Goal: Transaction & Acquisition: Purchase product/service

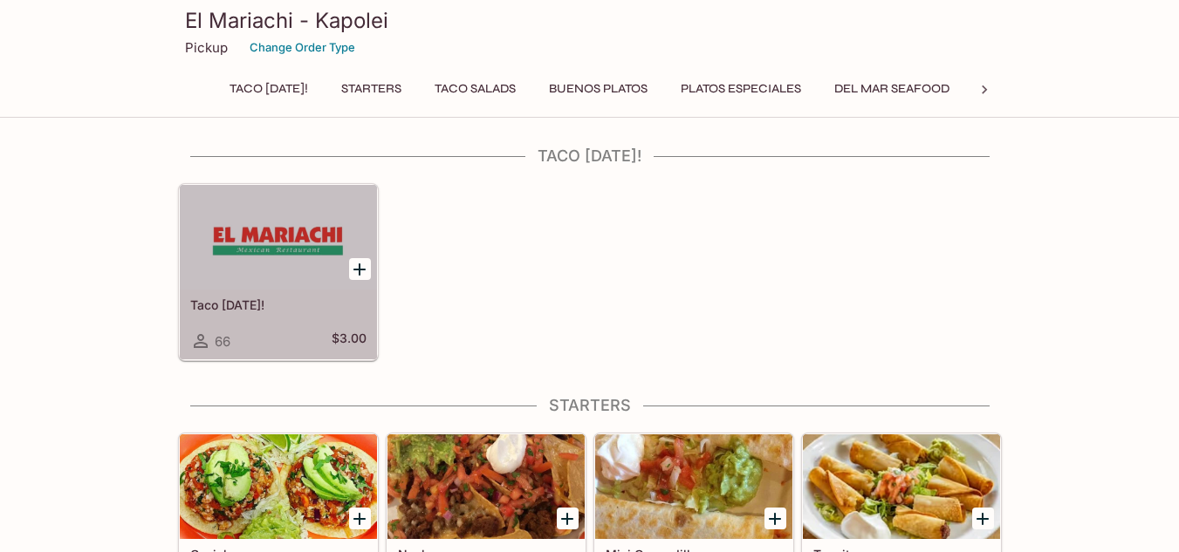
click at [254, 305] on h5 "Taco [DATE]!" at bounding box center [278, 305] width 176 height 15
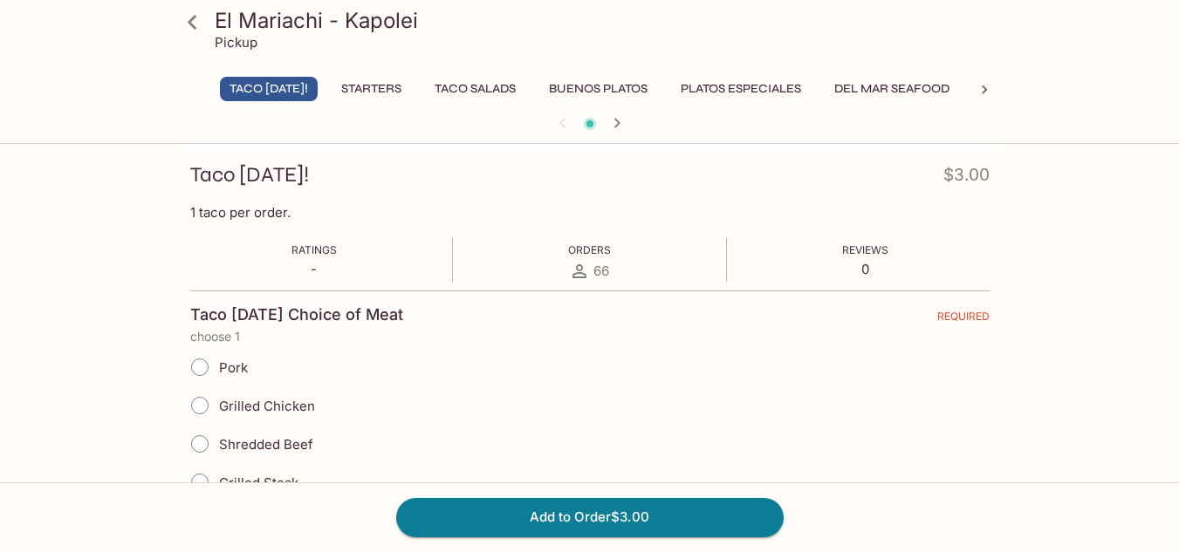
scroll to position [235, 0]
drag, startPoint x: 1176, startPoint y: 171, endPoint x: 1191, endPoint y: 161, distance: 17.7
click at [1178, 161] on html "El Mariachi - Kapolei Pickup Taco [DATE]! Starters Taco Salads Buenos Platos Pl…" at bounding box center [589, 41] width 1179 height 552
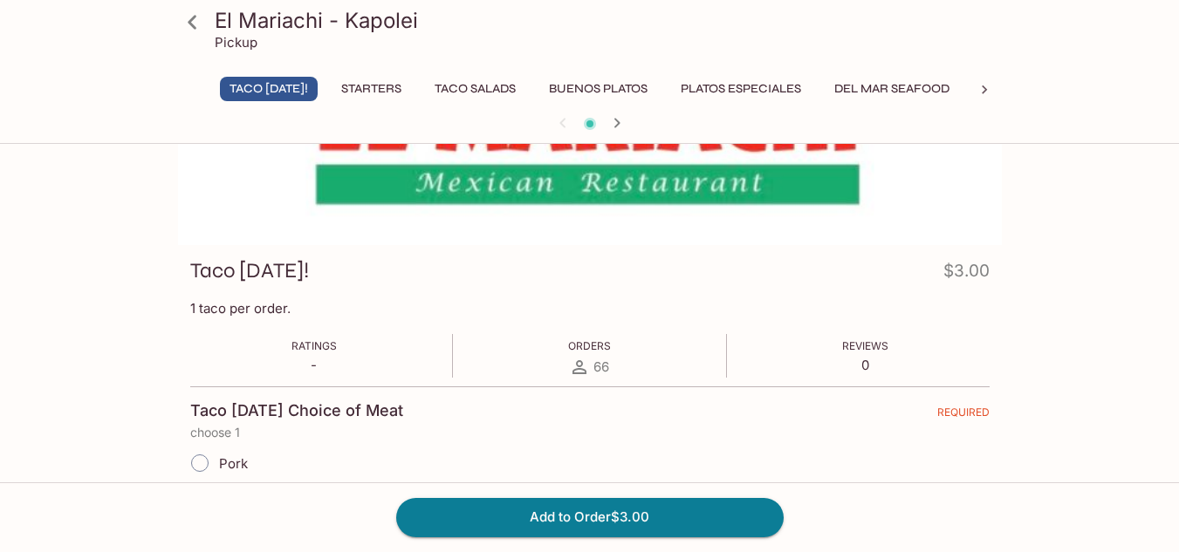
scroll to position [0, 0]
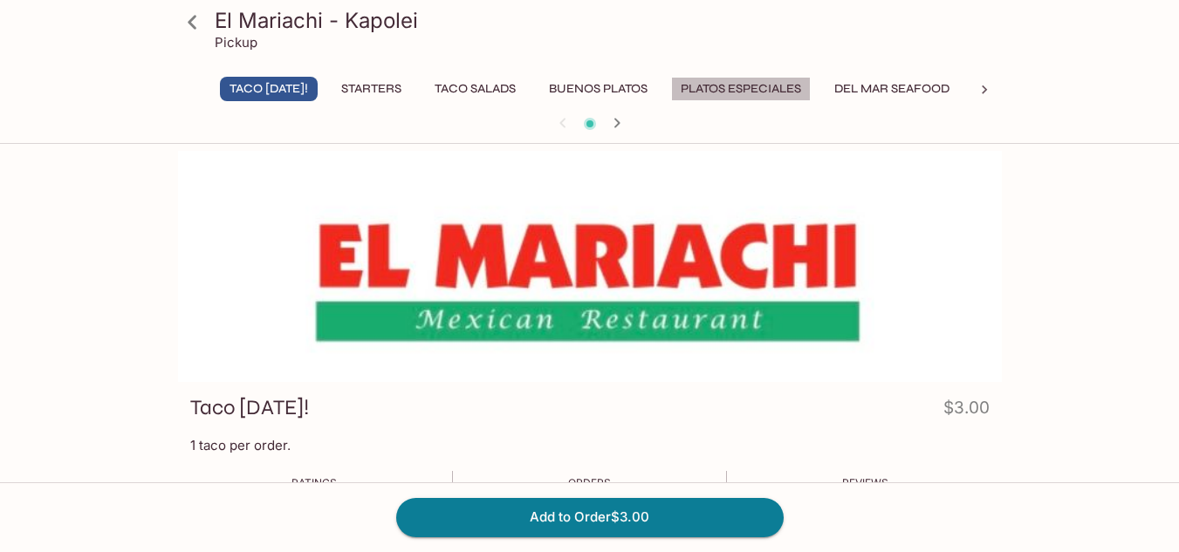
click at [788, 95] on button "Platos Especiales" at bounding box center [741, 89] width 140 height 24
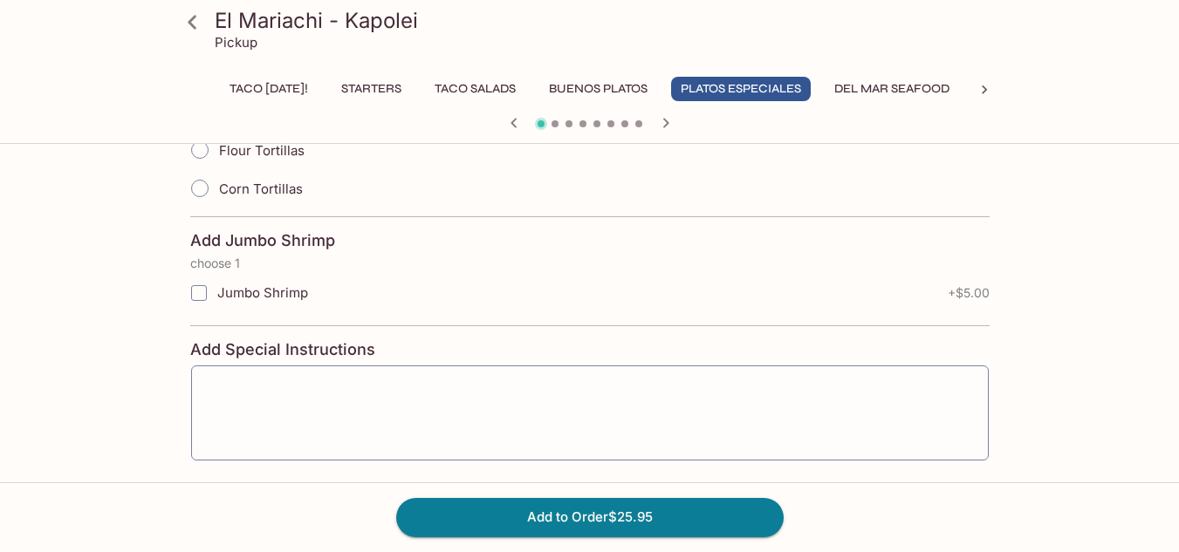
scroll to position [726, 0]
click at [662, 125] on icon "button" at bounding box center [665, 123] width 21 height 21
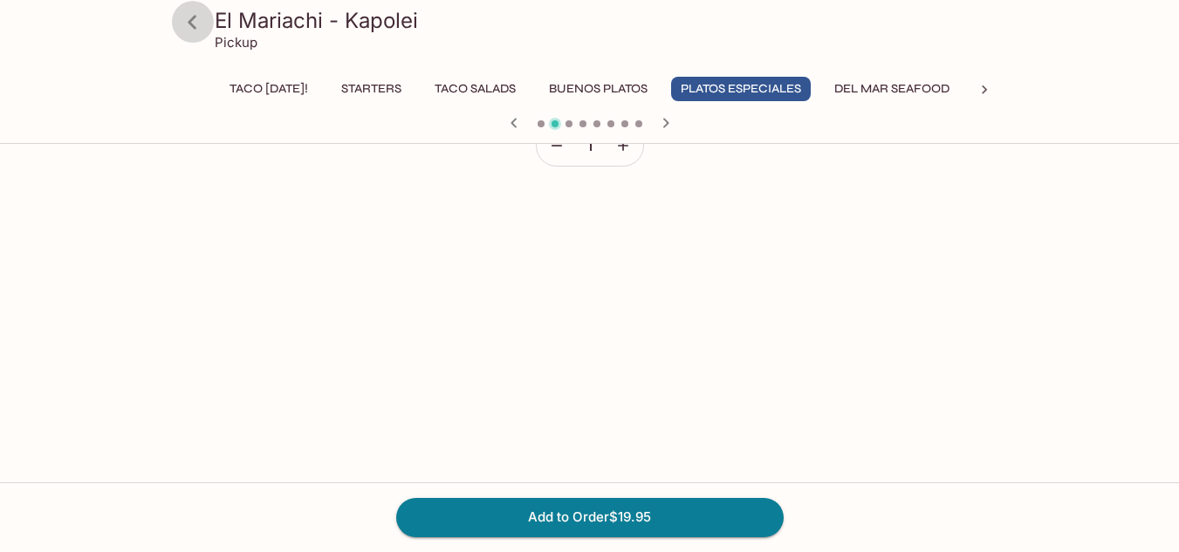
click at [189, 12] on icon at bounding box center [192, 22] width 31 height 31
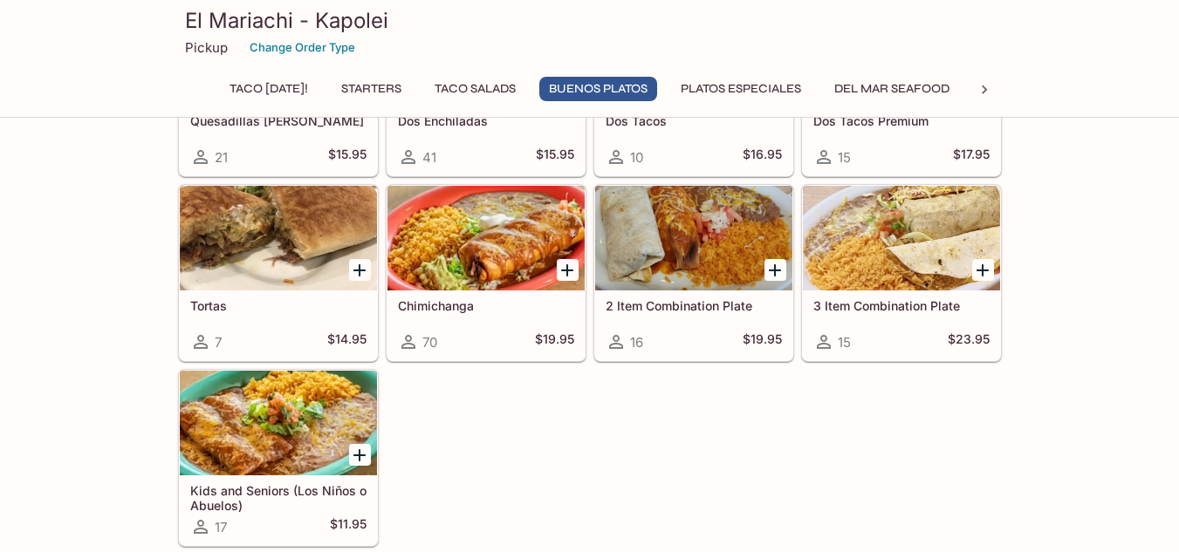
scroll to position [1862, 0]
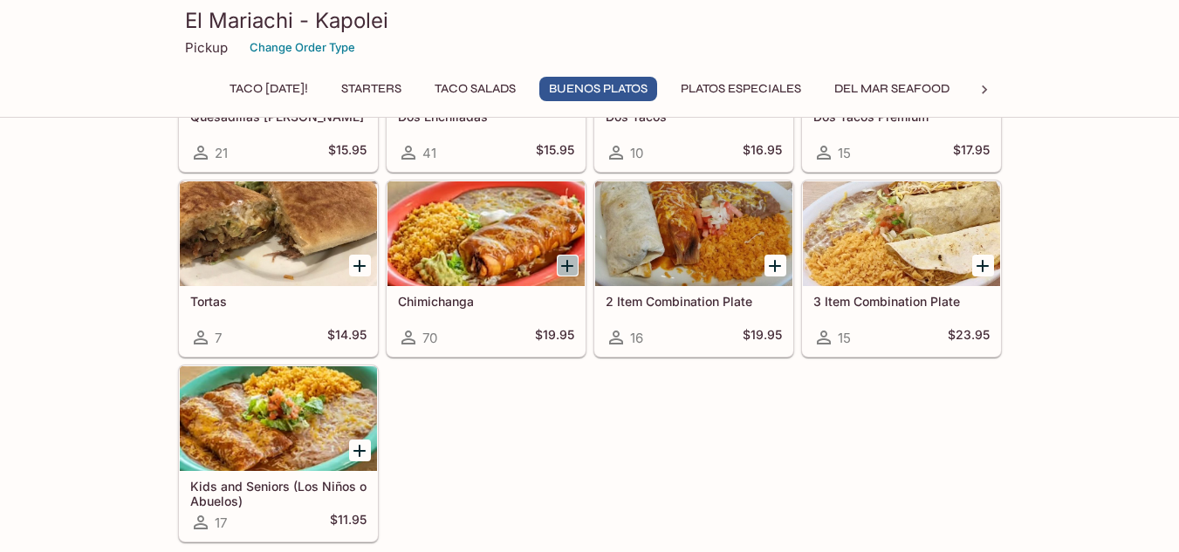
click at [565, 267] on icon "Add Chimichanga" at bounding box center [567, 266] width 21 height 21
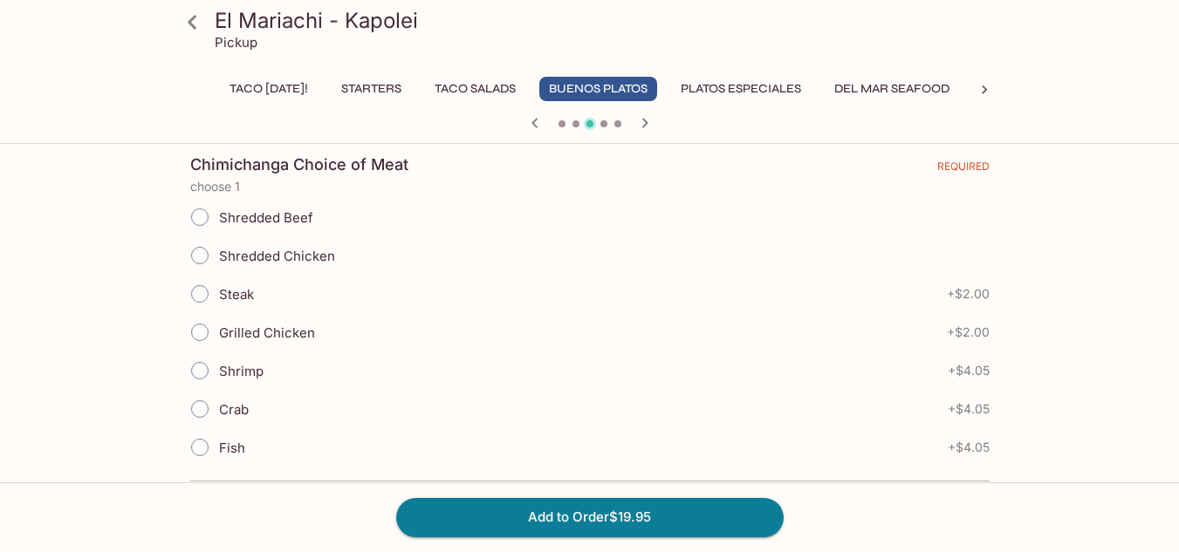
scroll to position [399, 0]
click at [283, 222] on span "Shredded Beef" at bounding box center [266, 218] width 94 height 17
click at [218, 222] on input "Shredded Beef" at bounding box center [199, 218] width 37 height 37
radio input "true"
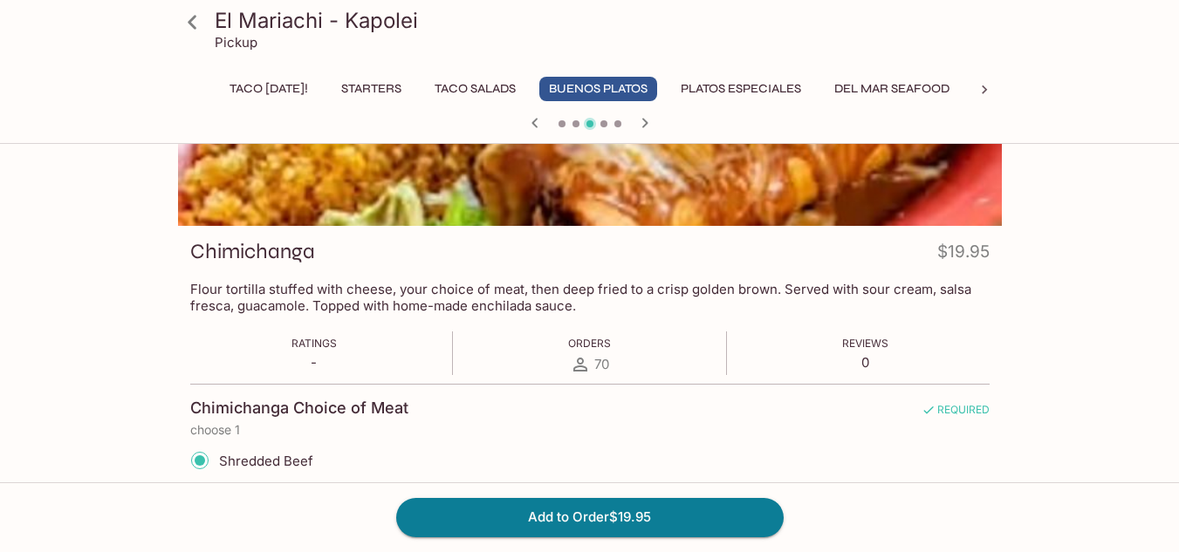
scroll to position [160, 0]
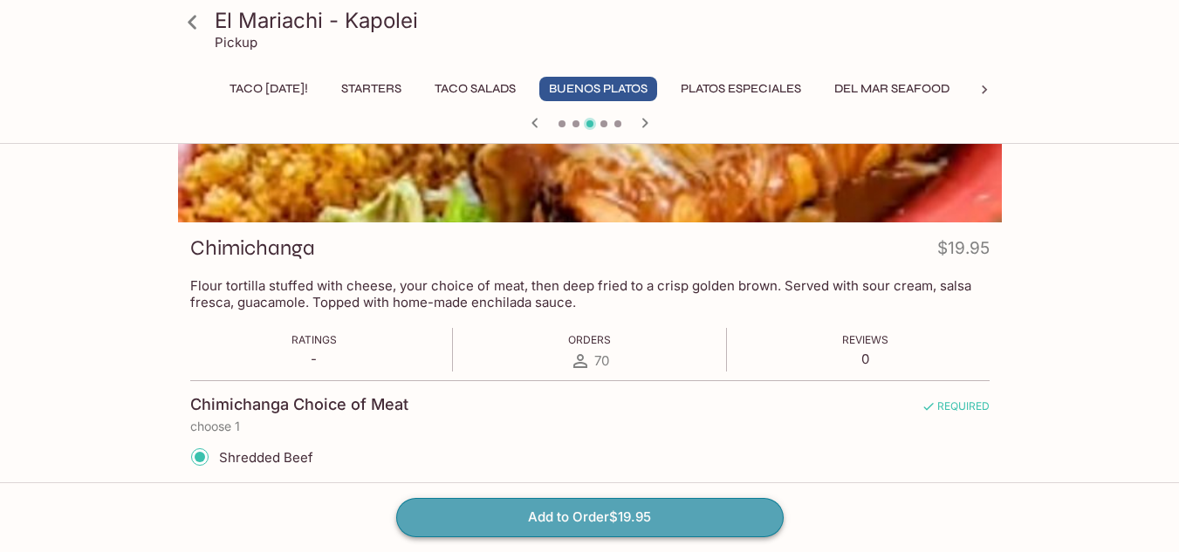
click at [537, 519] on button "Add to Order $19.95" at bounding box center [589, 517] width 387 height 38
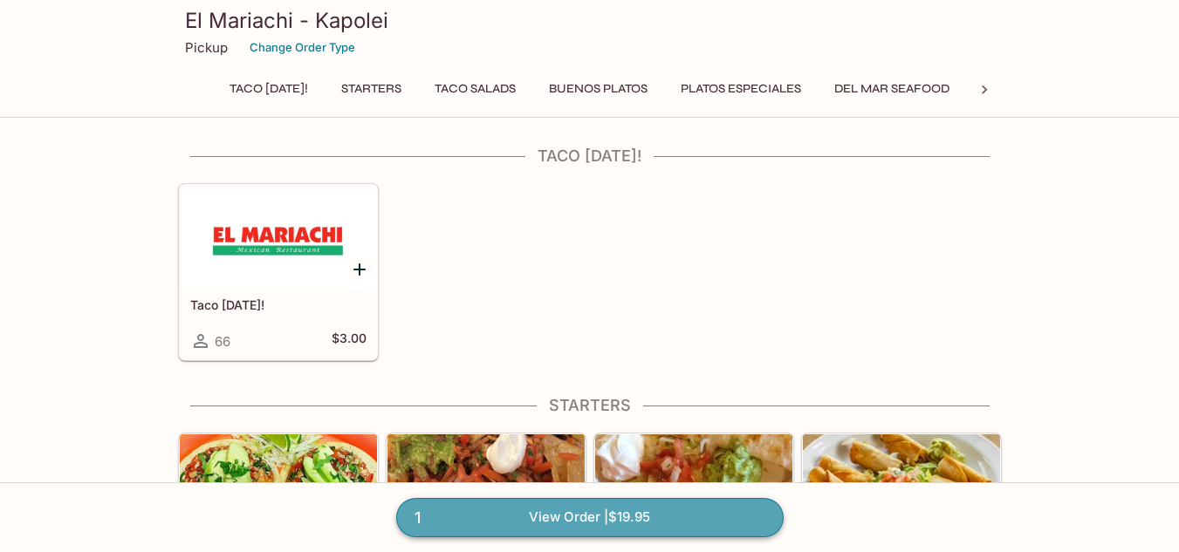
click at [456, 508] on link "1 View Order | $19.95" at bounding box center [589, 517] width 387 height 38
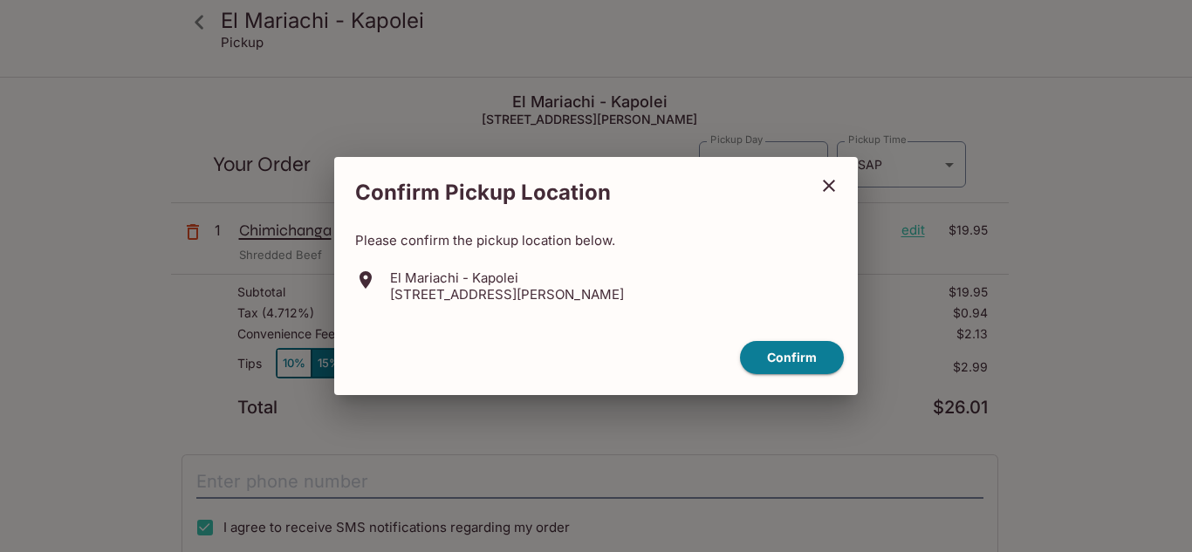
click at [825, 182] on icon "close" at bounding box center [829, 186] width 12 height 12
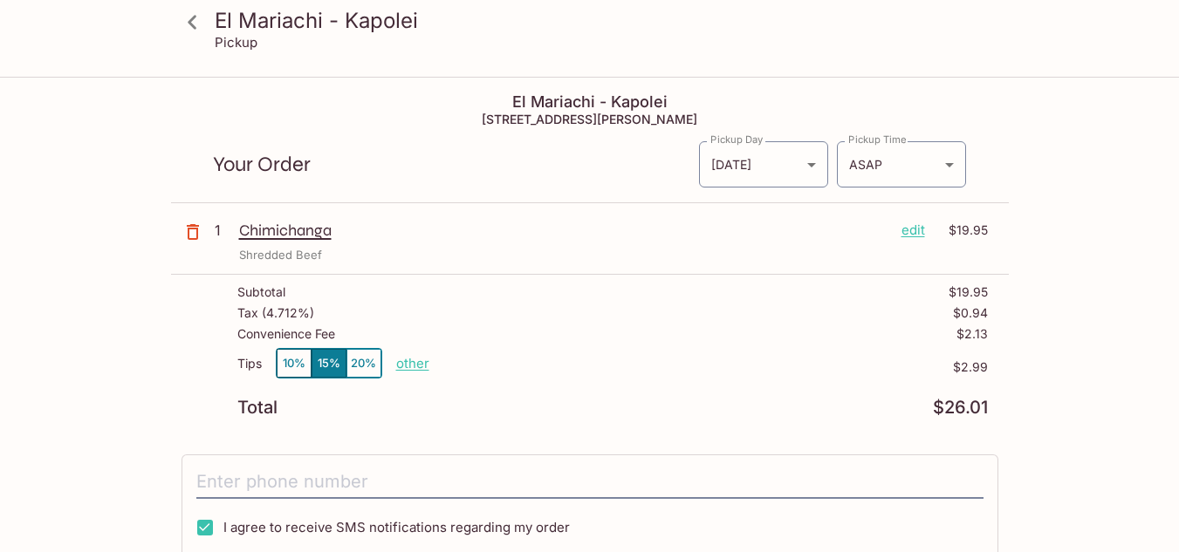
click at [229, 28] on h3 "El Mariachi - Kapolei" at bounding box center [605, 20] width 780 height 27
click at [204, 23] on icon at bounding box center [192, 22] width 31 height 31
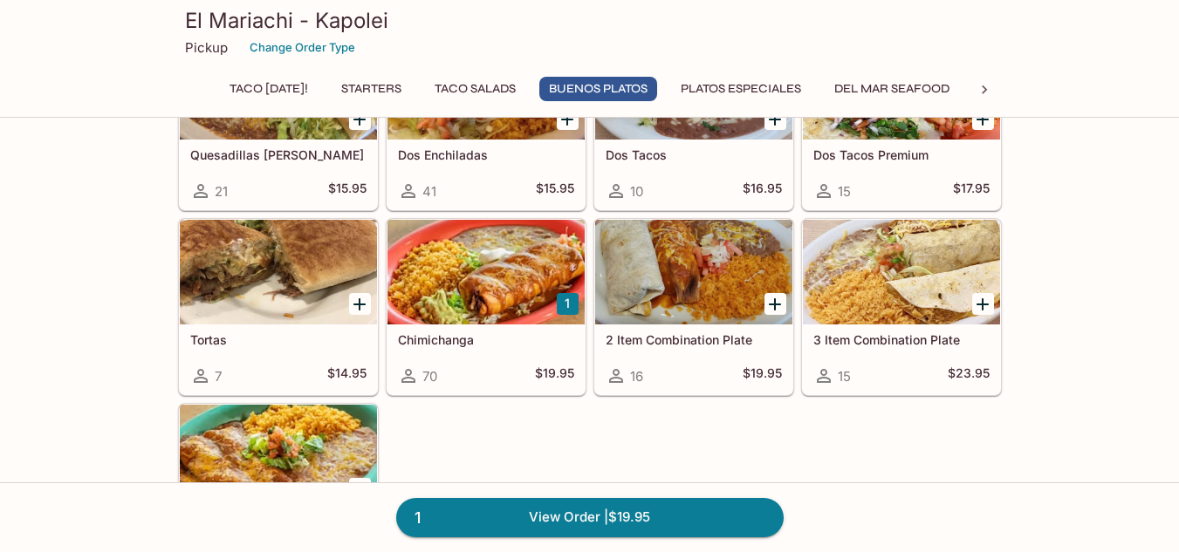
scroll to position [1859, 0]
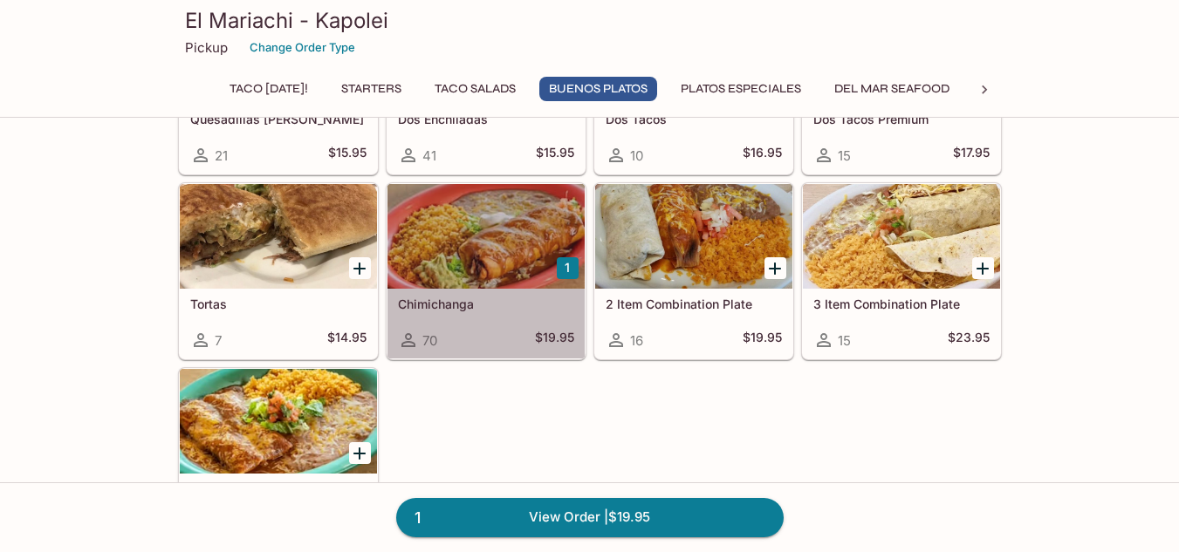
click at [512, 243] on div at bounding box center [485, 236] width 197 height 105
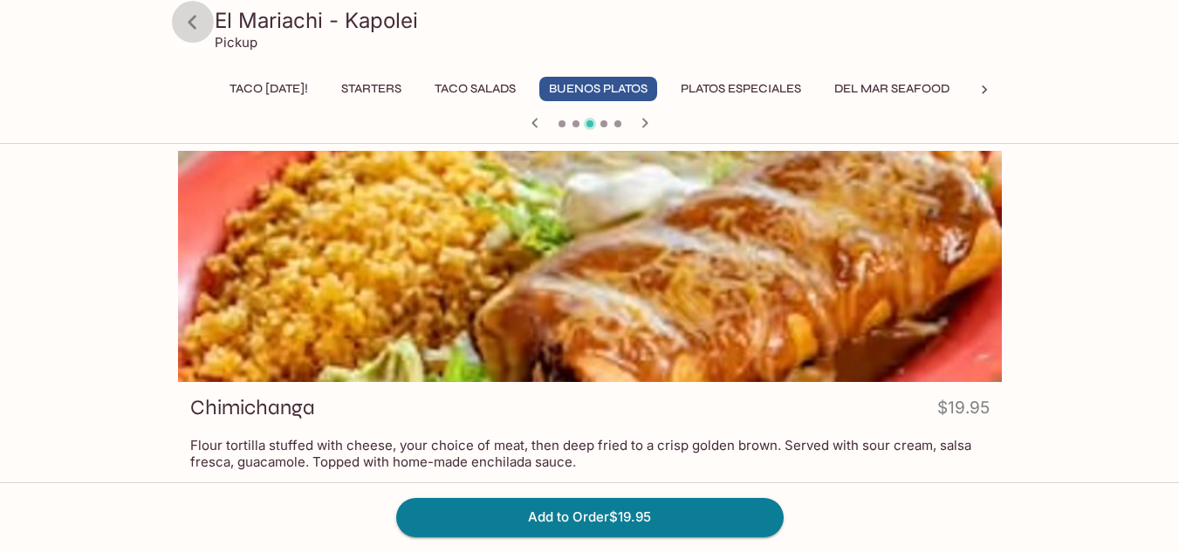
click at [186, 17] on icon at bounding box center [192, 22] width 31 height 31
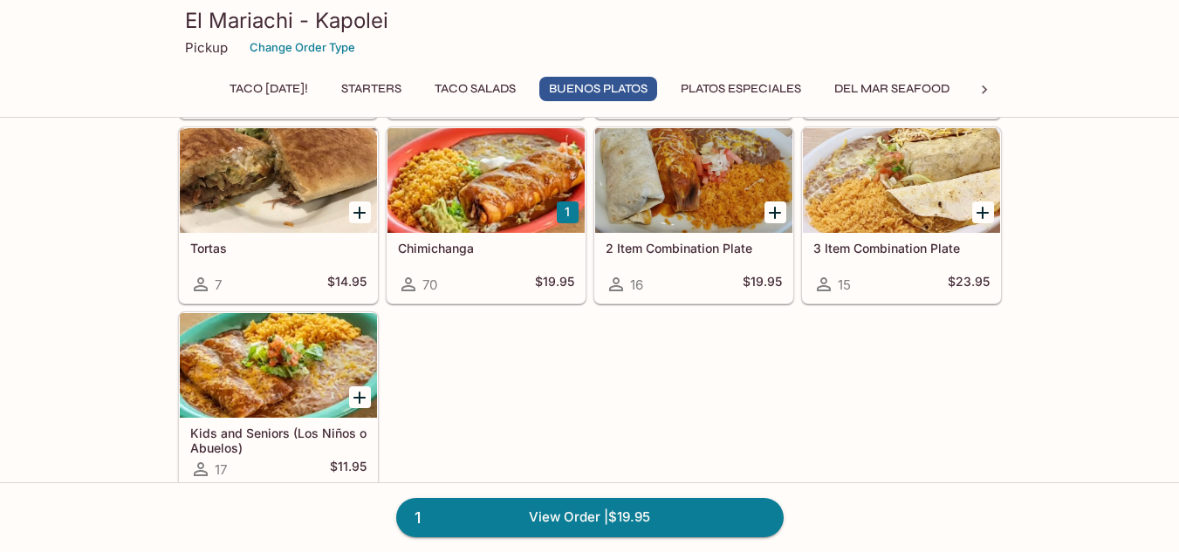
scroll to position [1916, 0]
click at [772, 224] on div at bounding box center [775, 212] width 36 height 36
click at [774, 219] on icon "Add 2 Item Combination Plate" at bounding box center [774, 212] width 21 height 21
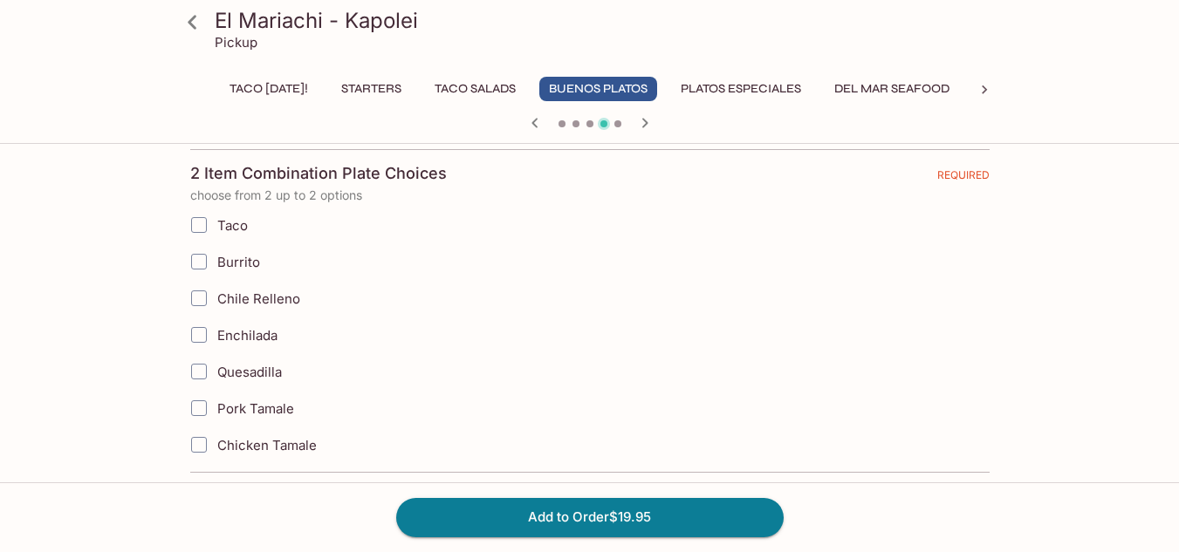
scroll to position [406, 0]
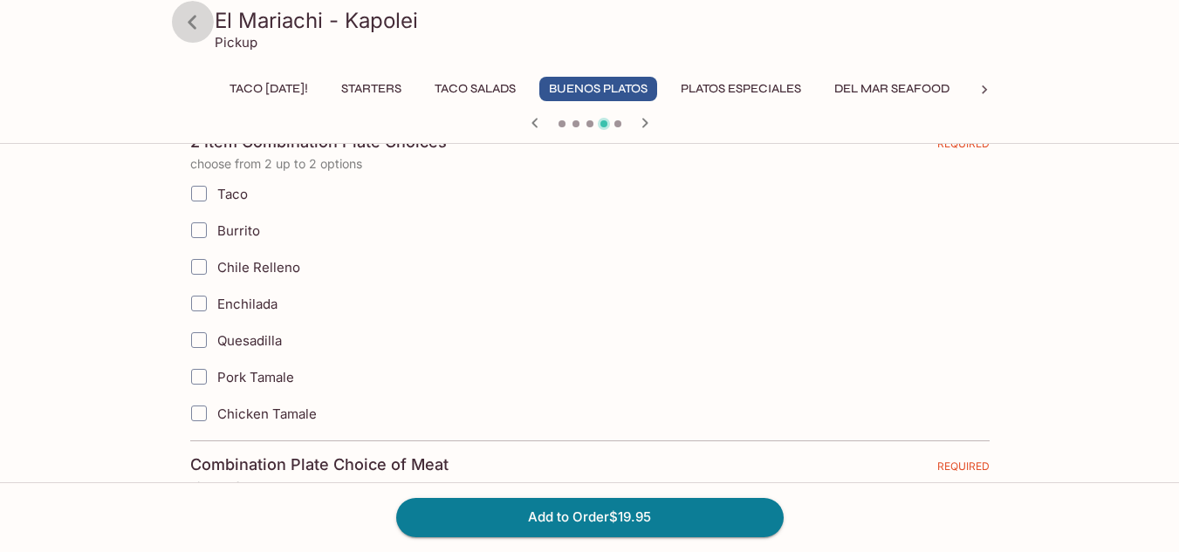
click at [193, 31] on icon at bounding box center [192, 22] width 31 height 31
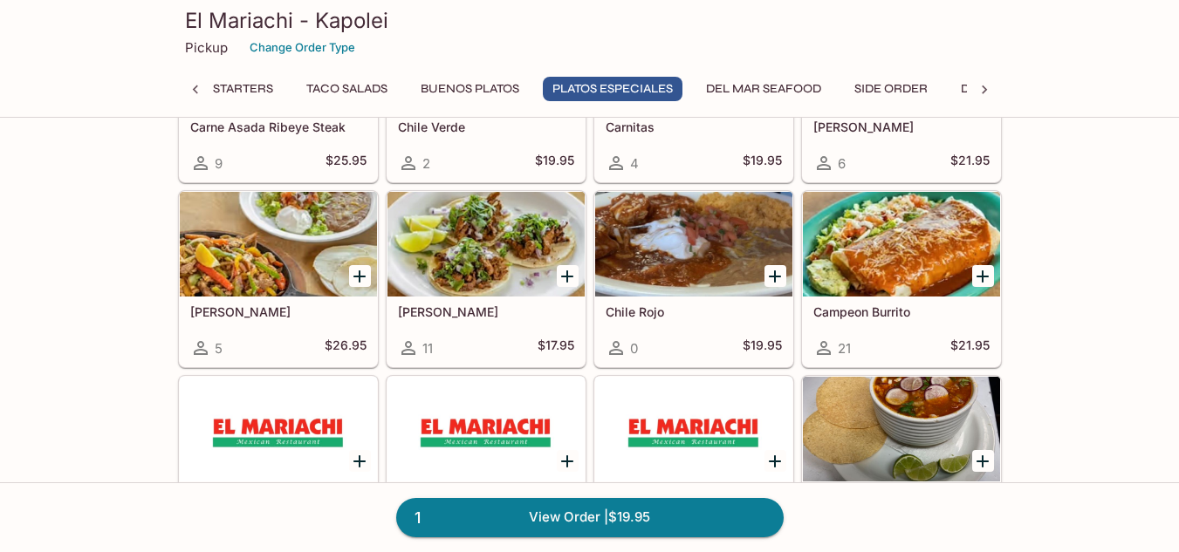
scroll to position [2470, 0]
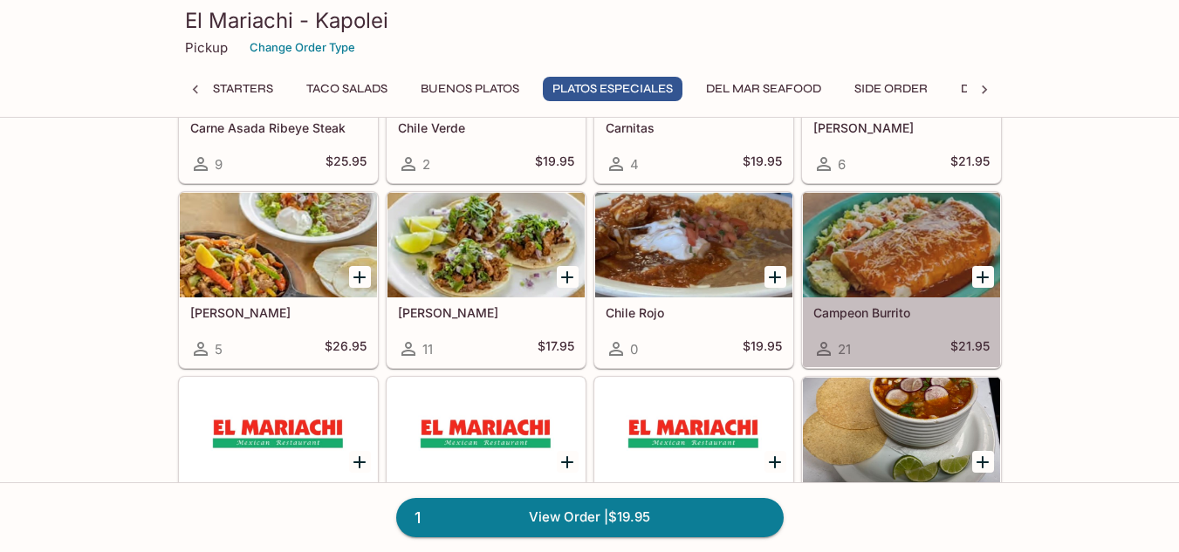
click at [894, 271] on div at bounding box center [901, 245] width 197 height 105
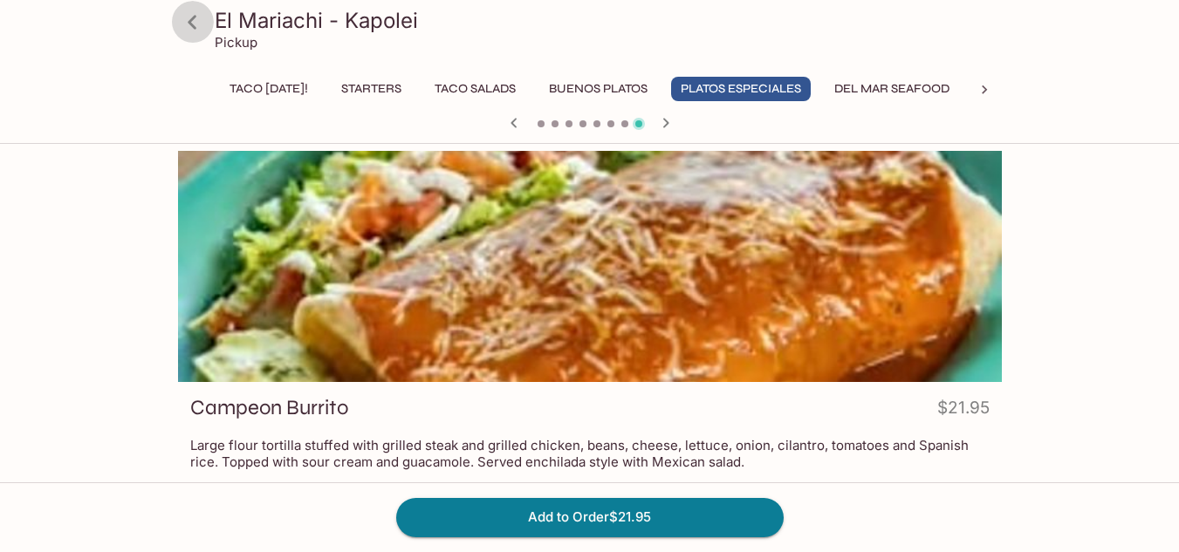
click at [193, 27] on icon at bounding box center [192, 22] width 9 height 14
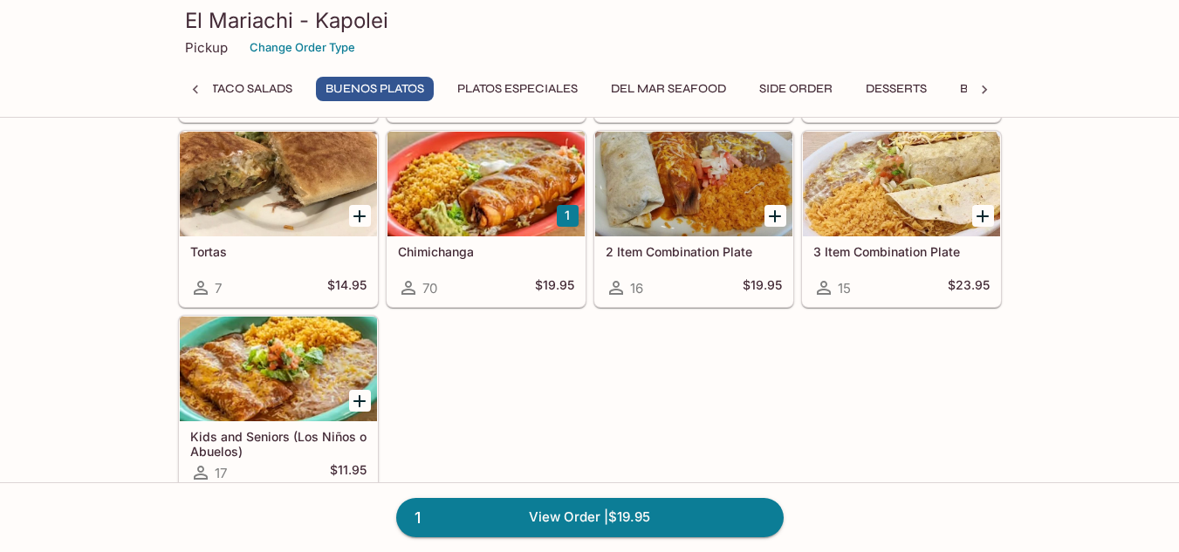
scroll to position [1905, 0]
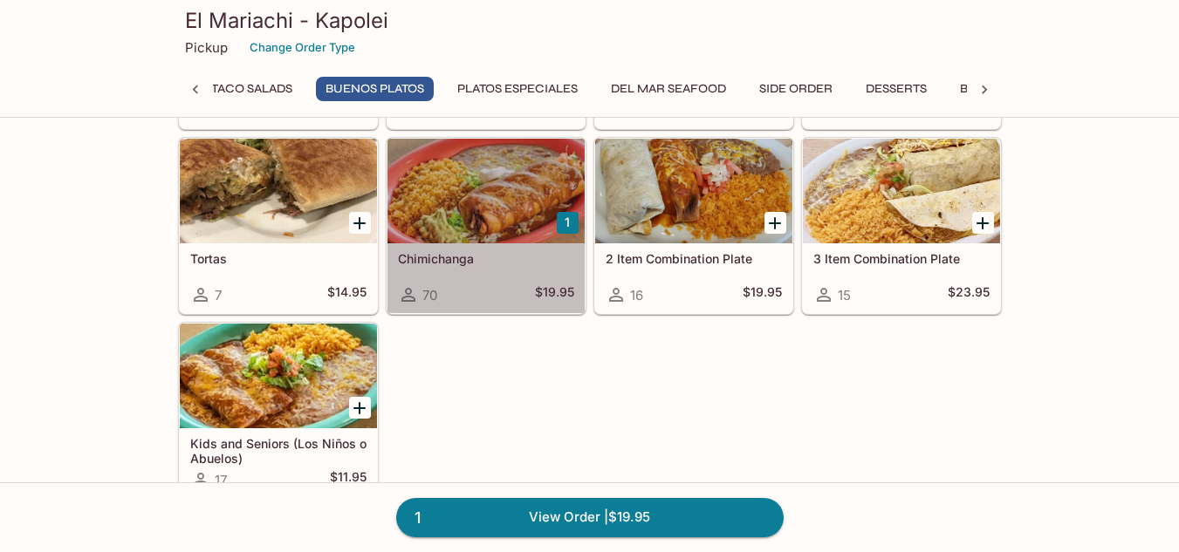
click at [481, 184] on div at bounding box center [485, 191] width 197 height 105
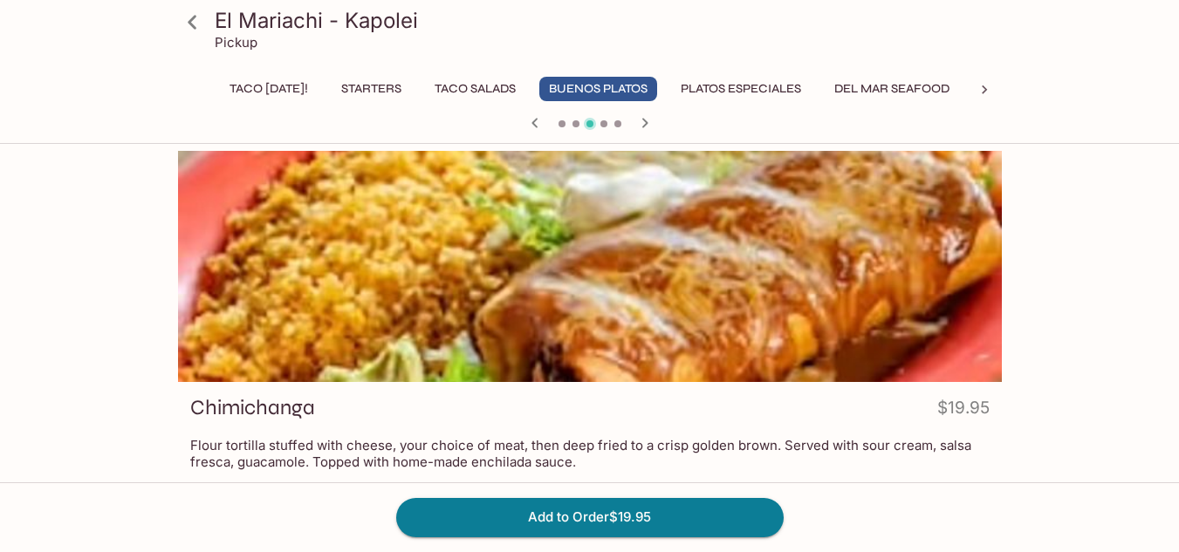
click at [203, 24] on icon at bounding box center [192, 22] width 31 height 31
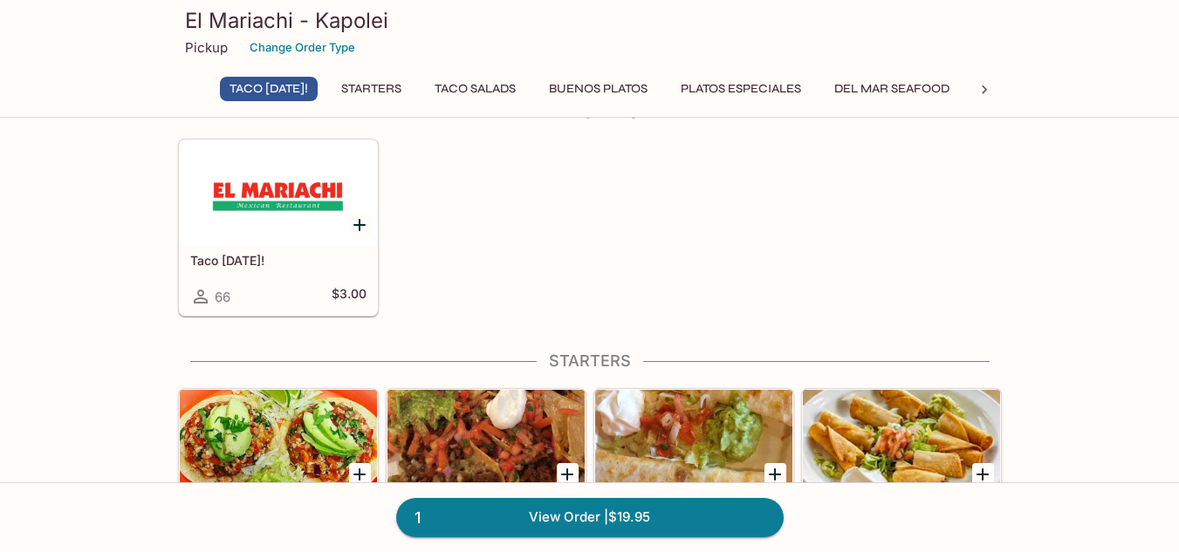
click at [618, 83] on button "Buenos Platos" at bounding box center [598, 89] width 118 height 24
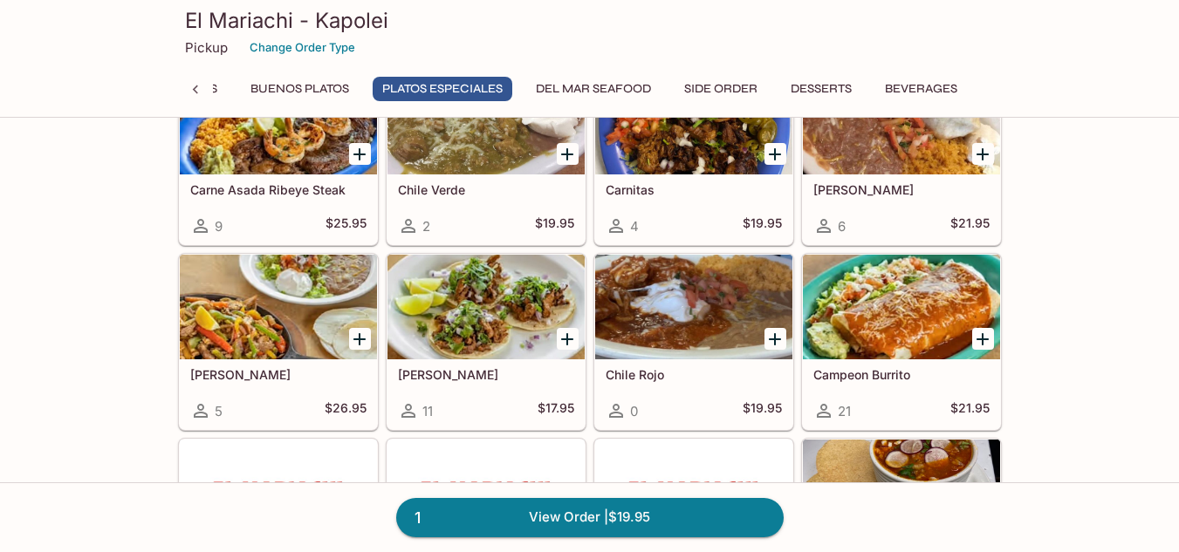
scroll to position [2418, 0]
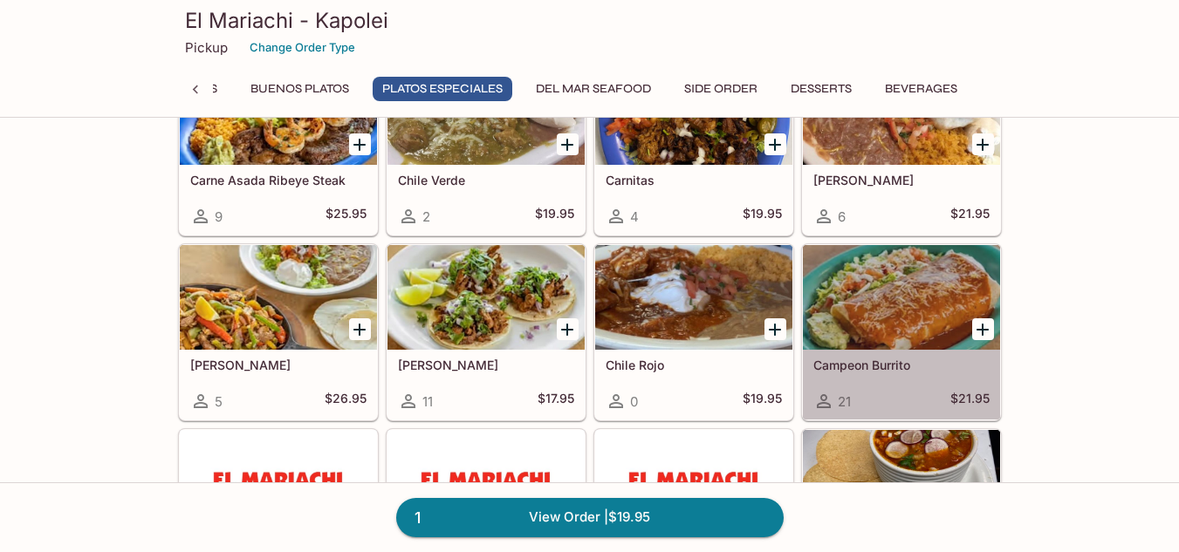
click at [859, 317] on div at bounding box center [901, 297] width 197 height 105
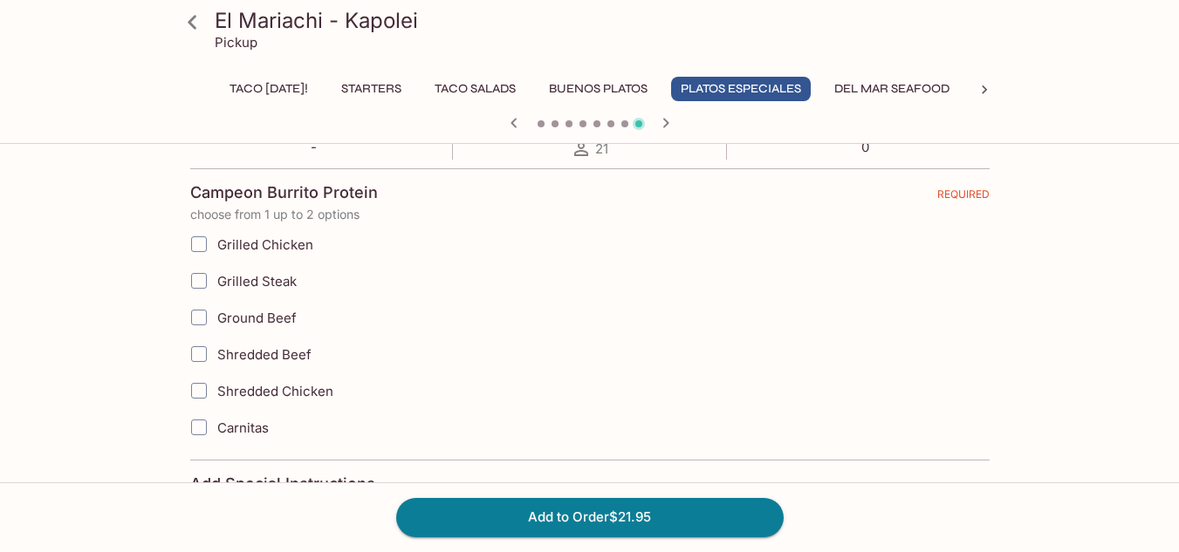
scroll to position [378, 0]
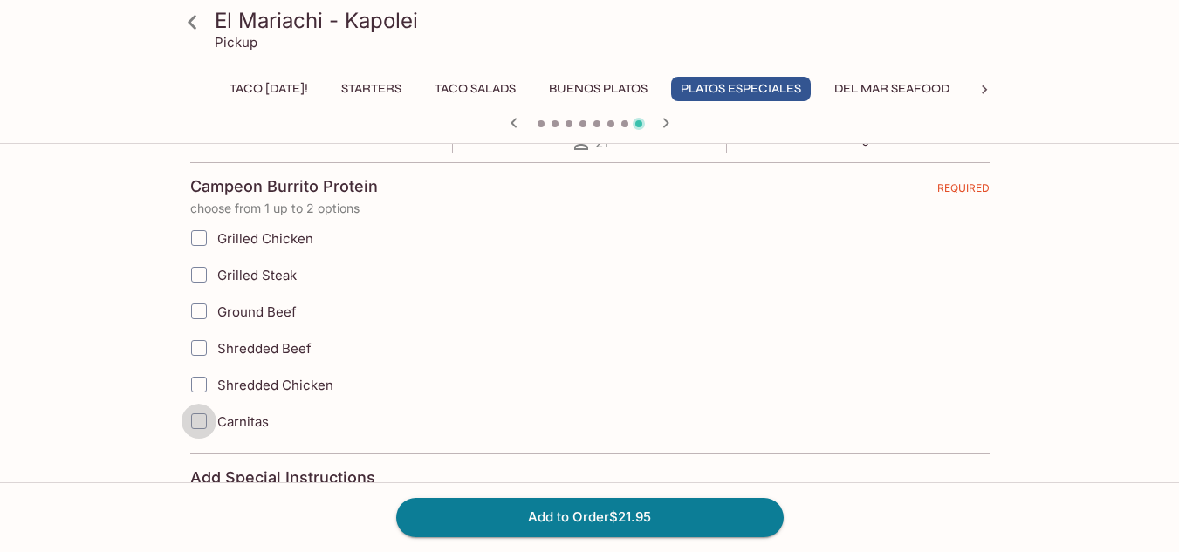
click at [195, 414] on input "Carnitas" at bounding box center [198, 421] width 35 height 35
checkbox input "true"
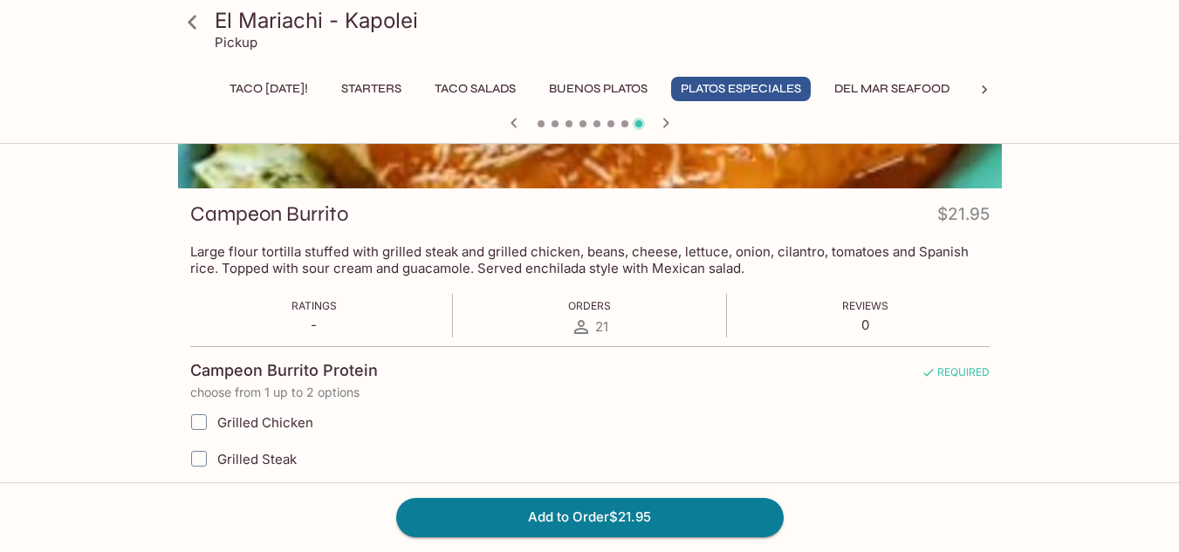
scroll to position [201, 0]
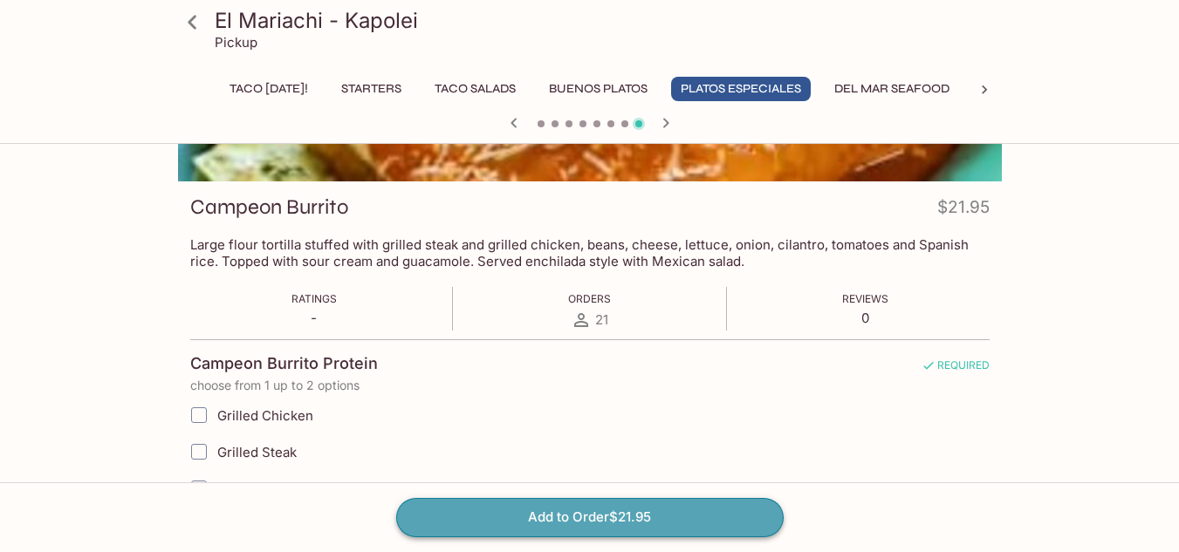
click at [675, 527] on button "Add to Order $21.95" at bounding box center [589, 517] width 387 height 38
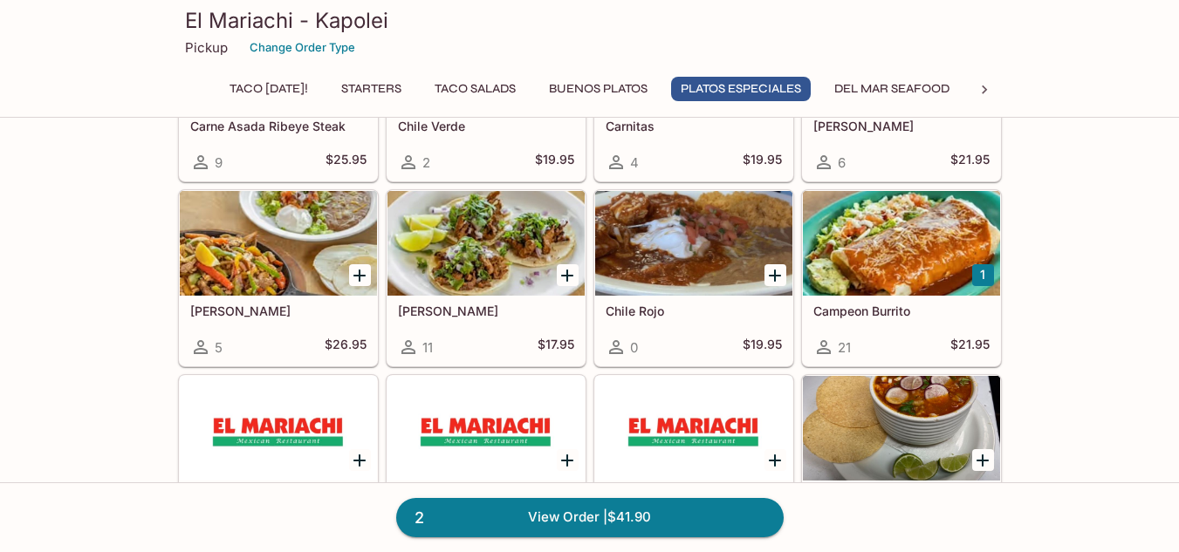
scroll to position [2481, 0]
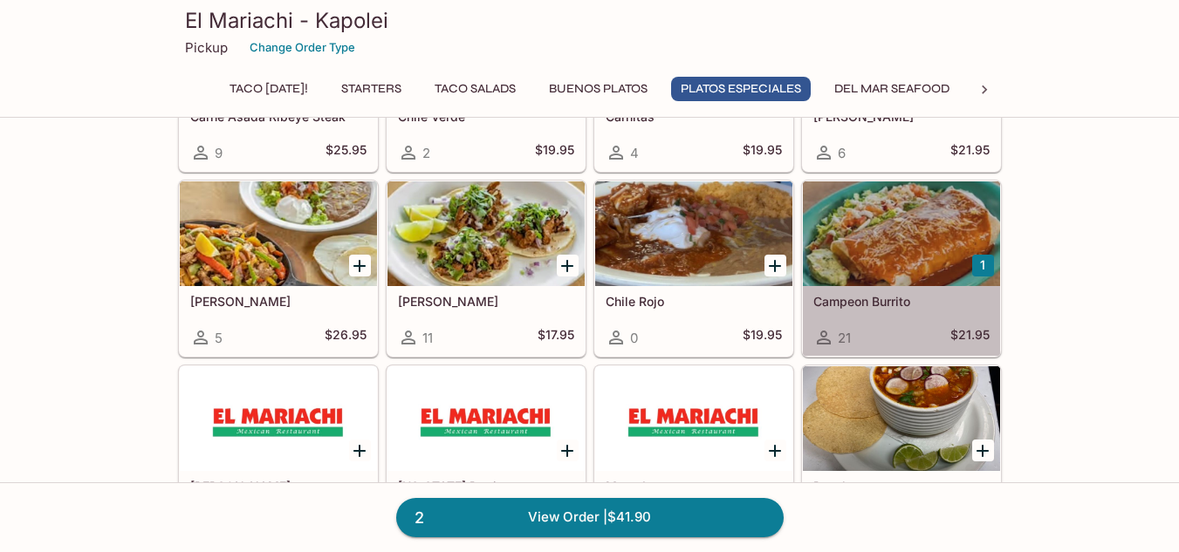
click at [872, 301] on h5 "Campeon Burrito" at bounding box center [901, 301] width 176 height 15
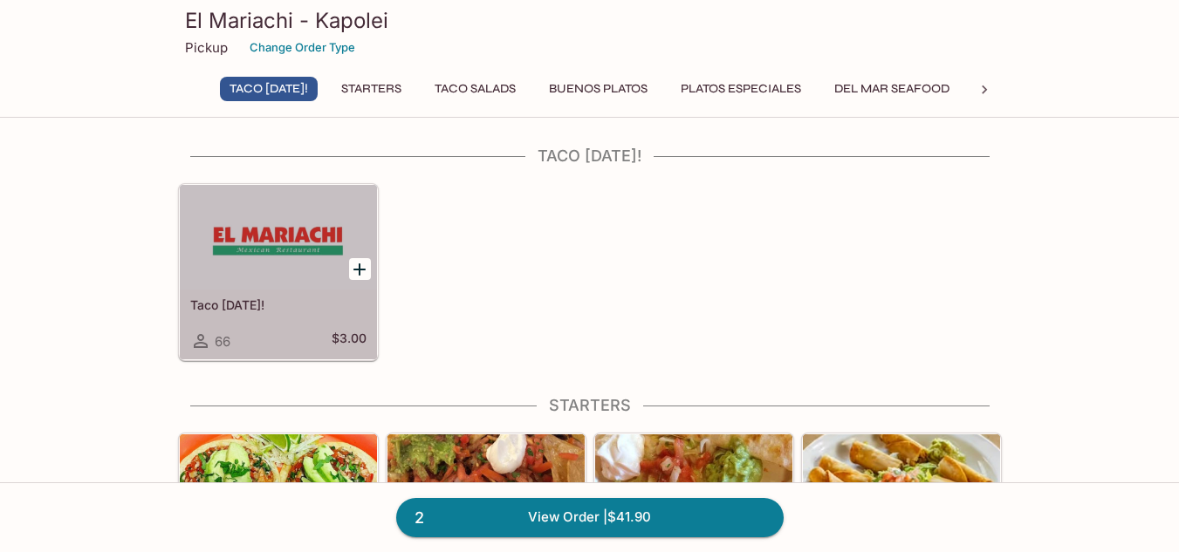
click at [257, 270] on div at bounding box center [278, 237] width 197 height 105
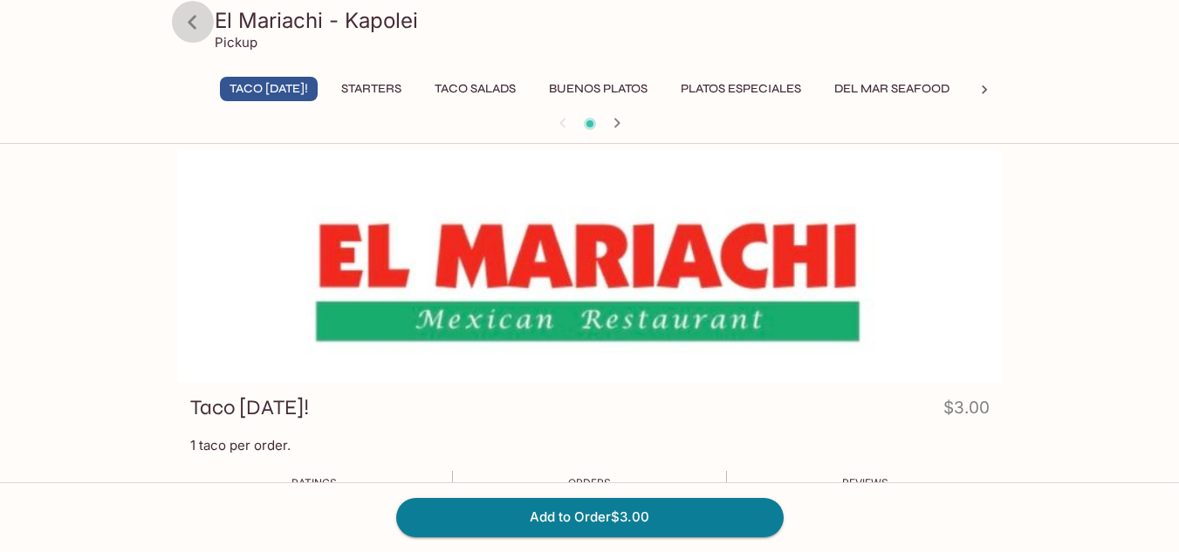
click at [199, 22] on icon at bounding box center [192, 22] width 31 height 31
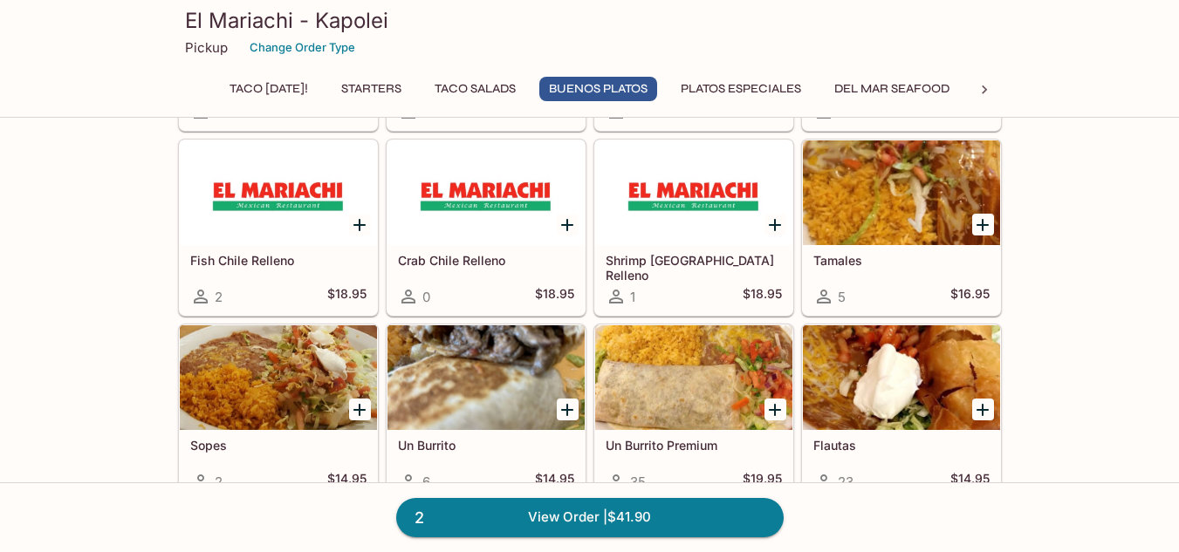
scroll to position [1358, 0]
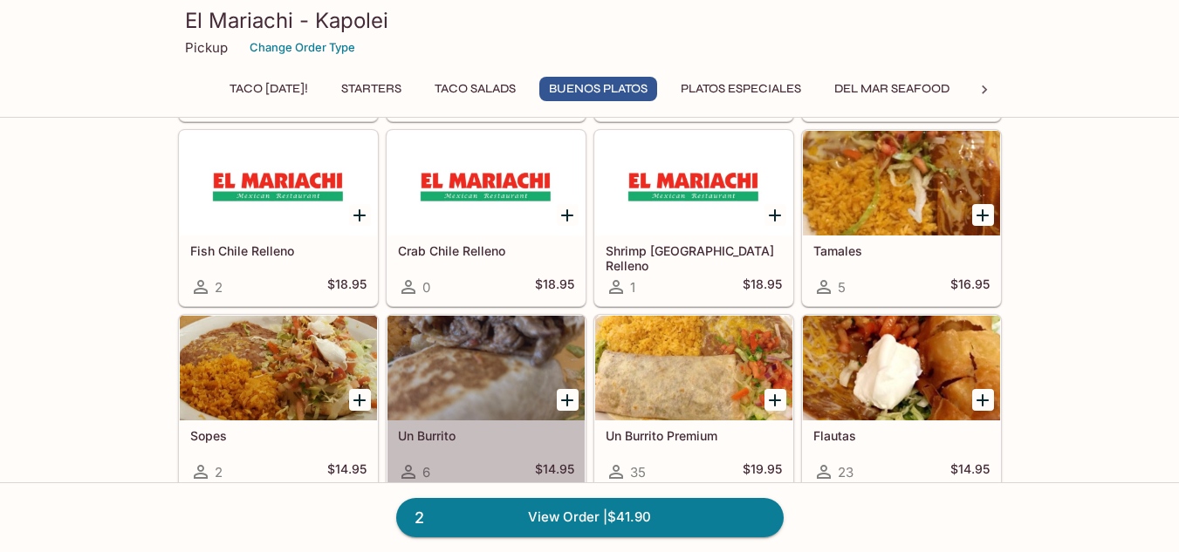
click at [427, 416] on div at bounding box center [485, 368] width 197 height 105
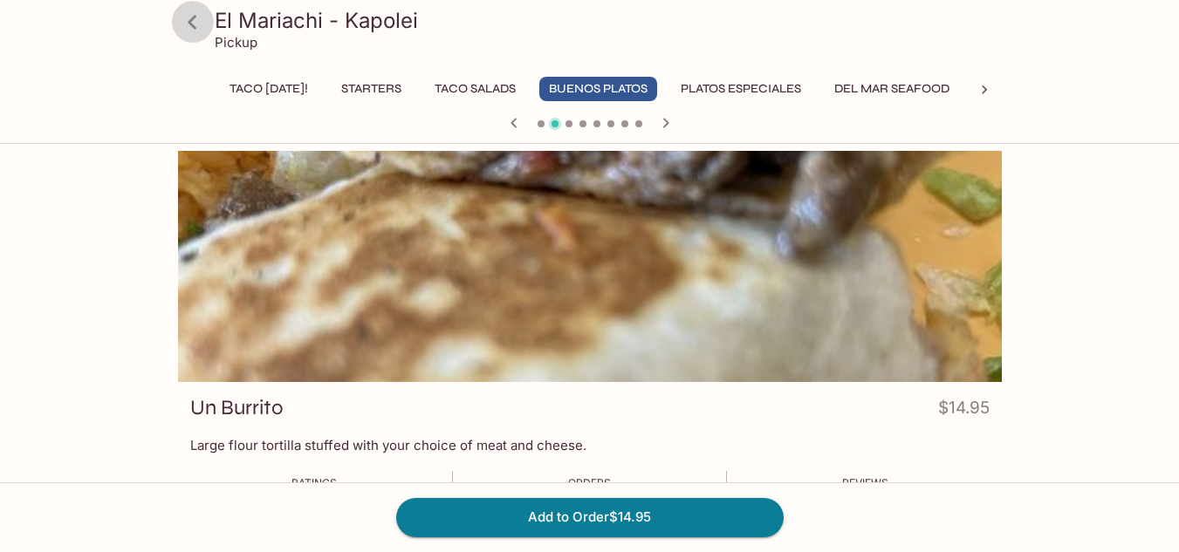
click at [189, 29] on icon at bounding box center [192, 22] width 31 height 31
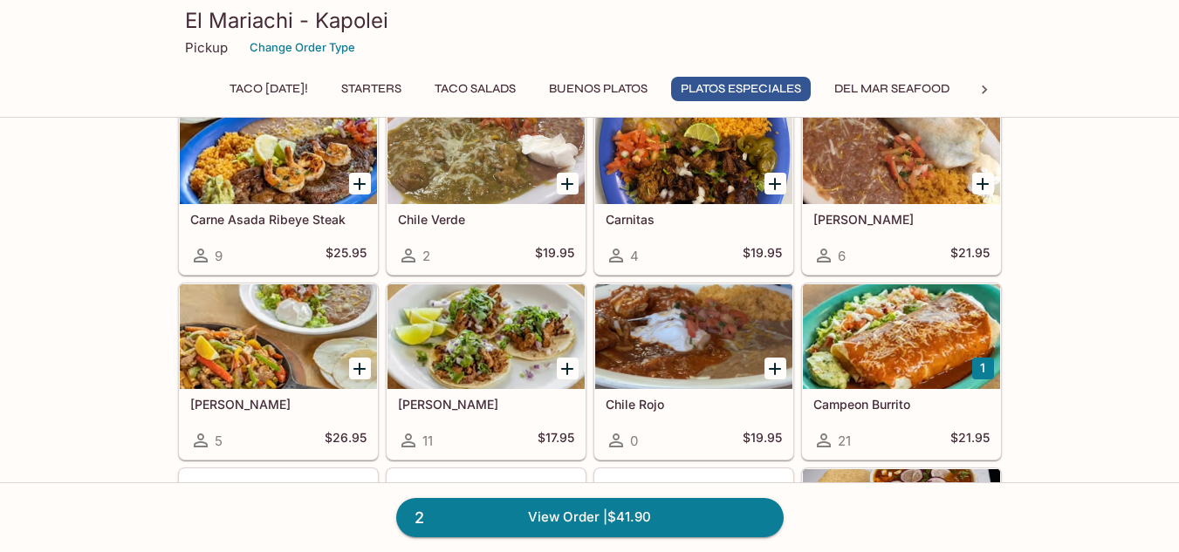
scroll to position [2387, 0]
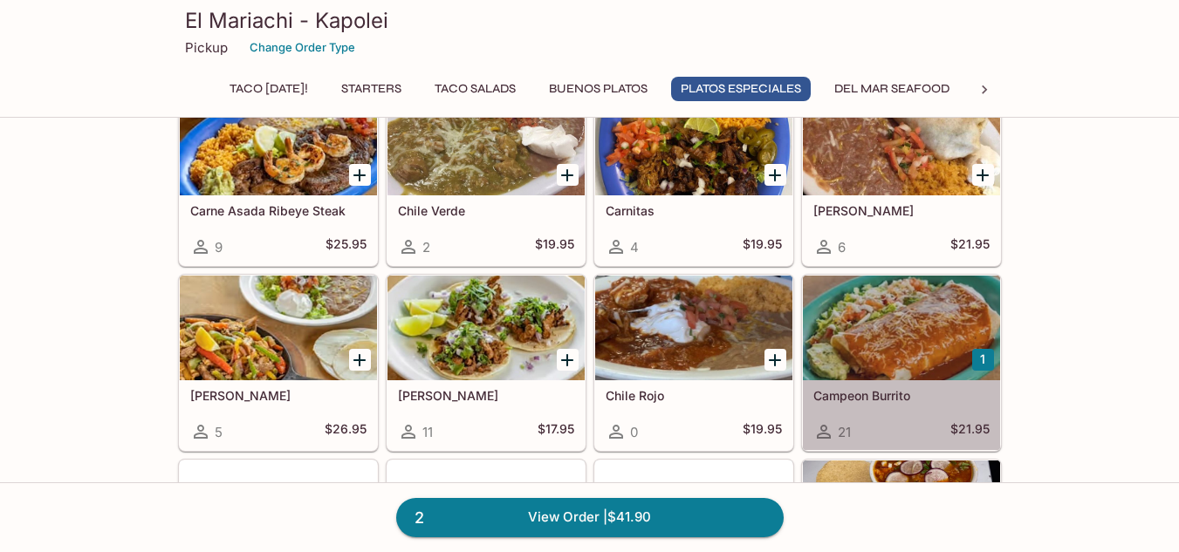
click at [895, 324] on div at bounding box center [901, 328] width 197 height 105
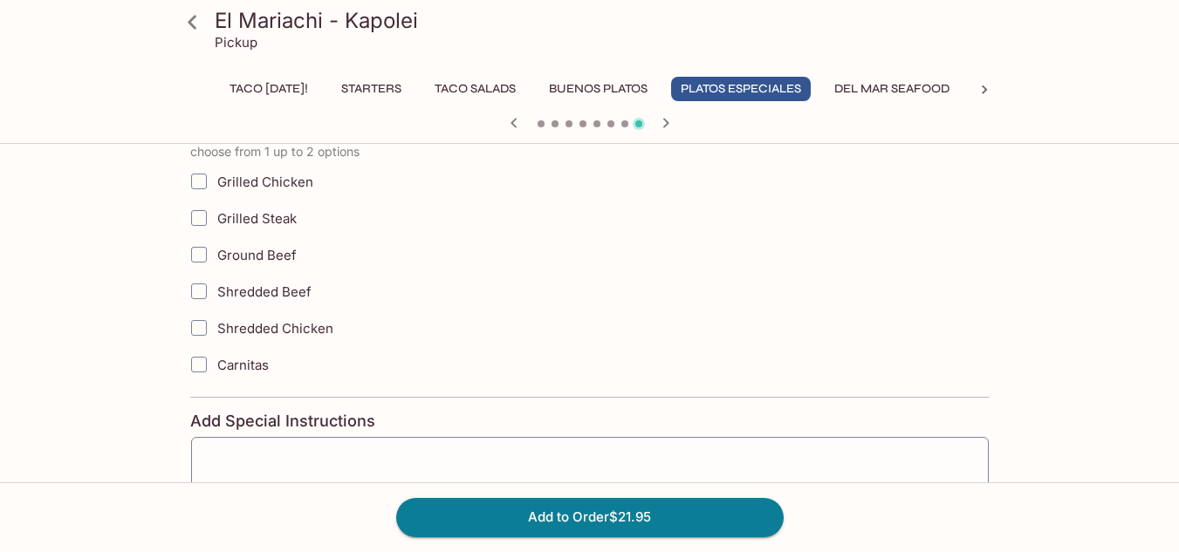
scroll to position [442, 0]
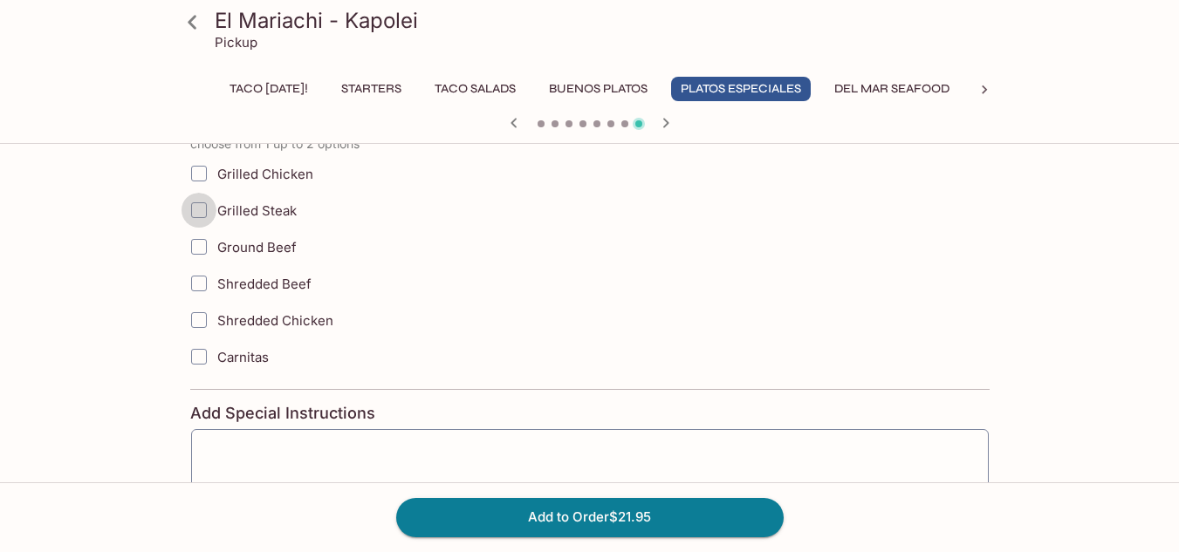
click at [194, 216] on input "Grilled Steak" at bounding box center [198, 210] width 35 height 35
checkbox input "true"
click at [200, 166] on input "Grilled Chicken" at bounding box center [198, 173] width 35 height 35
checkbox input "true"
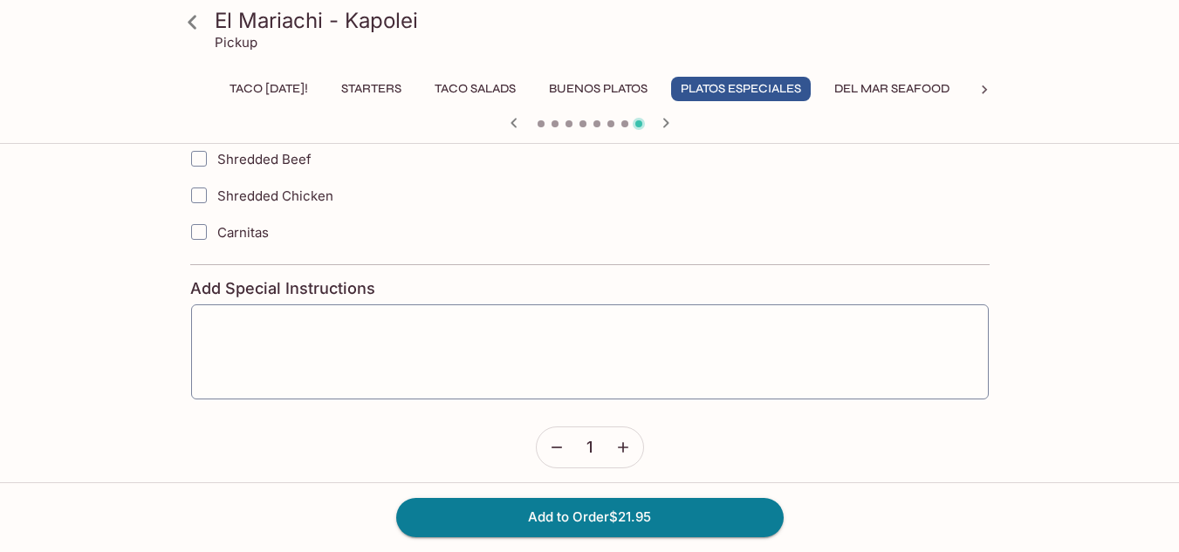
scroll to position [569, 0]
click at [404, 346] on textarea at bounding box center [589, 351] width 773 height 66
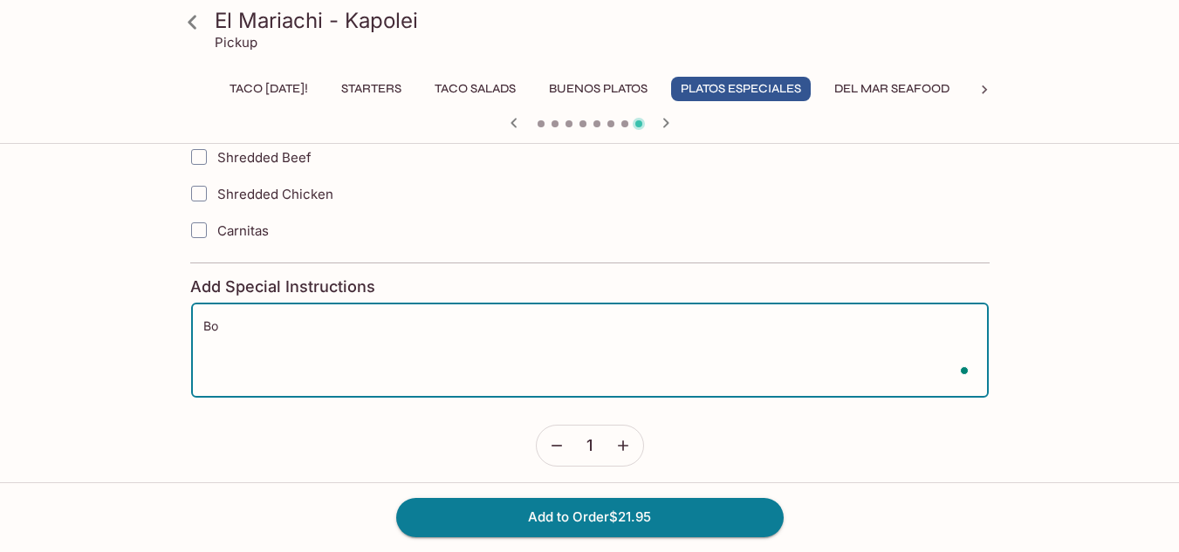
type textarea "B"
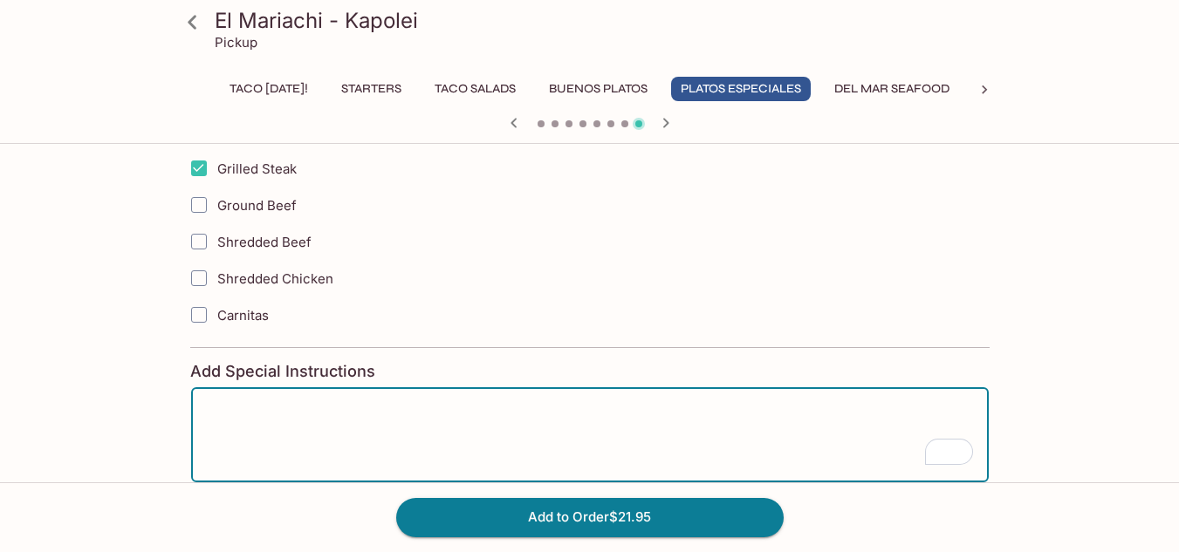
scroll to position [578, 0]
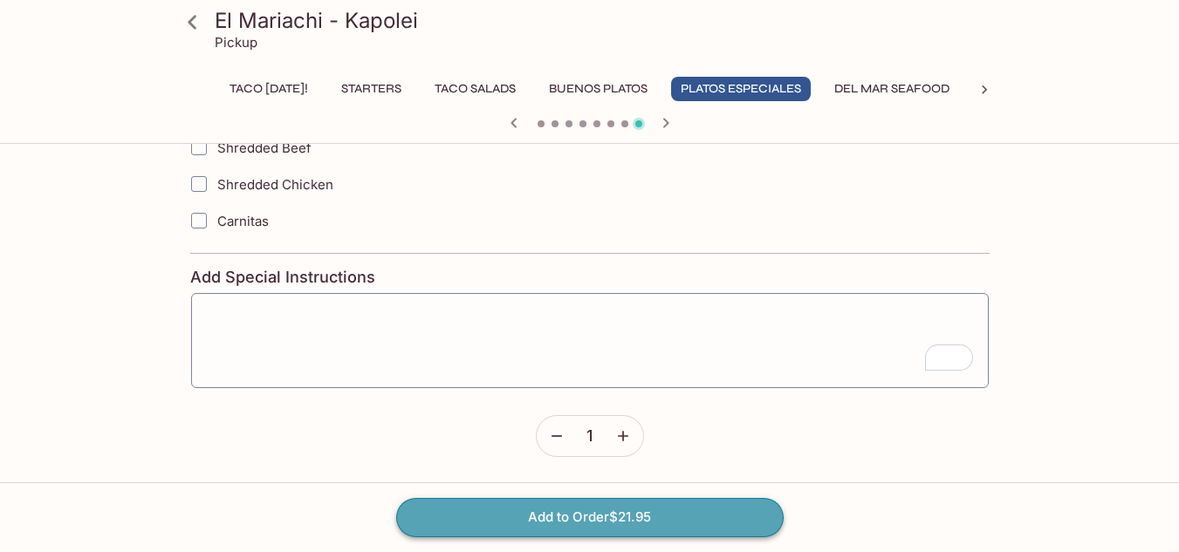
click at [670, 509] on button "Add to Order $21.95" at bounding box center [589, 517] width 387 height 38
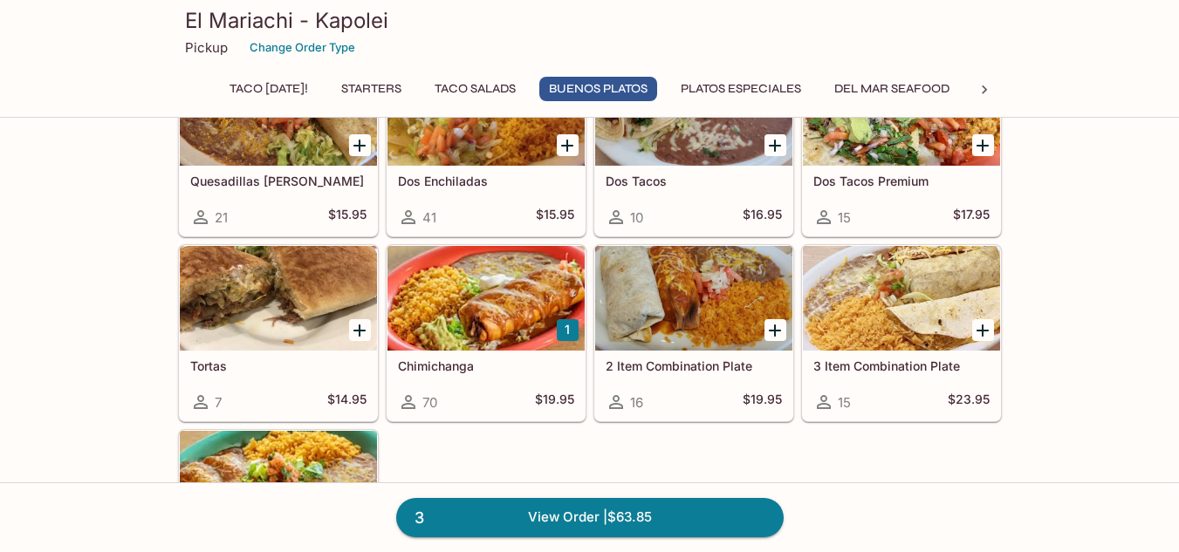
scroll to position [1807, 0]
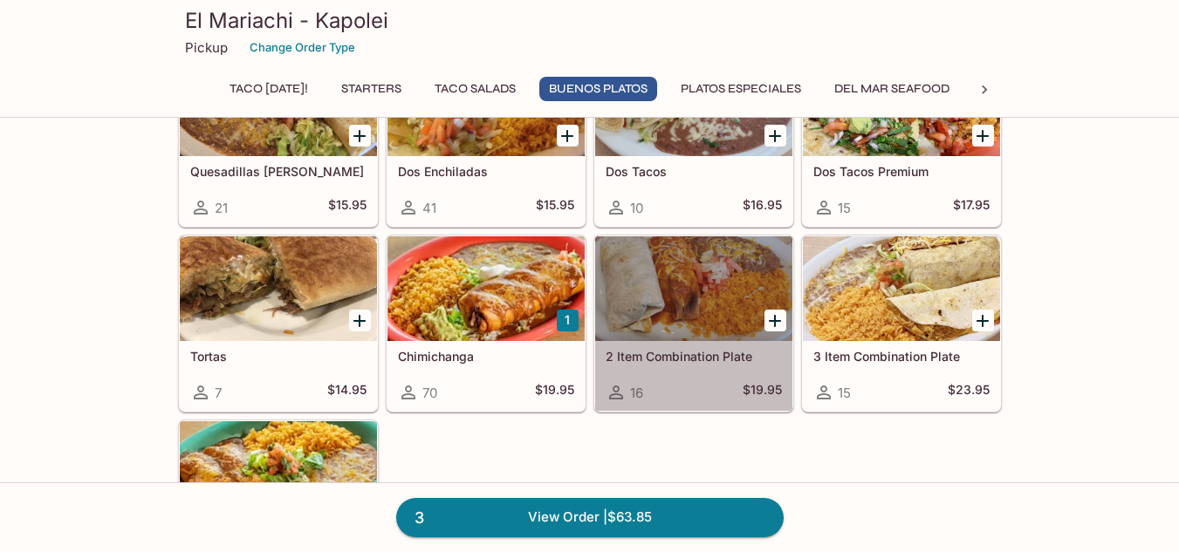
click at [678, 270] on div at bounding box center [693, 288] width 197 height 105
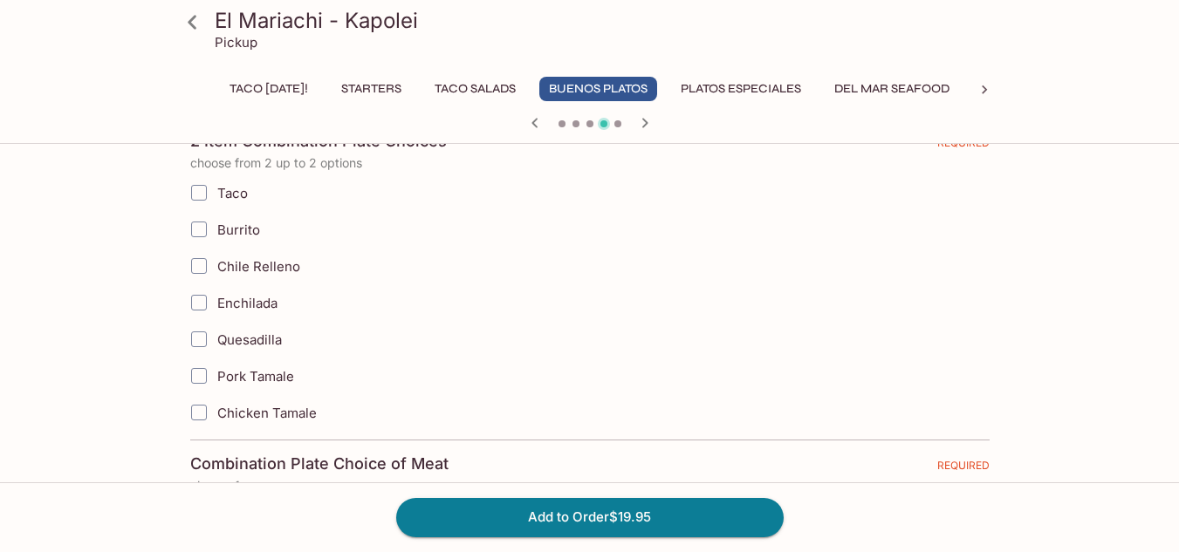
scroll to position [401, 0]
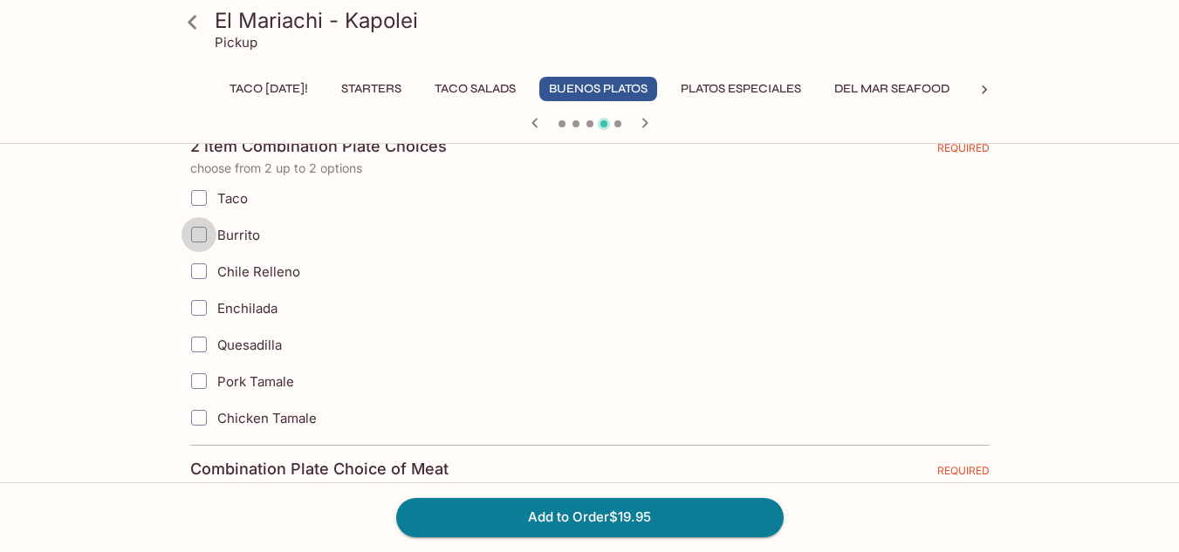
click at [202, 232] on input "Burrito" at bounding box center [198, 234] width 35 height 35
checkbox input "true"
click at [202, 388] on input "Pork Tamale" at bounding box center [198, 381] width 35 height 35
checkbox input "true"
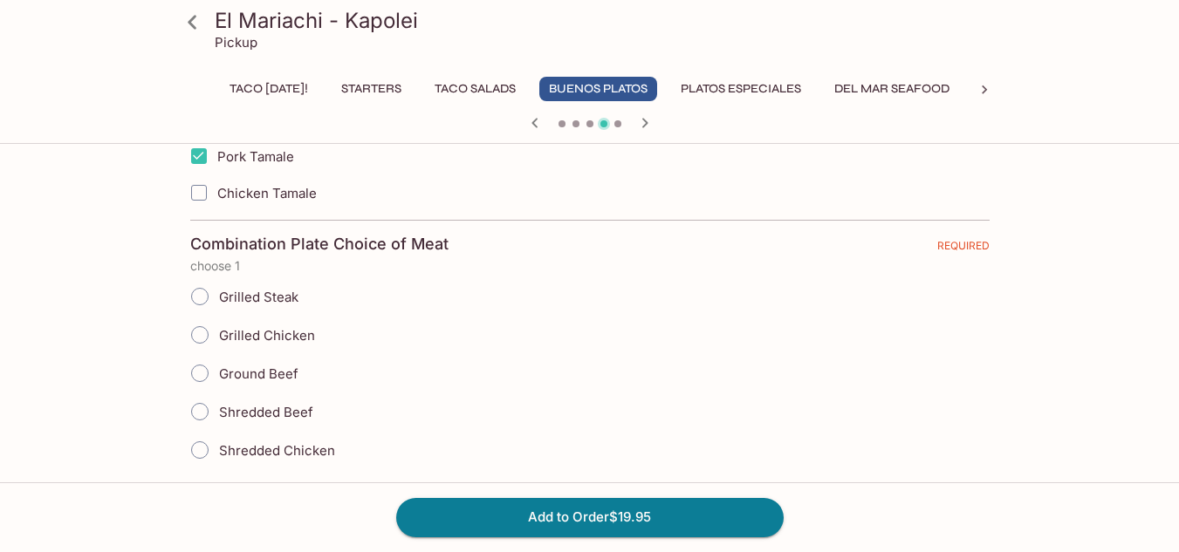
scroll to position [643, 0]
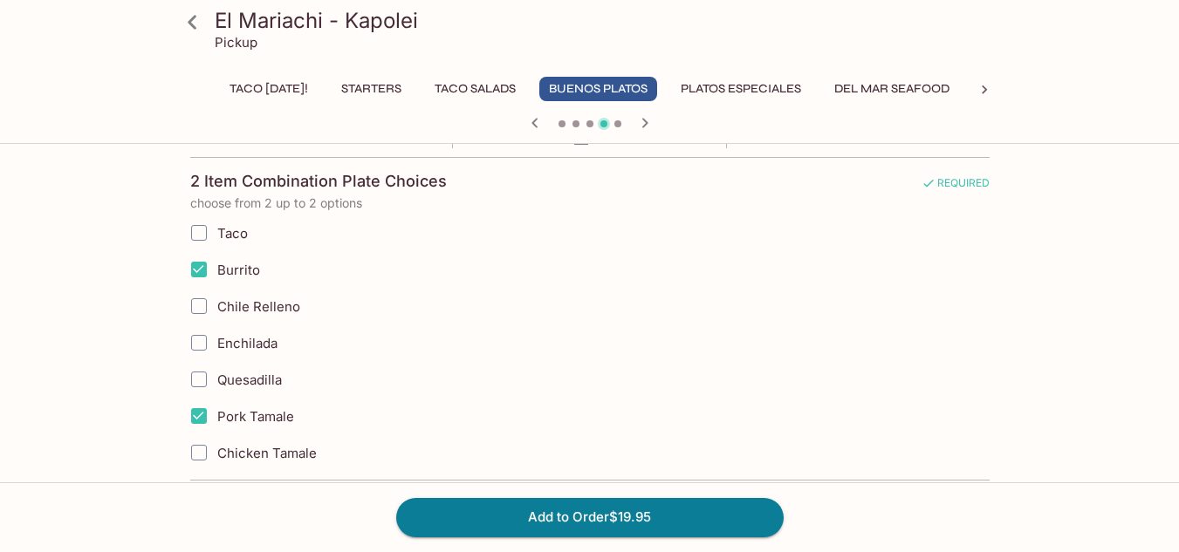
scroll to position [383, 0]
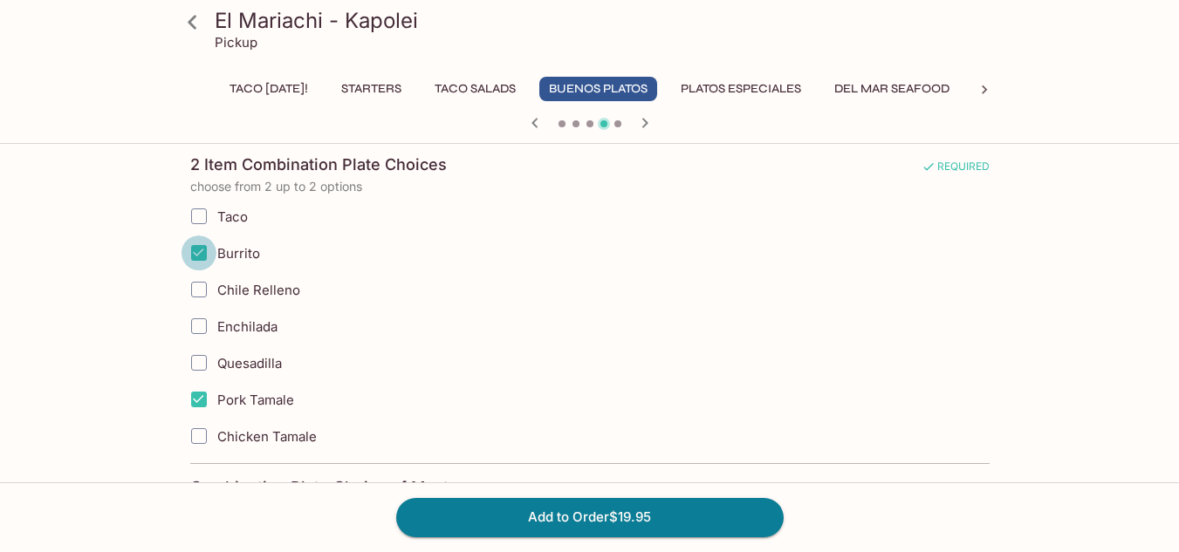
click at [202, 250] on input "Burrito" at bounding box center [198, 253] width 35 height 35
checkbox input "false"
click at [204, 405] on input "Pork Tamale" at bounding box center [198, 399] width 35 height 35
checkbox input "false"
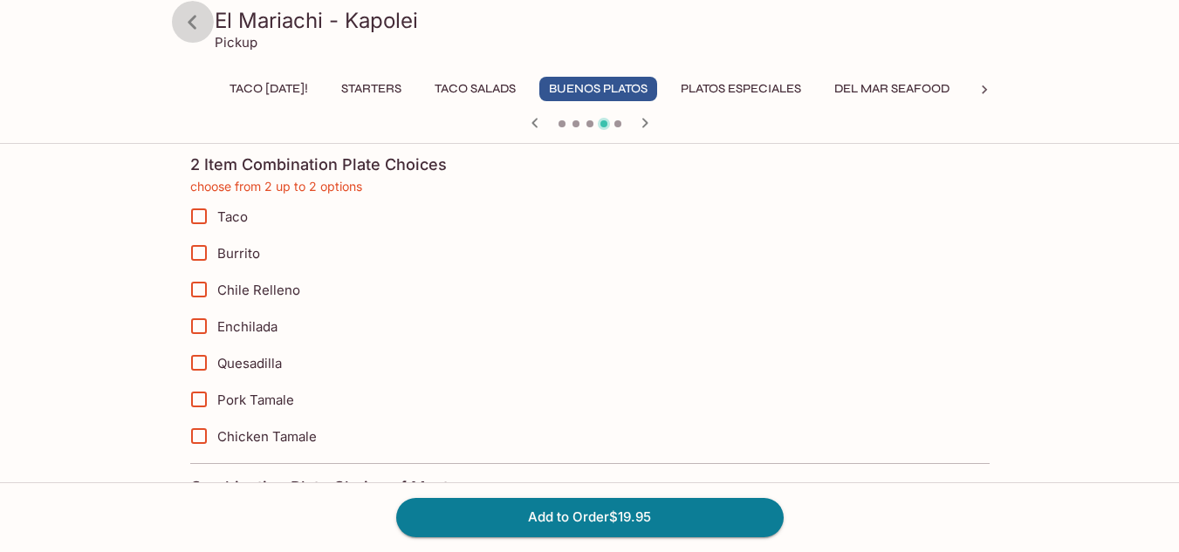
click at [195, 29] on icon at bounding box center [192, 22] width 9 height 14
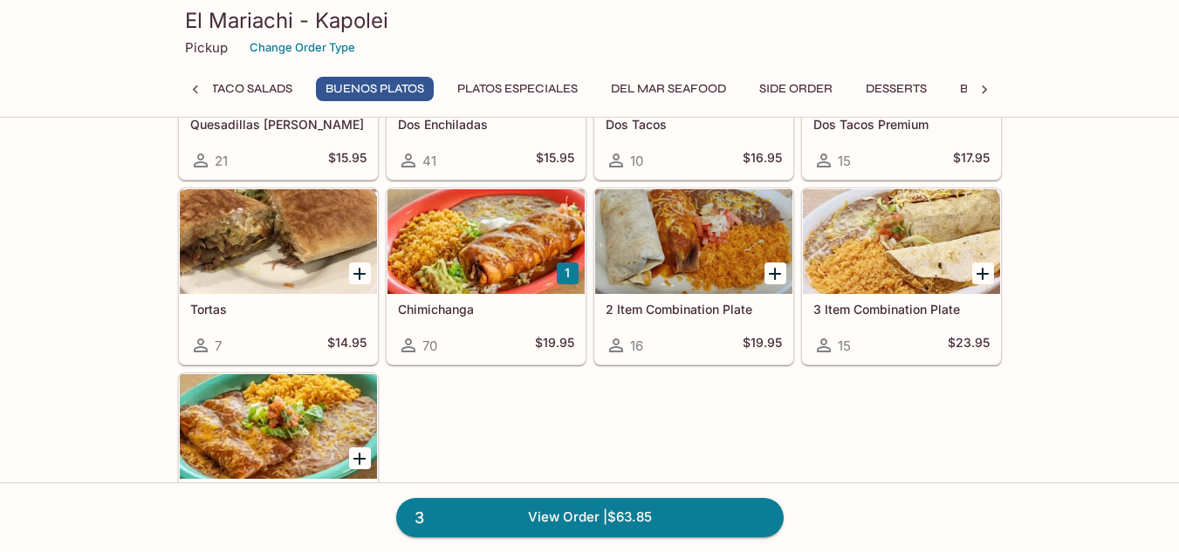
scroll to position [1835, 0]
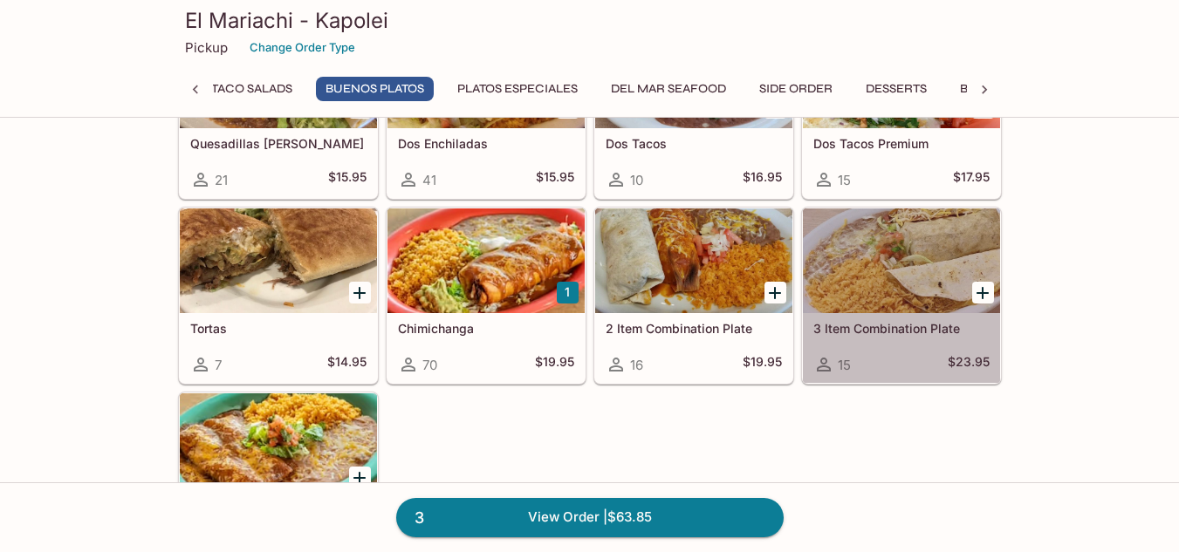
click at [857, 273] on div at bounding box center [901, 261] width 197 height 105
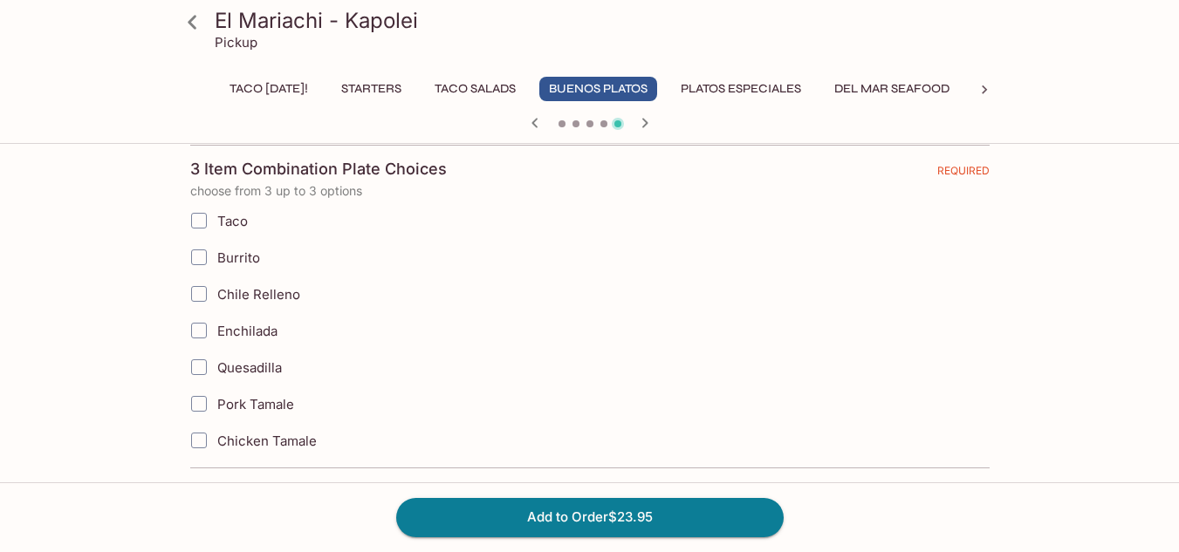
scroll to position [384, 0]
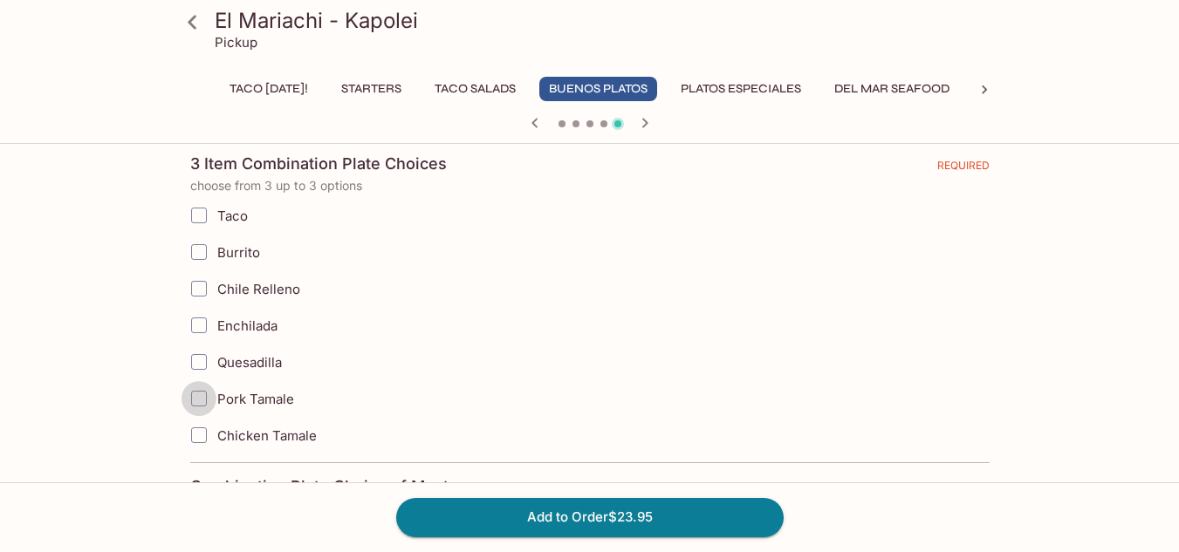
click at [193, 399] on input "Pork Tamale" at bounding box center [198, 398] width 35 height 35
checkbox input "true"
click at [197, 260] on input "Burrito" at bounding box center [198, 252] width 35 height 35
checkbox input "true"
click at [196, 287] on input "Chile Relleno" at bounding box center [198, 288] width 35 height 35
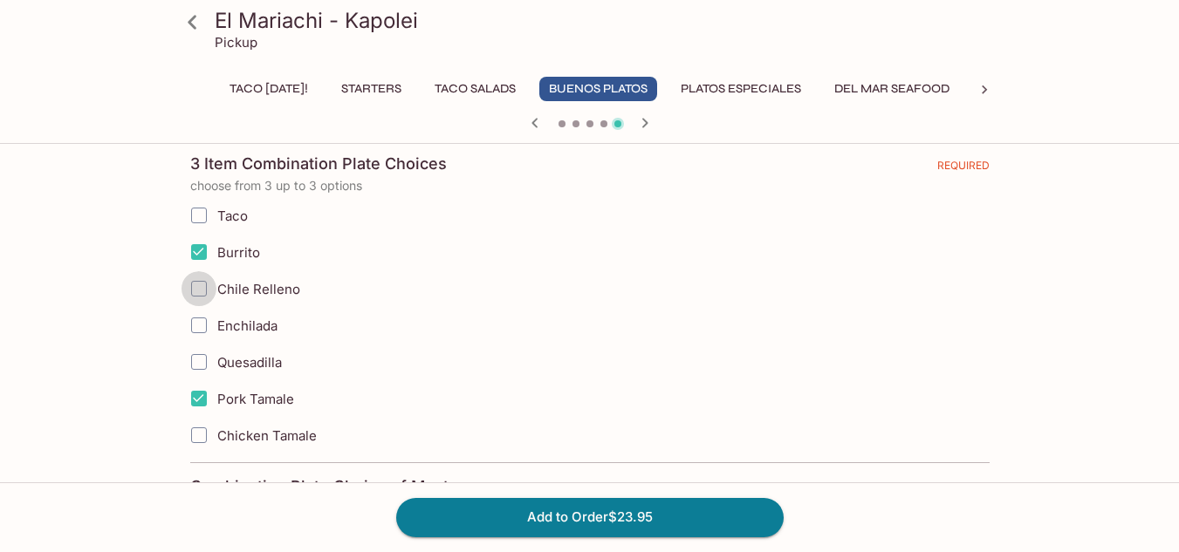
checkbox input "true"
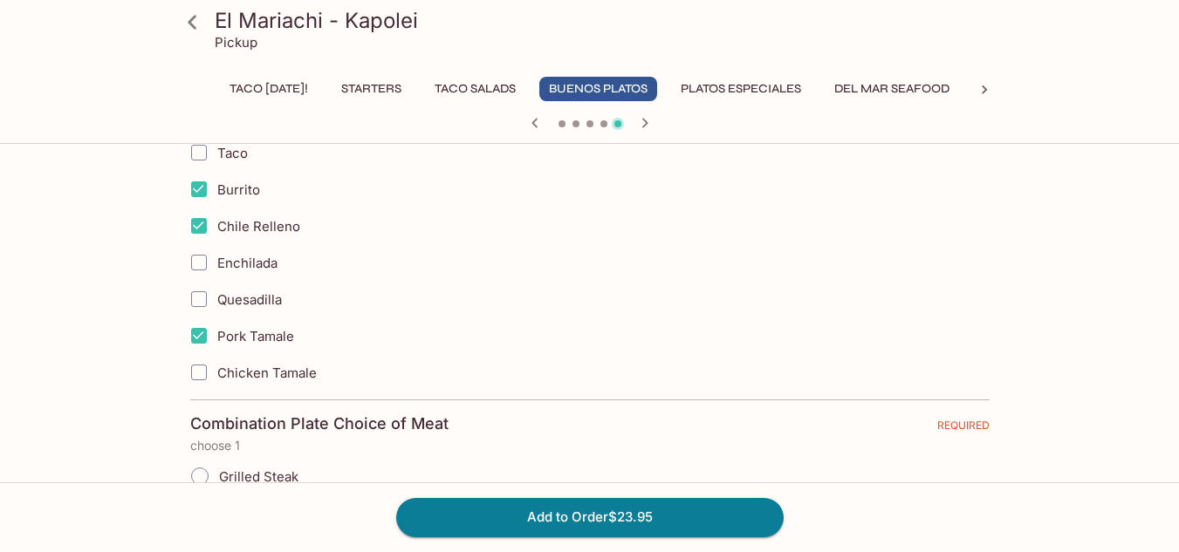
scroll to position [444, 0]
click at [201, 333] on input "Pork Tamale" at bounding box center [198, 338] width 35 height 35
checkbox input "false"
click at [202, 227] on input "Chile Relleno" at bounding box center [198, 228] width 35 height 35
checkbox input "false"
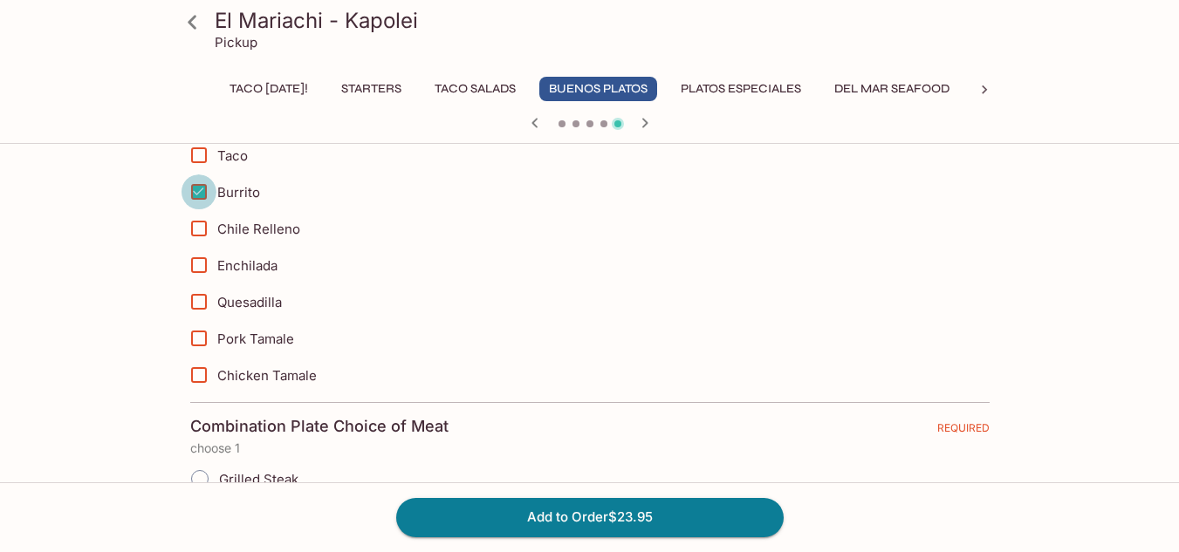
click at [204, 184] on input "Burrito" at bounding box center [198, 192] width 35 height 35
checkbox input "false"
click at [198, 21] on icon at bounding box center [192, 22] width 31 height 31
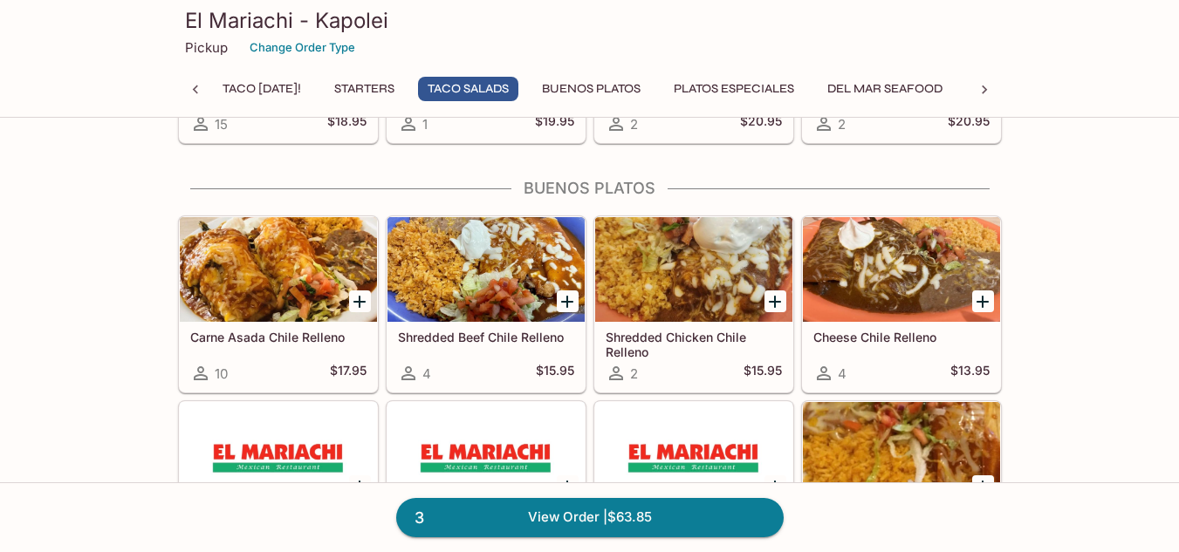
scroll to position [1095, 0]
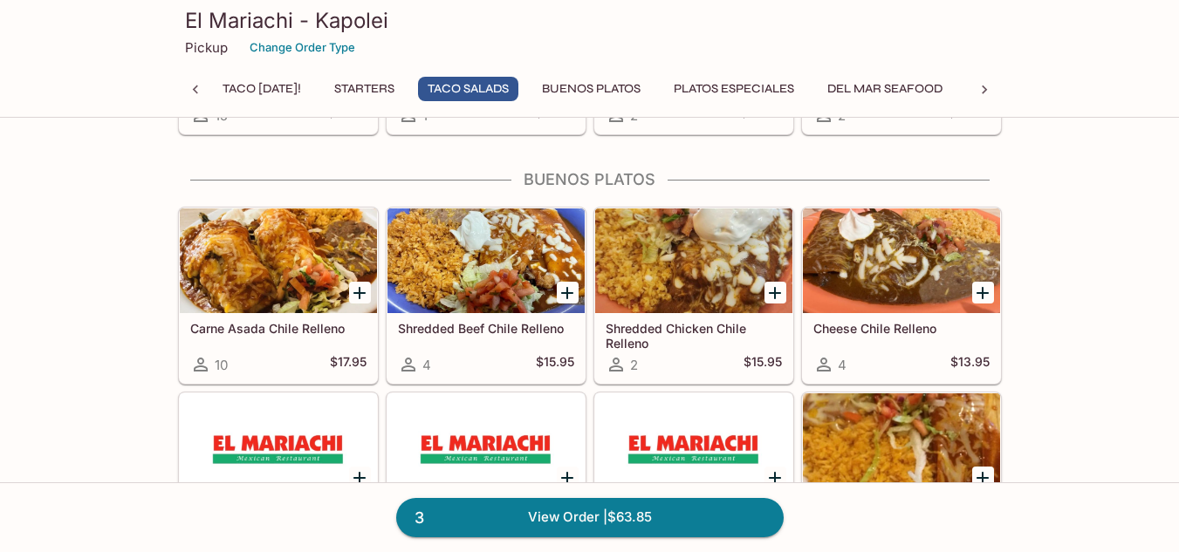
click at [422, 244] on div at bounding box center [485, 261] width 197 height 105
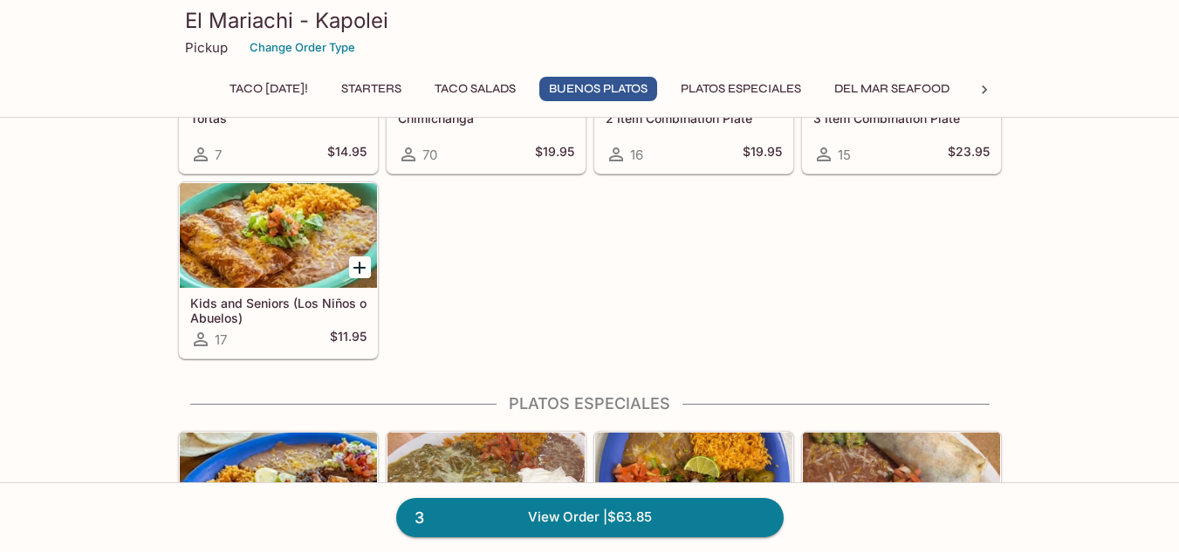
scroll to position [2055, 0]
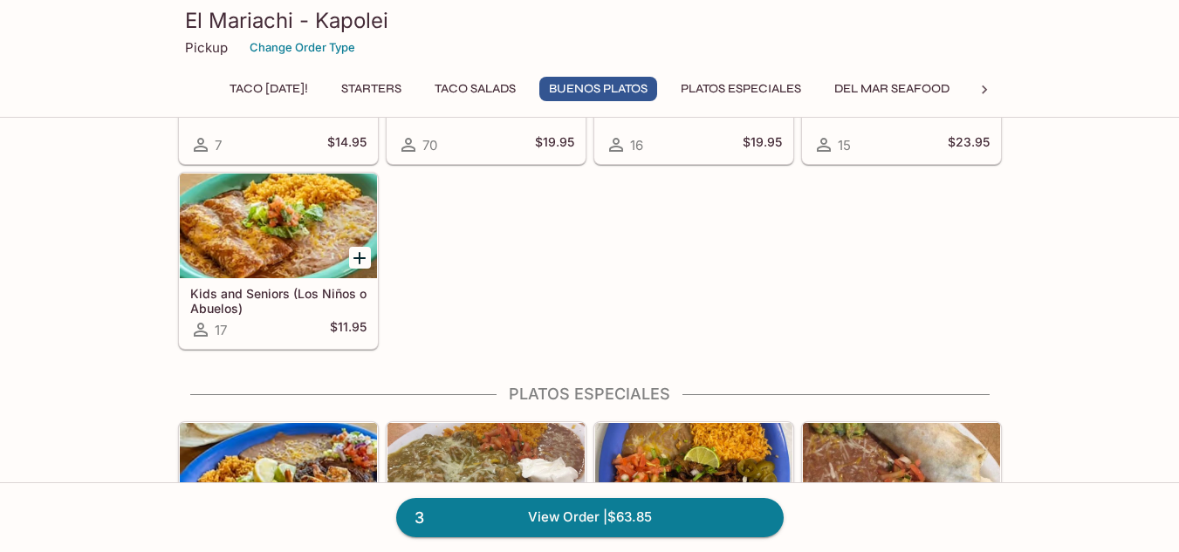
click at [224, 227] on div at bounding box center [278, 226] width 197 height 105
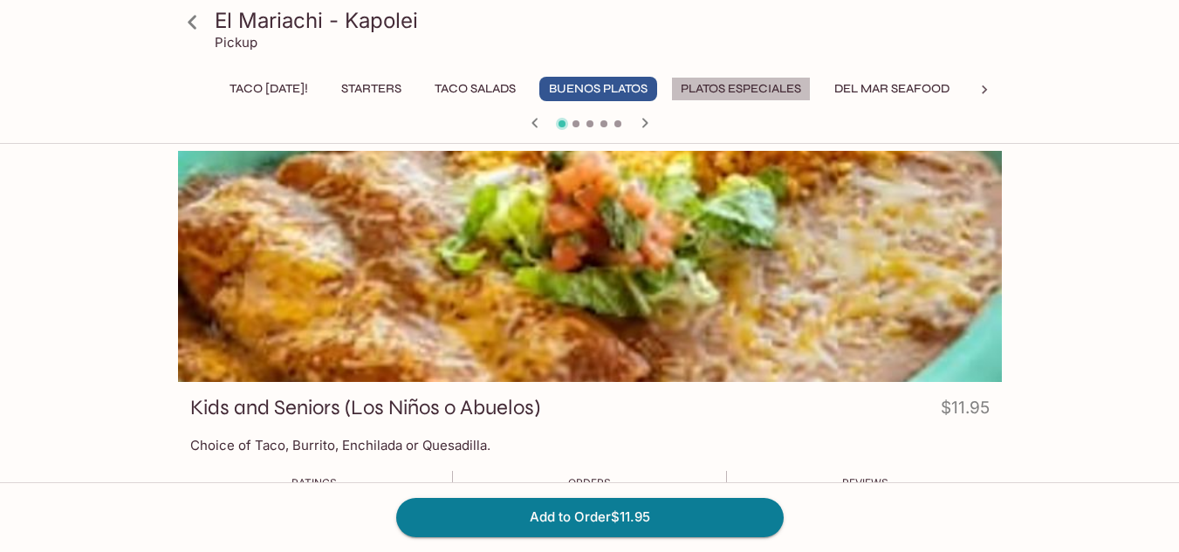
click at [790, 90] on button "Platos Especiales" at bounding box center [741, 89] width 140 height 24
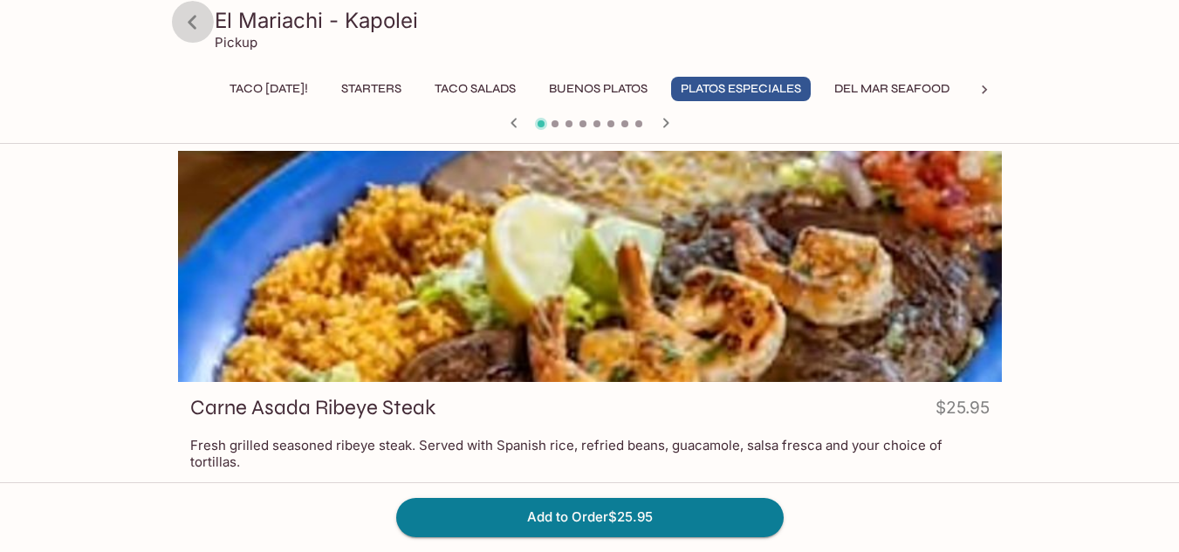
click at [193, 24] on icon at bounding box center [192, 22] width 9 height 14
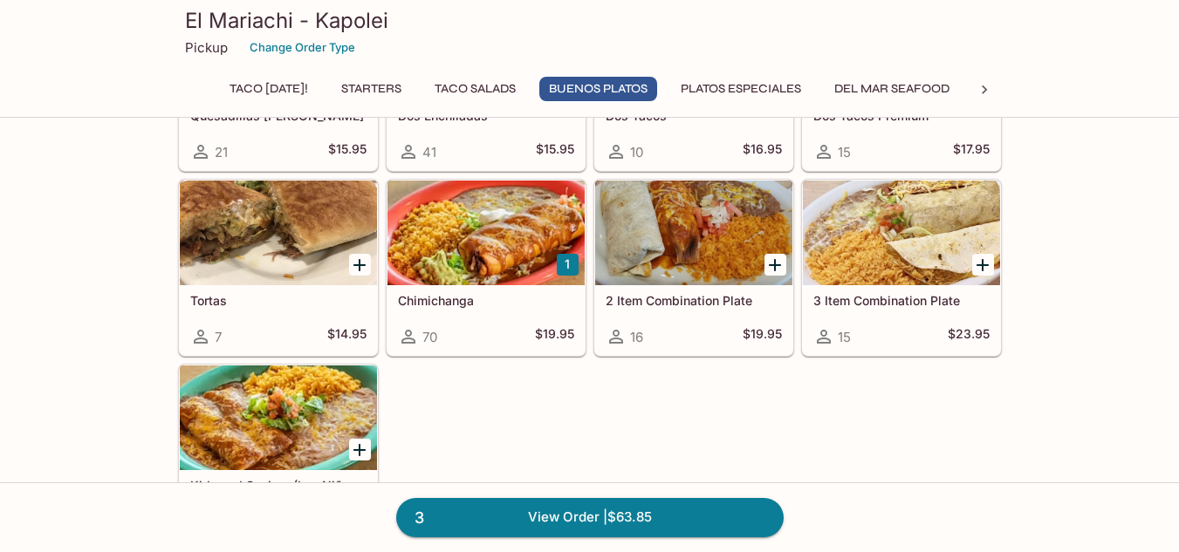
scroll to position [1854, 0]
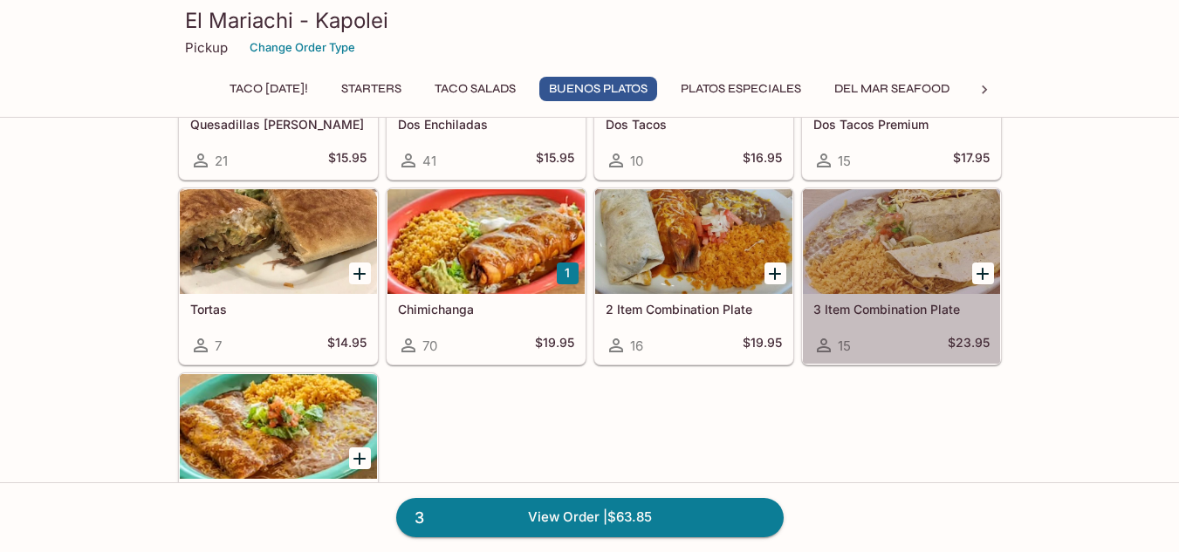
click at [876, 241] on div at bounding box center [901, 241] width 197 height 105
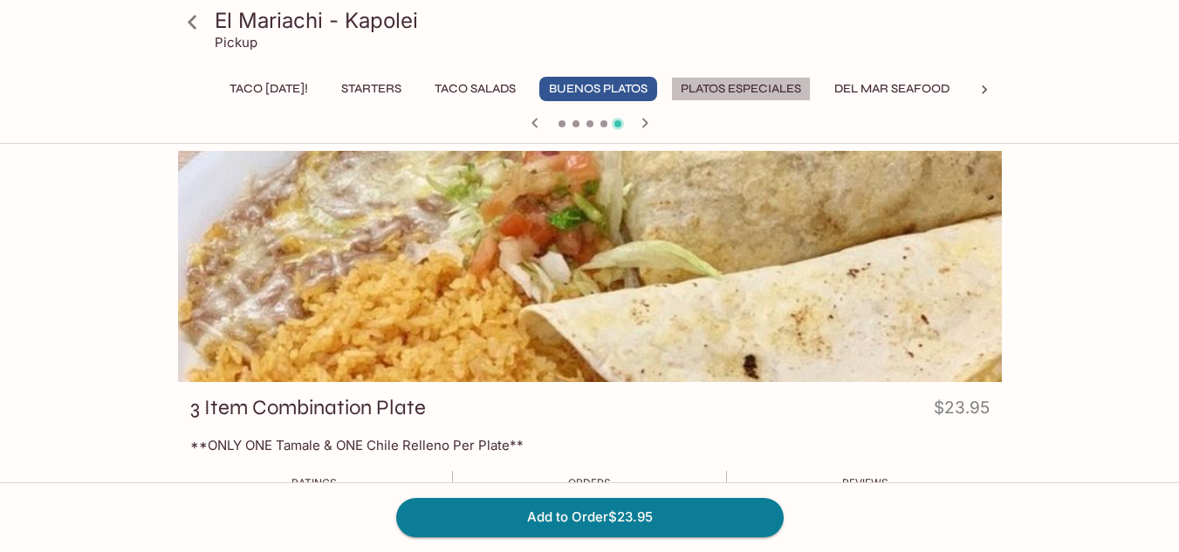
click at [797, 90] on button "Platos Especiales" at bounding box center [741, 89] width 140 height 24
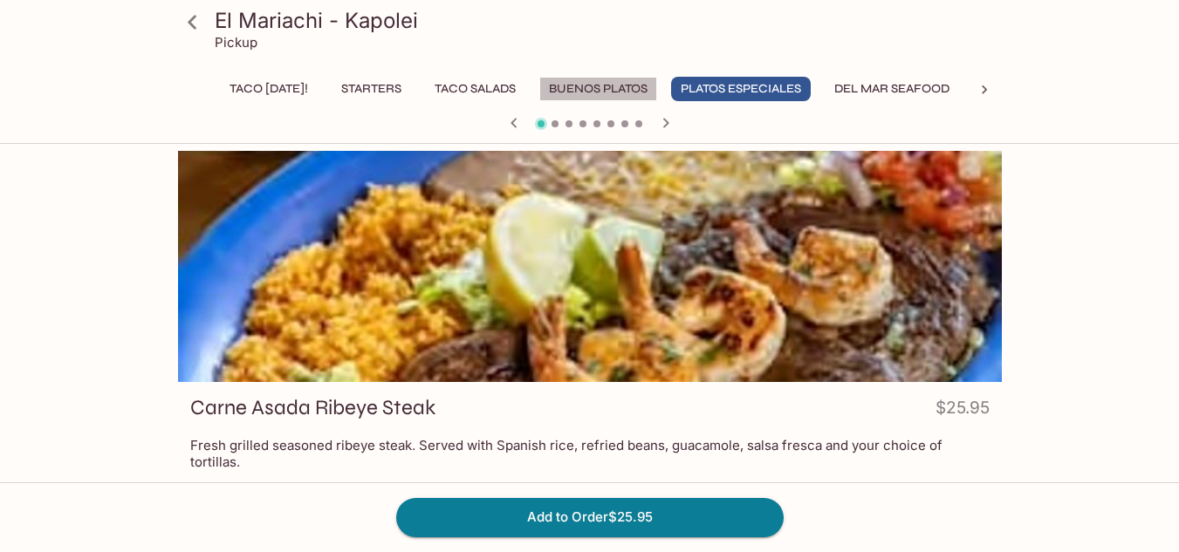
click at [589, 89] on button "Buenos Platos" at bounding box center [598, 89] width 118 height 24
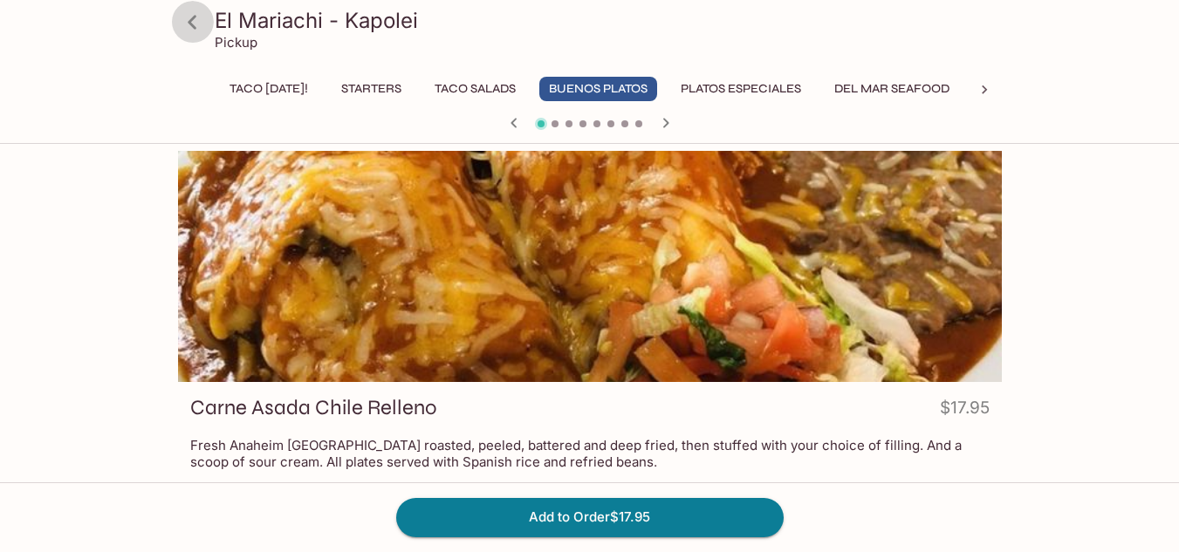
click at [190, 25] on icon at bounding box center [192, 22] width 31 height 31
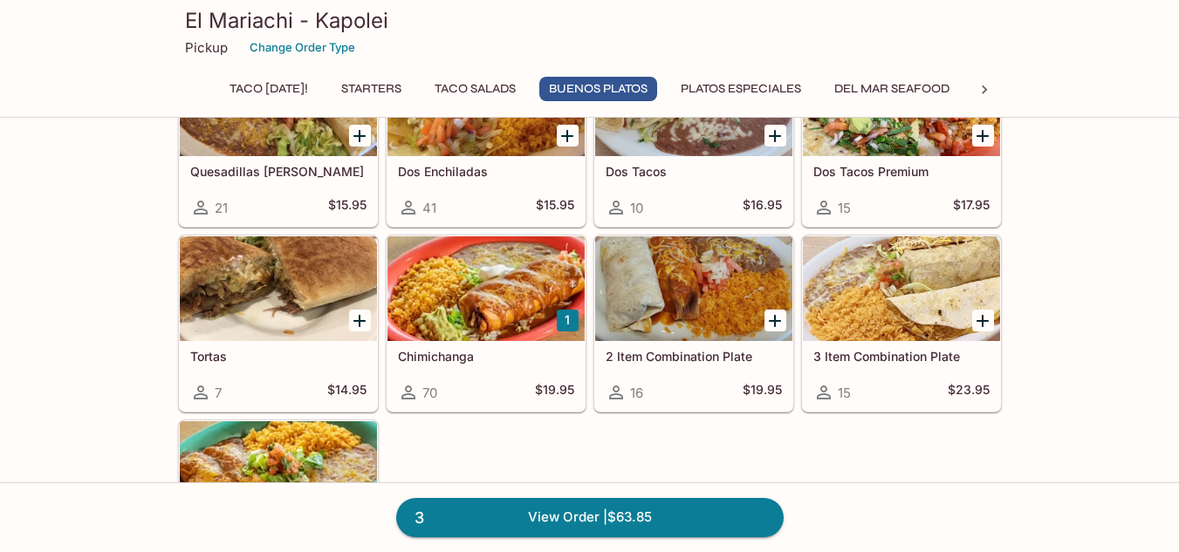
scroll to position [1817, 0]
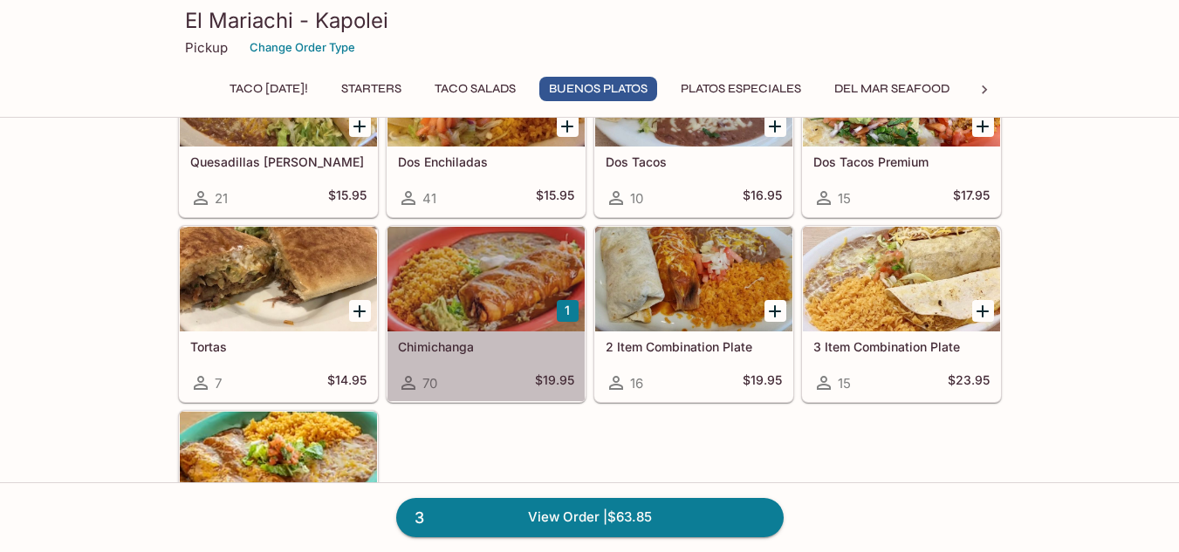
click at [496, 277] on div at bounding box center [485, 279] width 197 height 105
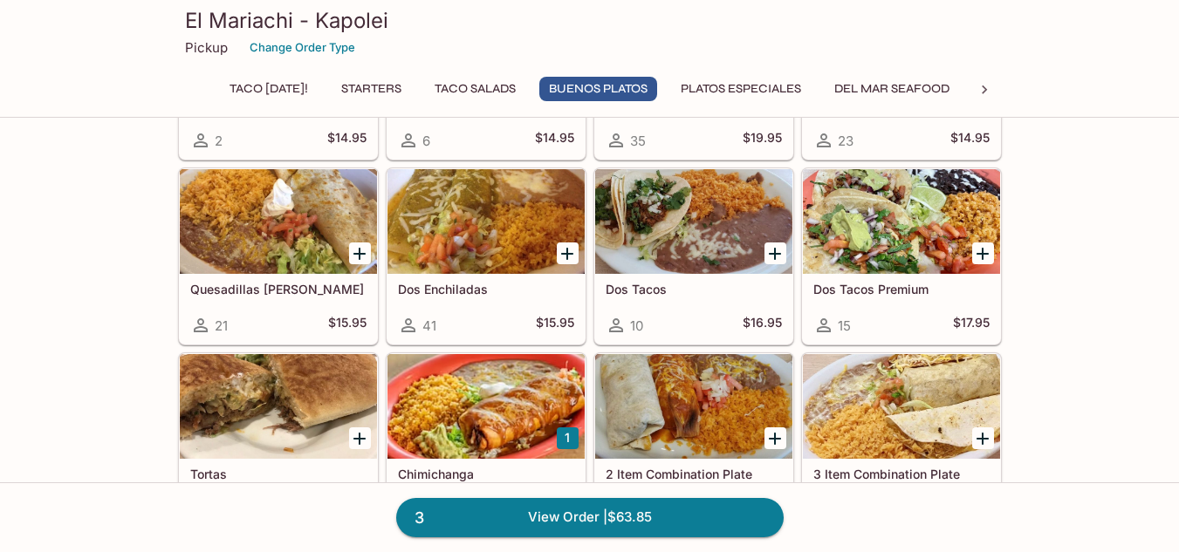
scroll to position [1905, 0]
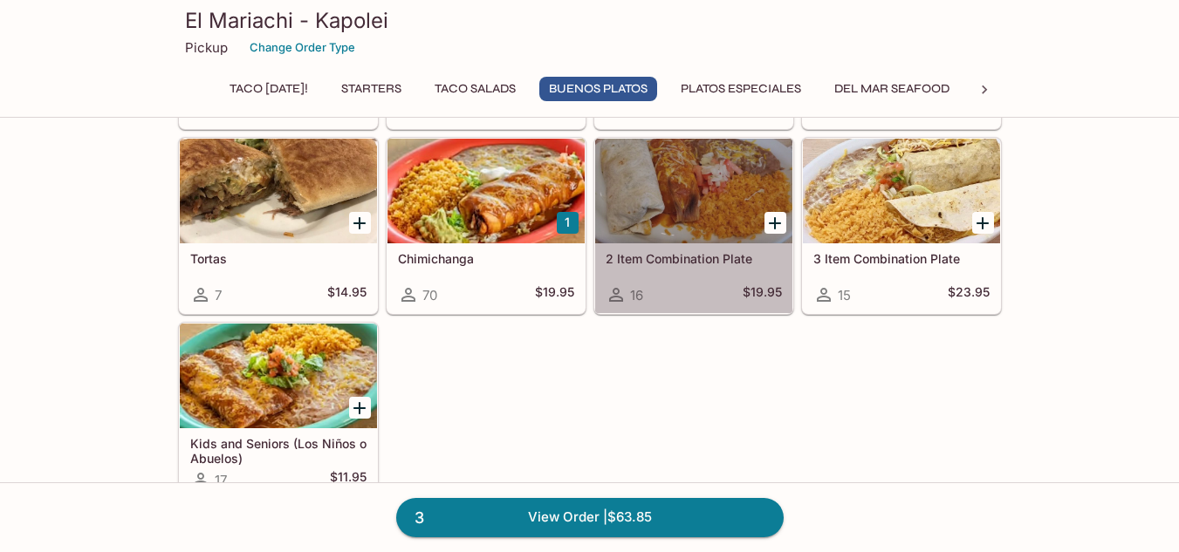
click at [688, 233] on div at bounding box center [693, 191] width 197 height 105
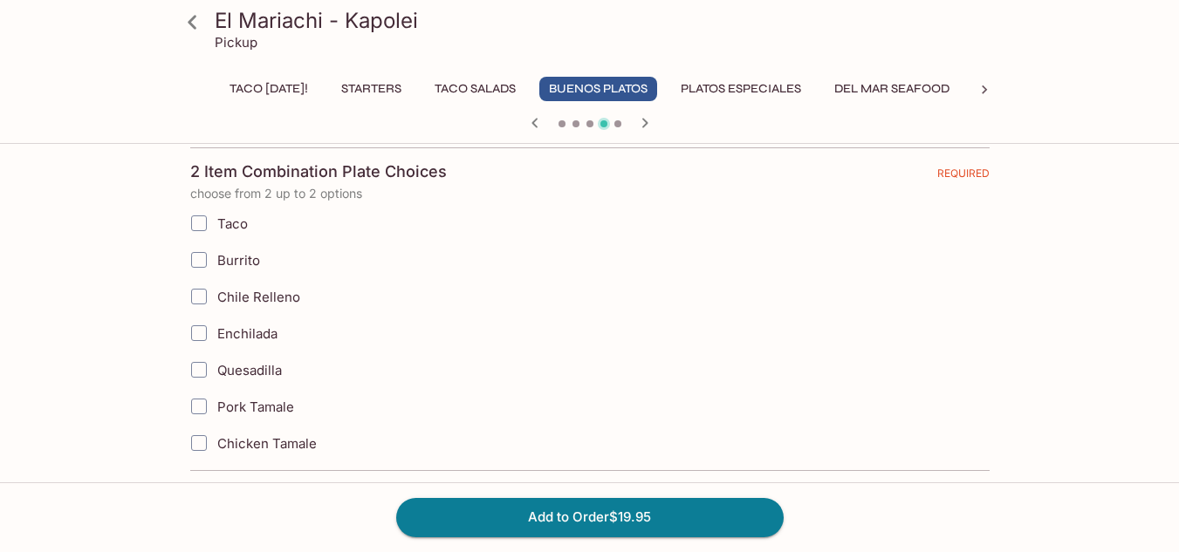
scroll to position [380, 0]
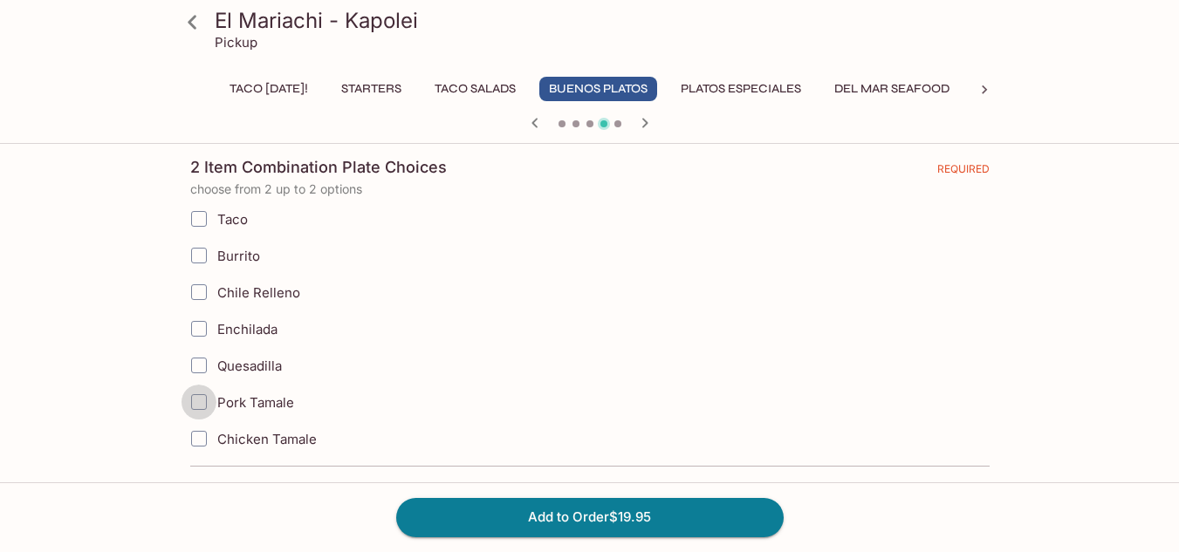
click at [195, 400] on input "Pork Tamale" at bounding box center [198, 402] width 35 height 35
click at [198, 403] on input "Pork Tamale" at bounding box center [198, 402] width 35 height 35
checkbox input "false"
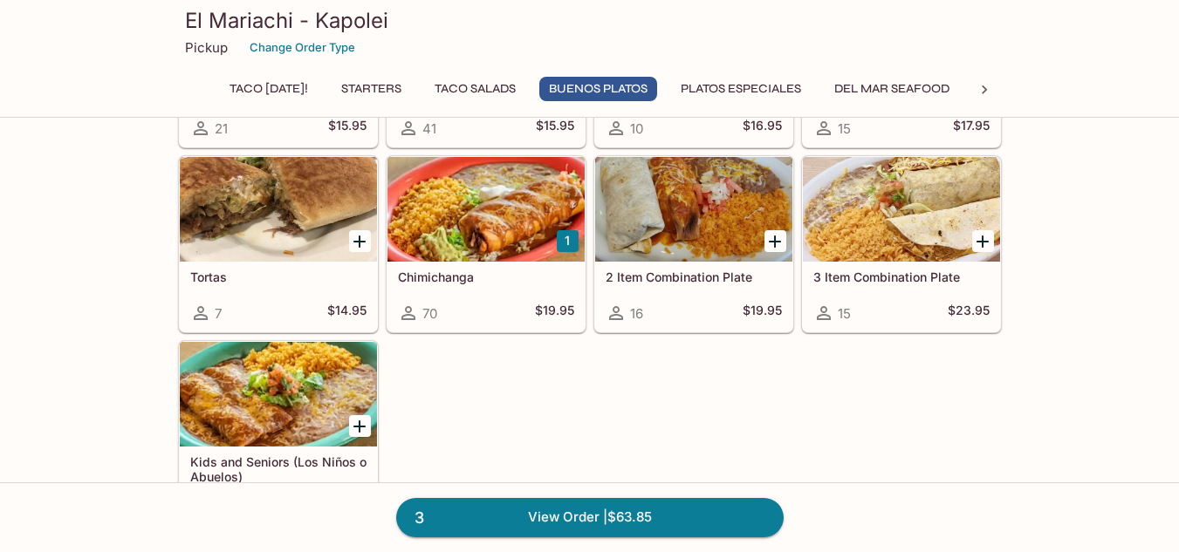
scroll to position [1895, 0]
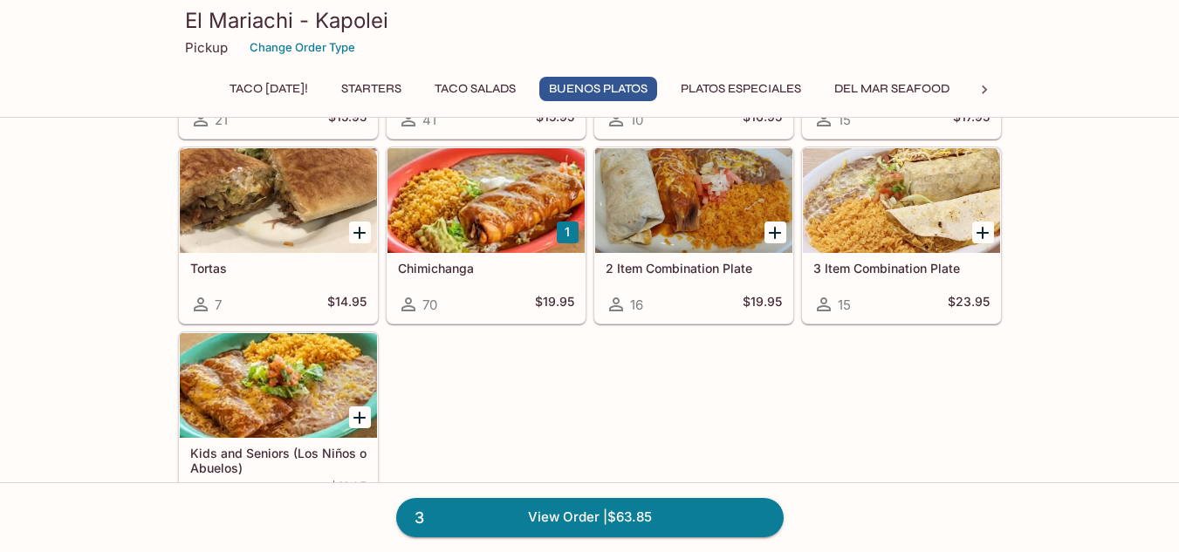
click at [878, 216] on div at bounding box center [901, 200] width 197 height 105
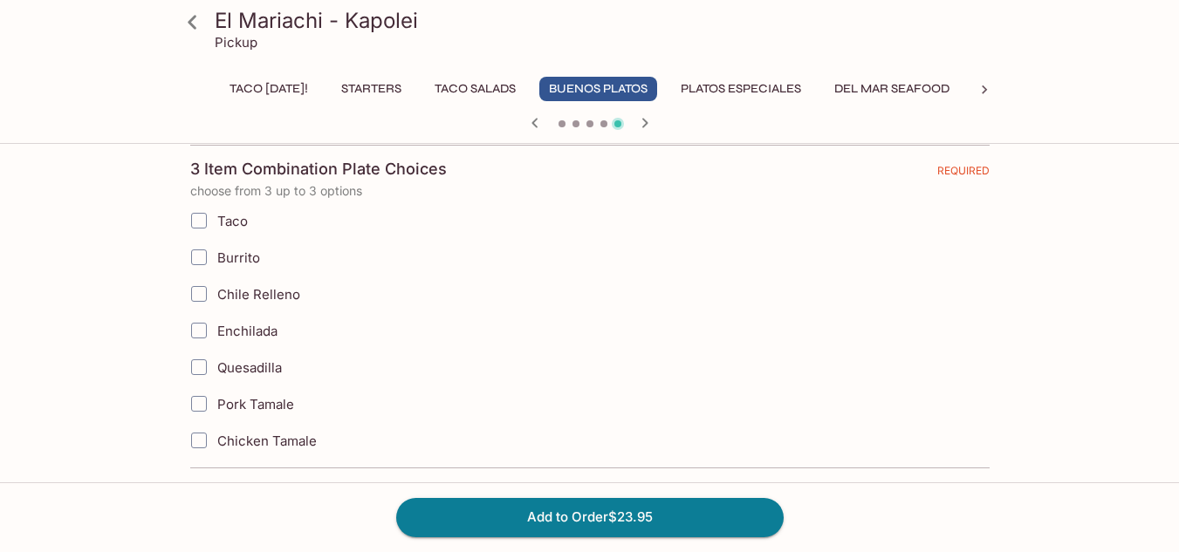
scroll to position [381, 0]
click at [198, 332] on input "Enchilada" at bounding box center [198, 328] width 35 height 35
checkbox input "true"
click at [200, 401] on input "Pork Tamale" at bounding box center [198, 401] width 35 height 35
checkbox input "true"
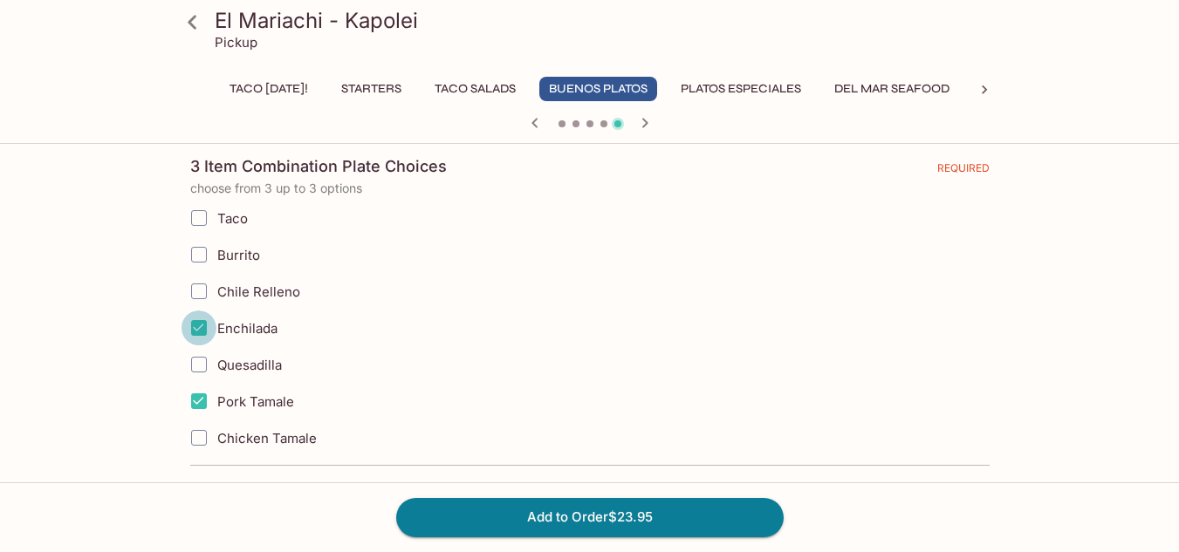
click at [197, 325] on input "Enchilada" at bounding box center [198, 328] width 35 height 35
checkbox input "false"
click at [198, 403] on input "Pork Tamale" at bounding box center [198, 401] width 35 height 35
checkbox input "false"
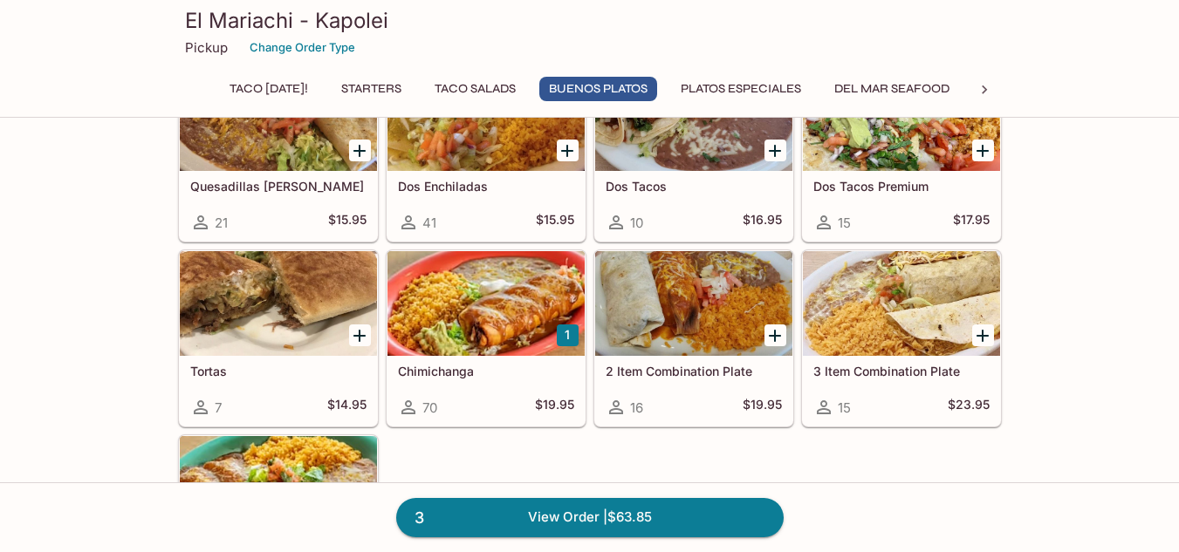
scroll to position [1783, 0]
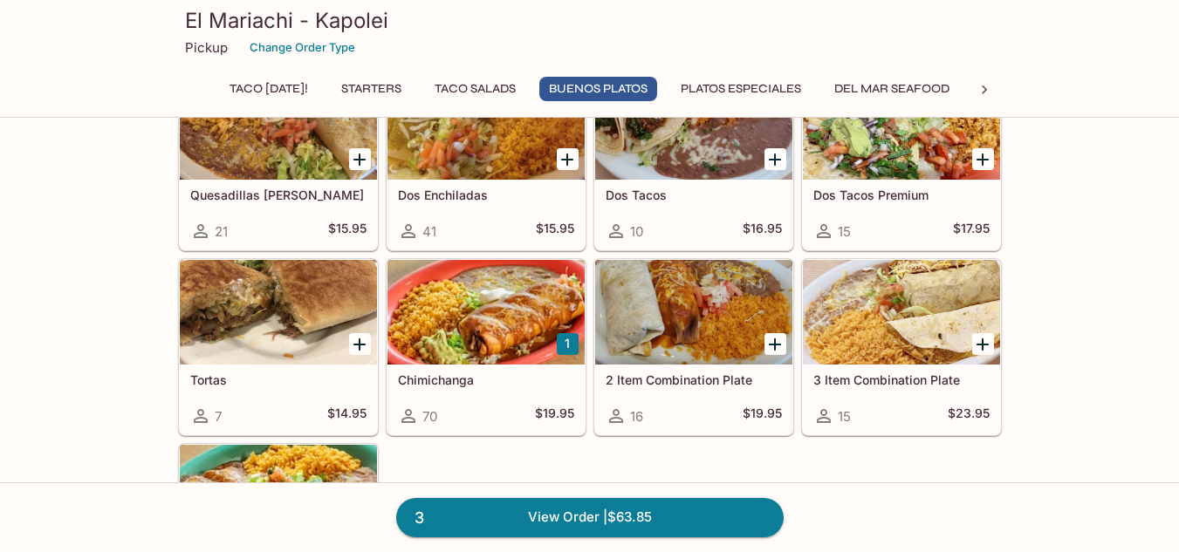
click at [703, 298] on div at bounding box center [693, 312] width 197 height 105
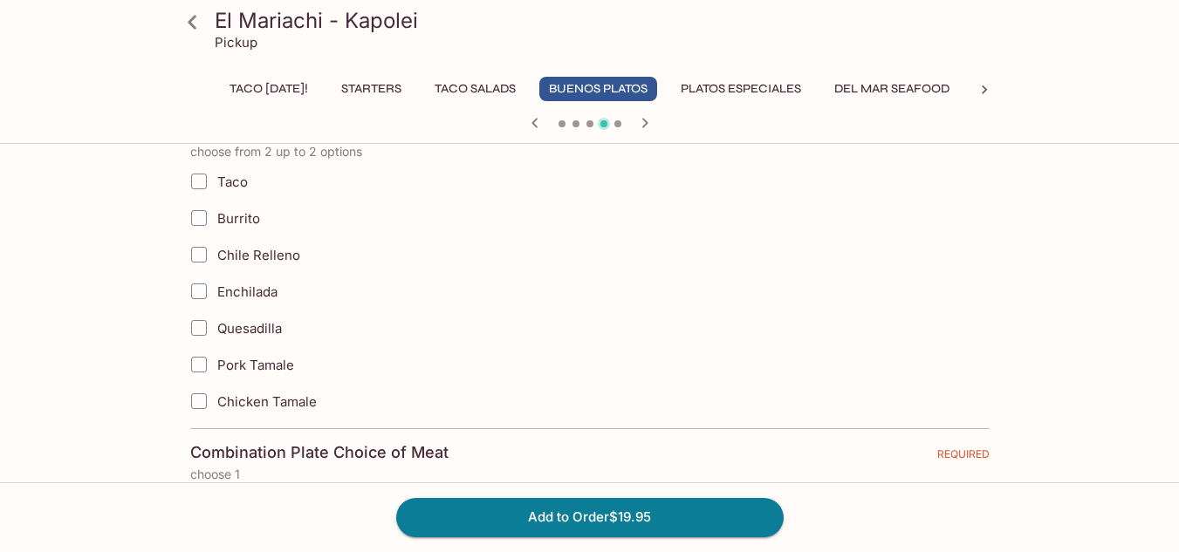
scroll to position [428, 0]
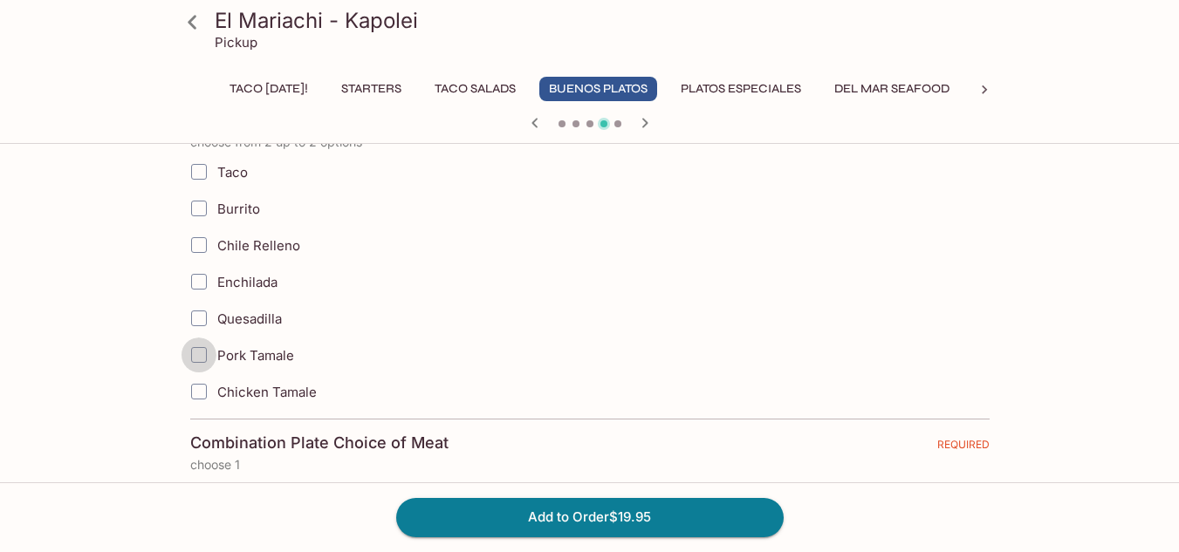
click at [199, 353] on input "Pork Tamale" at bounding box center [198, 355] width 35 height 35
checkbox input "true"
click at [202, 282] on input "Enchilada" at bounding box center [198, 281] width 35 height 35
checkbox input "true"
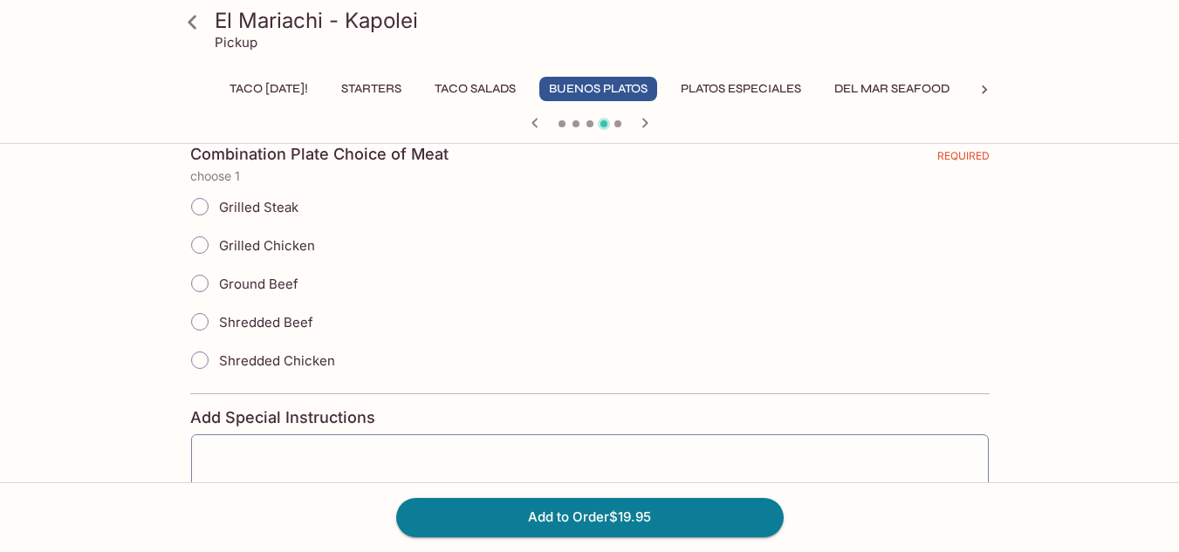
scroll to position [718, 0]
click at [201, 284] on input "Ground Beef" at bounding box center [199, 282] width 37 height 37
radio input "true"
click at [201, 284] on input "Ground Beef" at bounding box center [199, 282] width 37 height 37
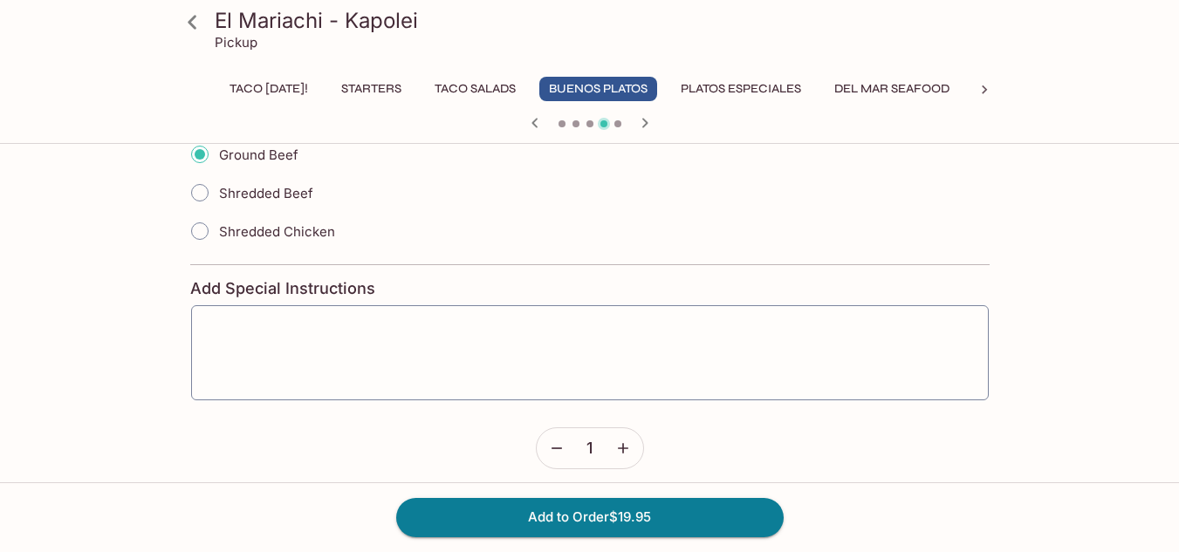
scroll to position [858, 0]
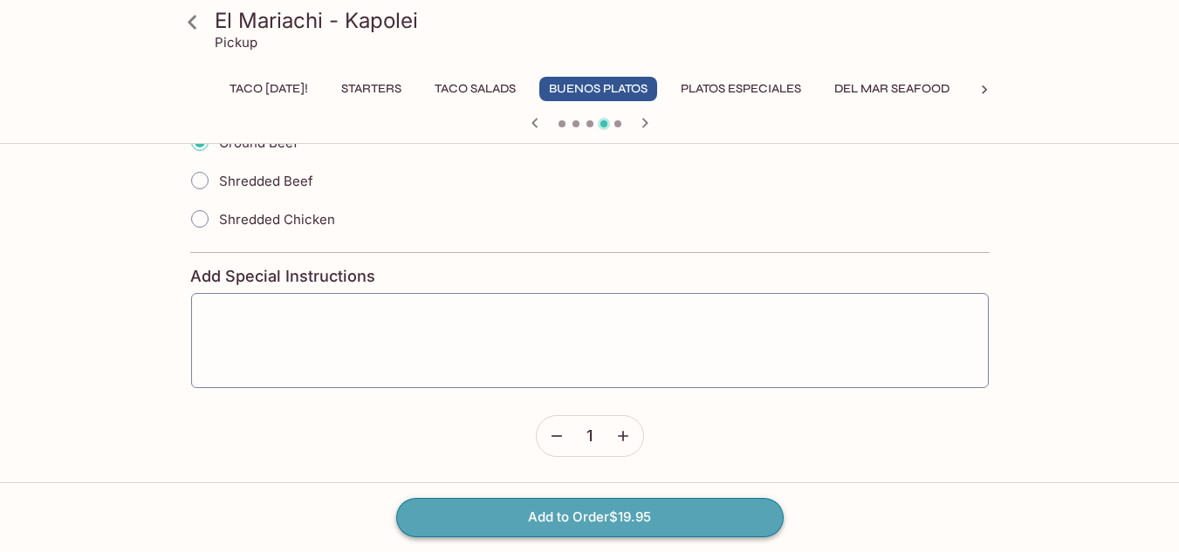
click at [694, 515] on button "Add to Order $19.95" at bounding box center [589, 517] width 387 height 38
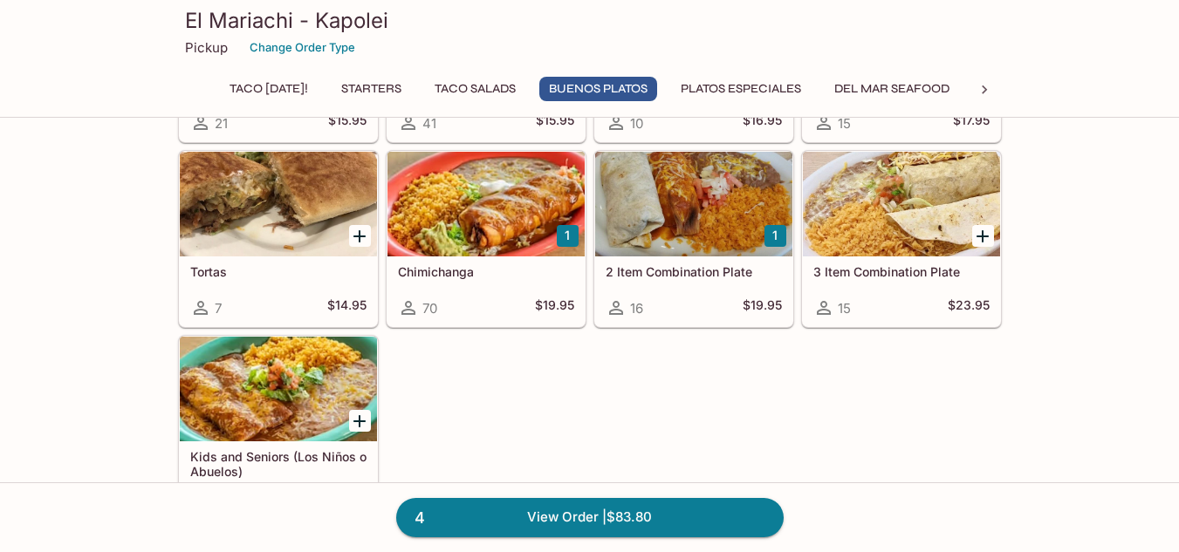
scroll to position [1900, 0]
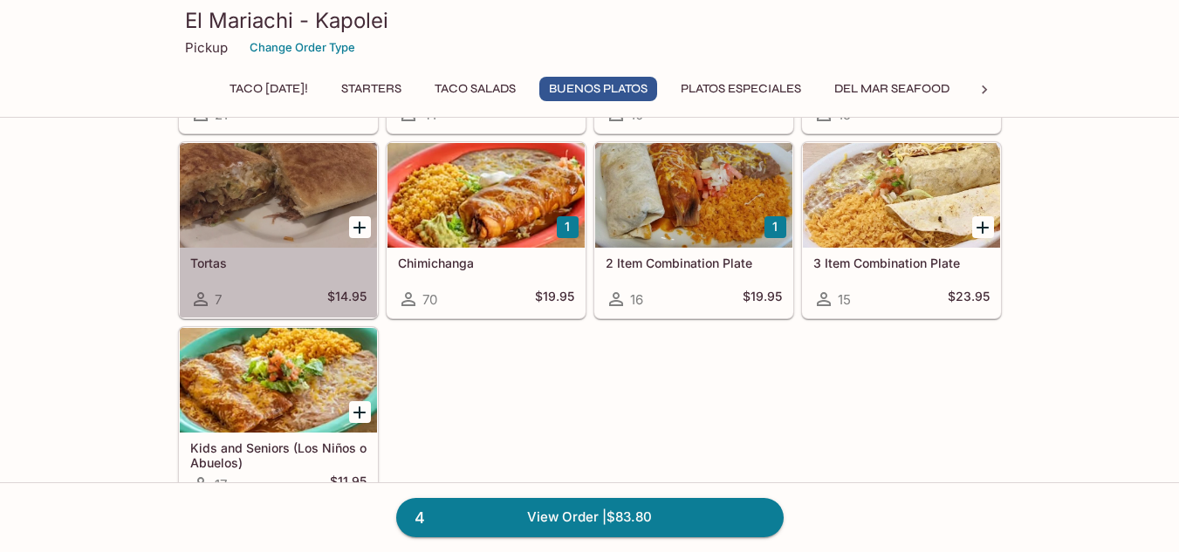
click at [216, 207] on div at bounding box center [278, 195] width 197 height 105
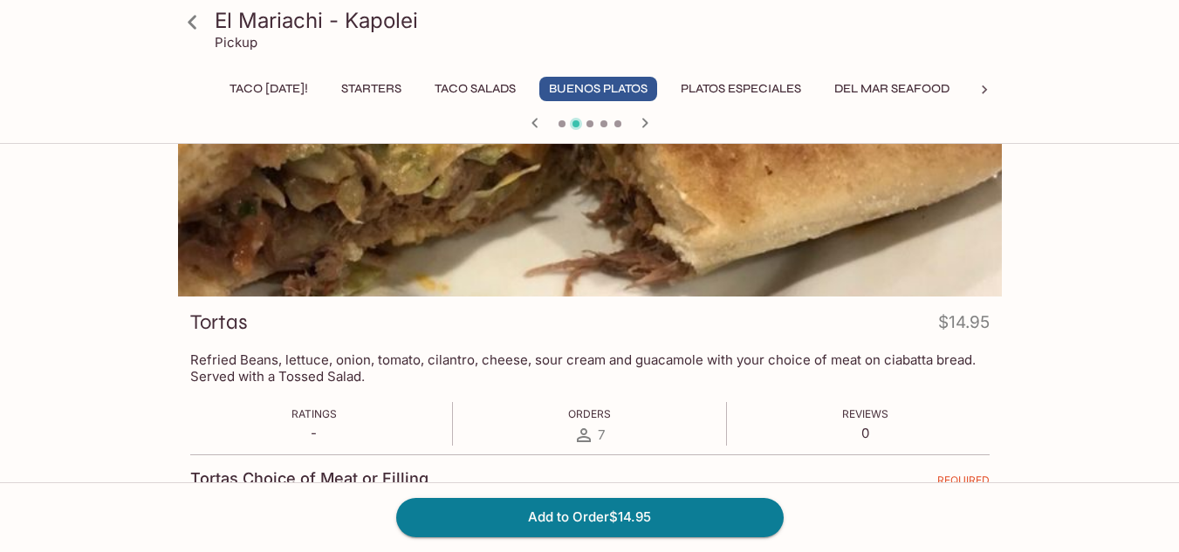
scroll to position [87, 0]
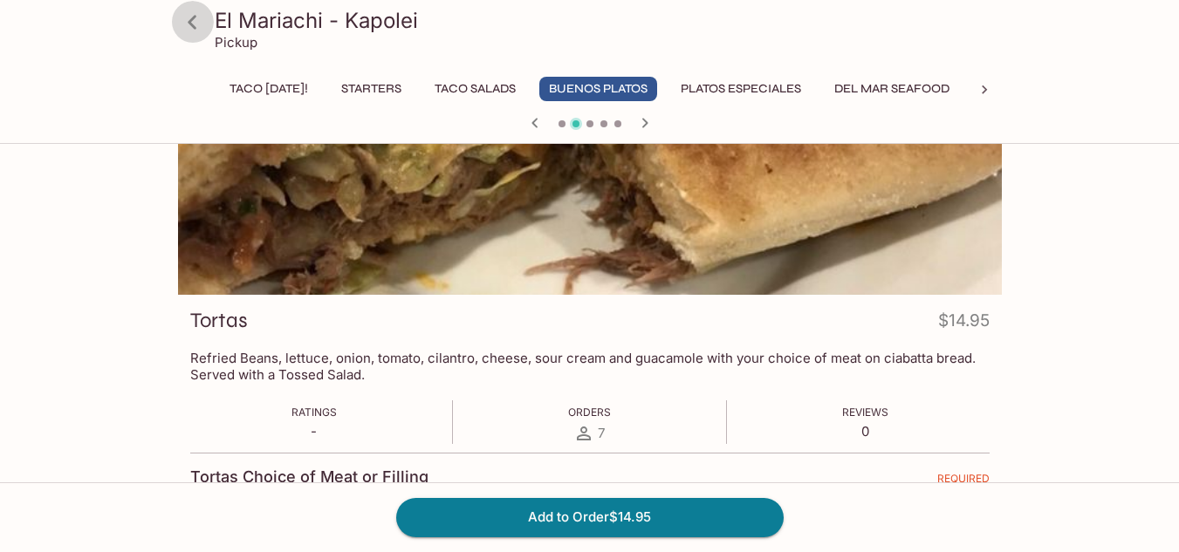
click at [187, 21] on icon at bounding box center [192, 22] width 31 height 31
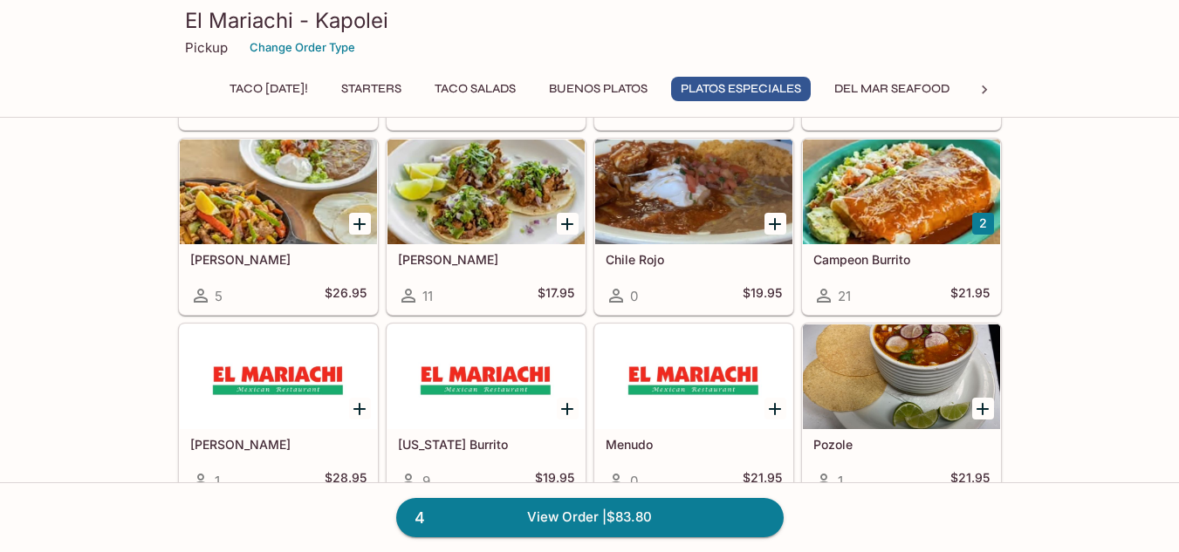
scroll to position [2514, 0]
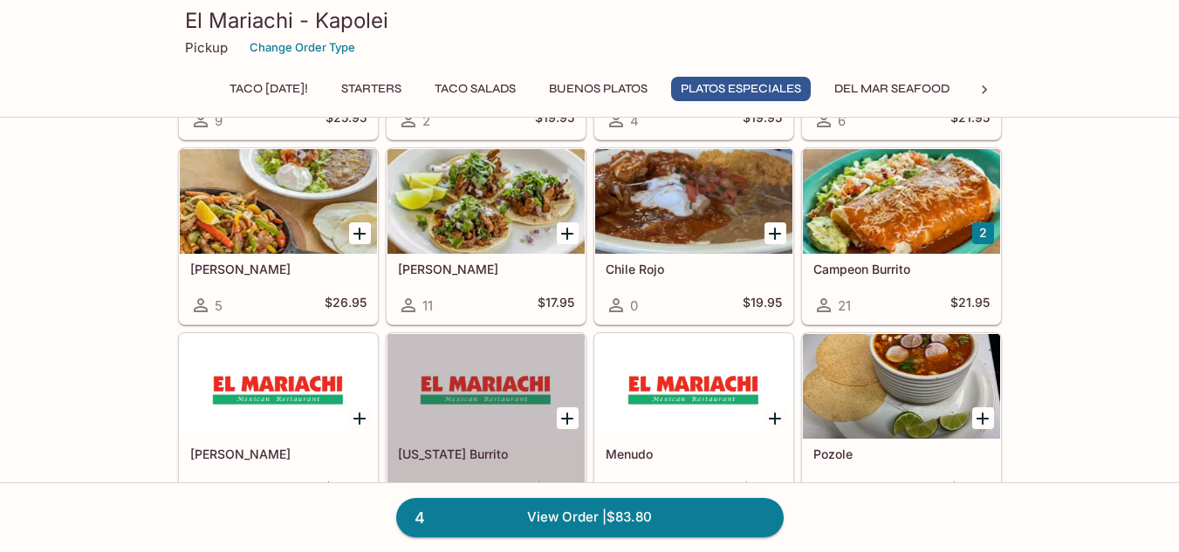
click at [489, 409] on div at bounding box center [485, 386] width 197 height 105
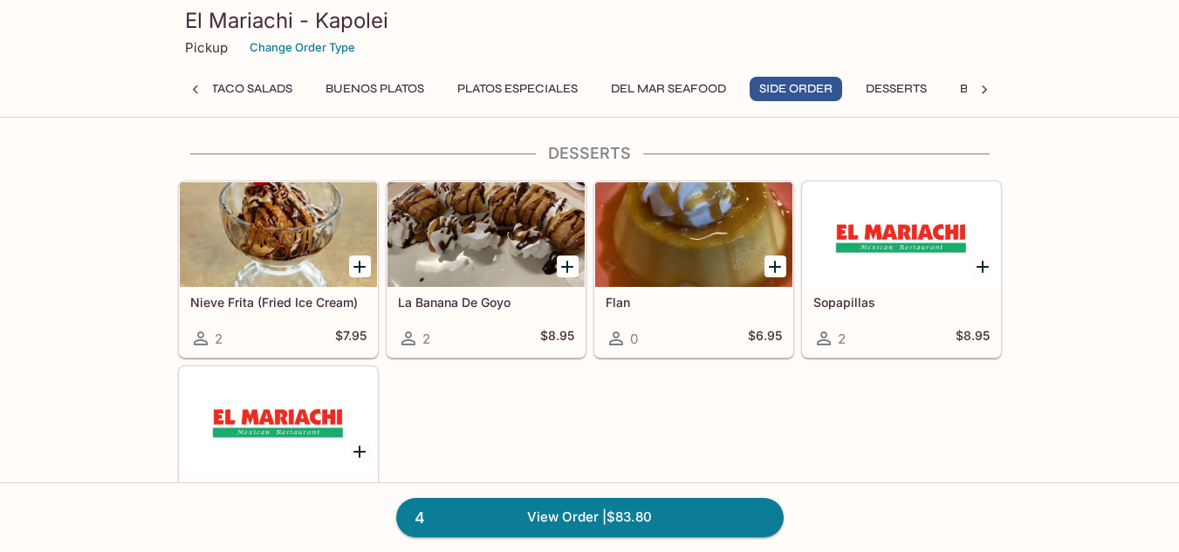
scroll to position [4274, 0]
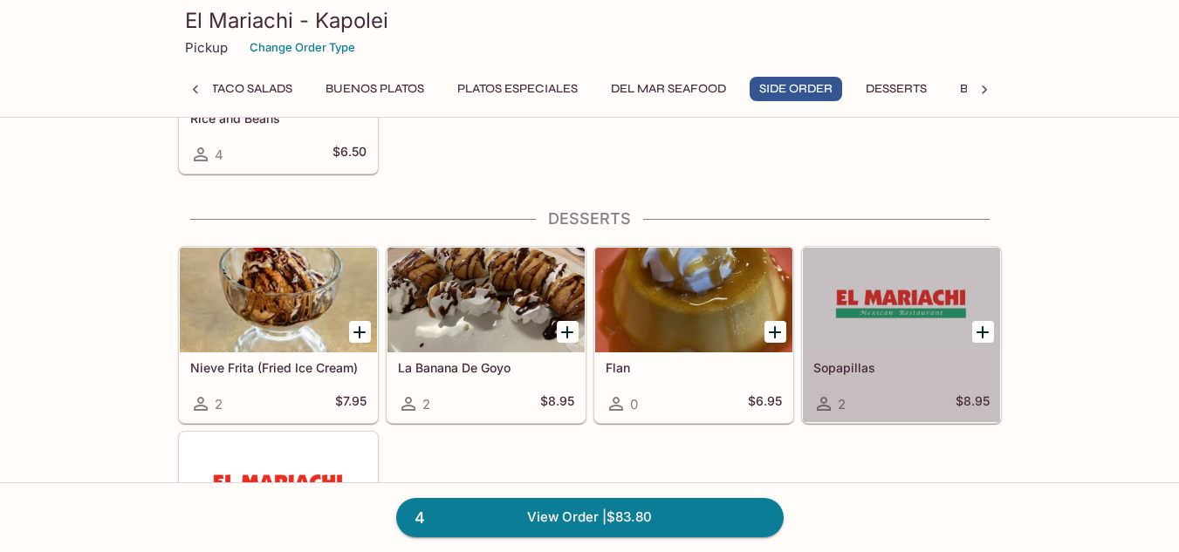
click at [883, 342] on div at bounding box center [901, 300] width 197 height 105
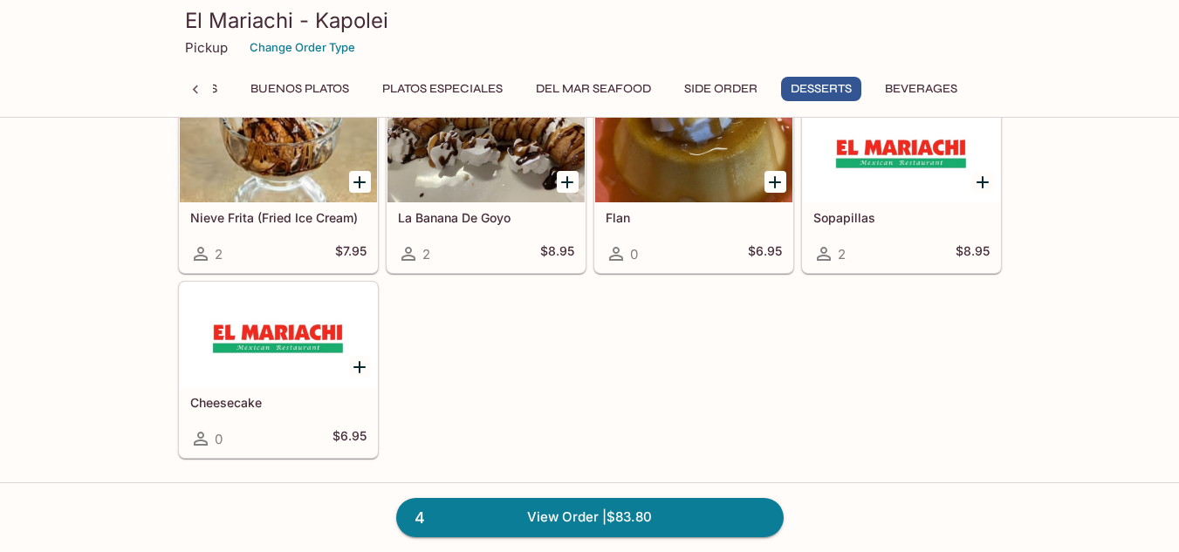
scroll to position [4432, 0]
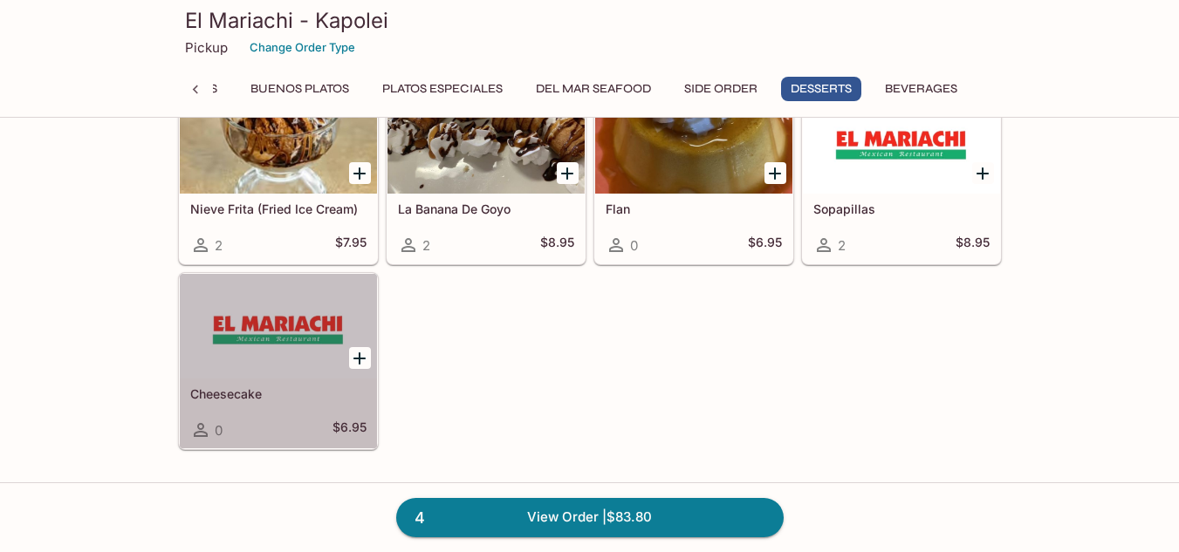
click at [305, 374] on div at bounding box center [278, 326] width 197 height 105
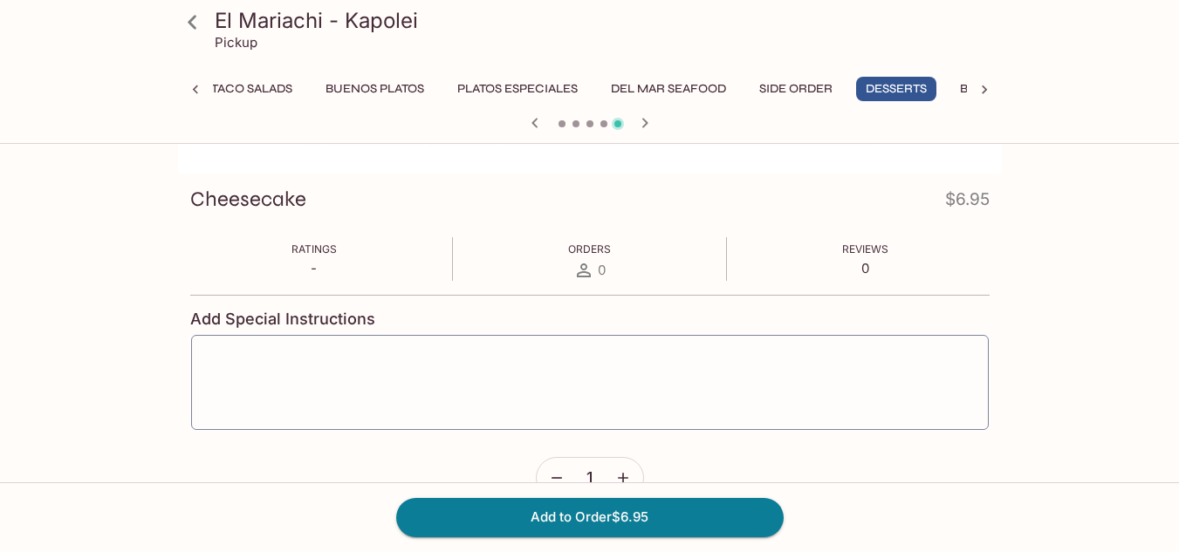
scroll to position [240, 0]
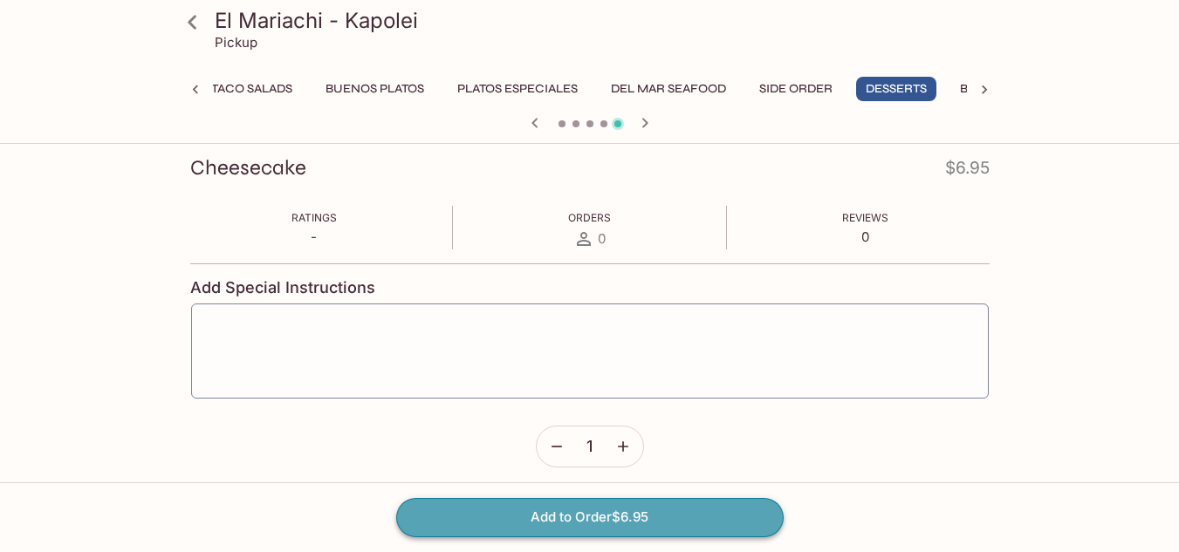
click at [658, 511] on button "Add to Order $6.95" at bounding box center [589, 517] width 387 height 38
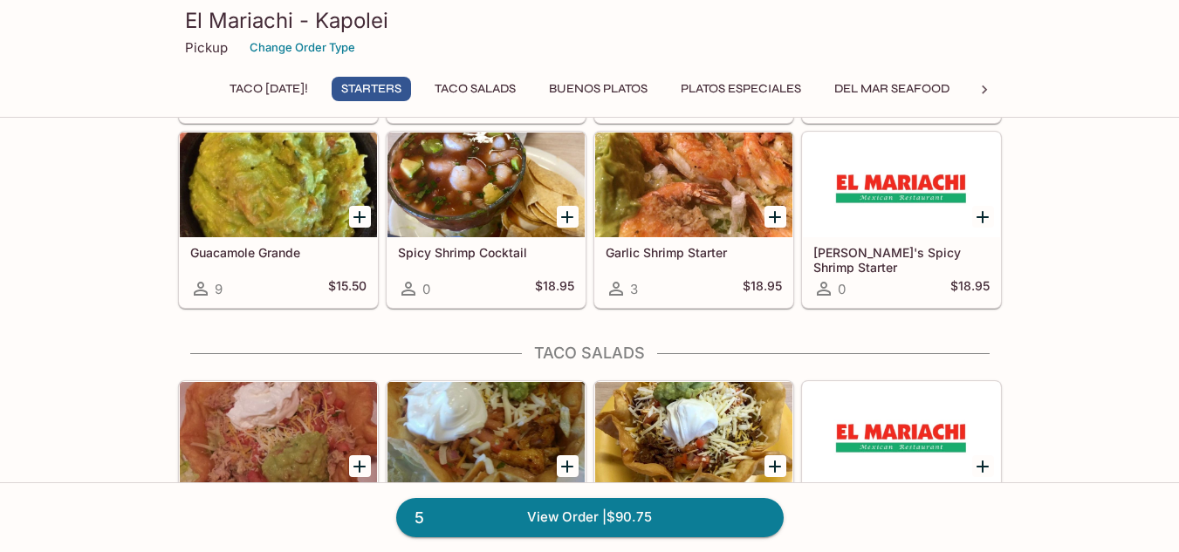
scroll to position [496, 0]
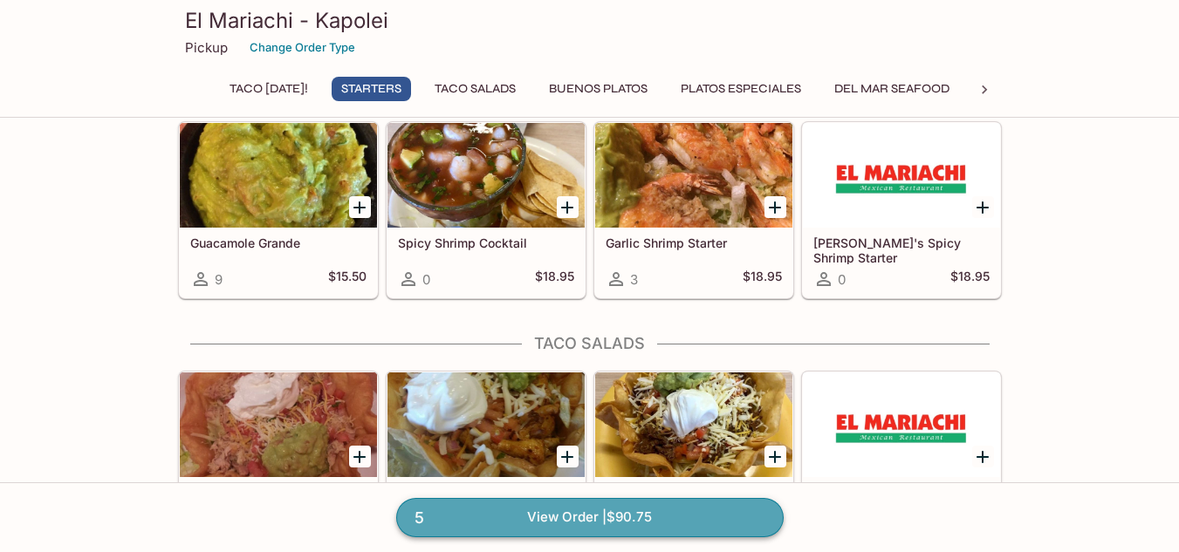
click at [599, 519] on link "5 View Order | $90.75" at bounding box center [589, 517] width 387 height 38
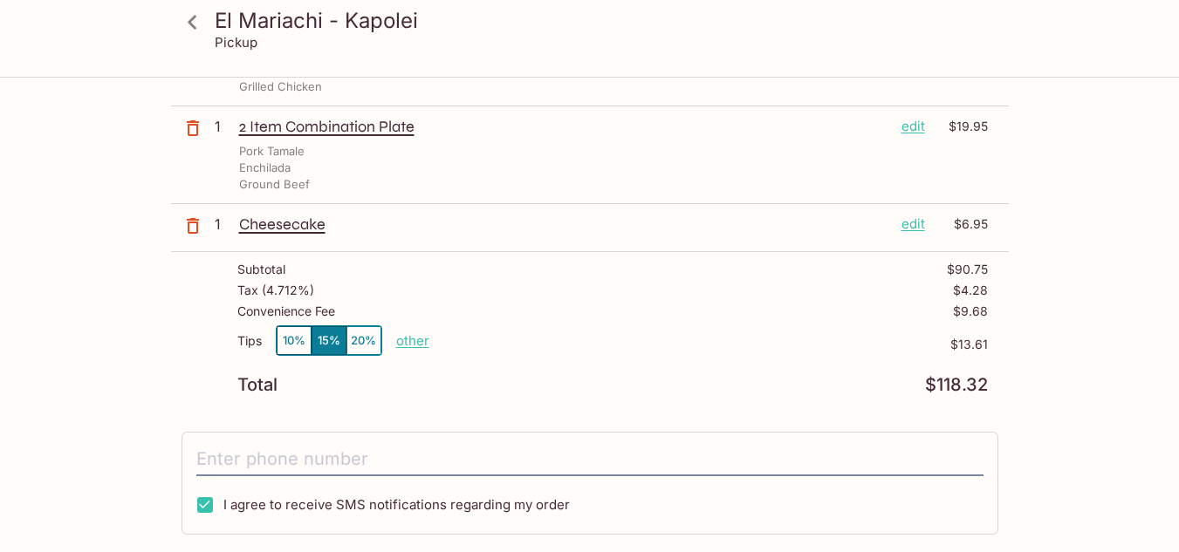
scroll to position [311, 0]
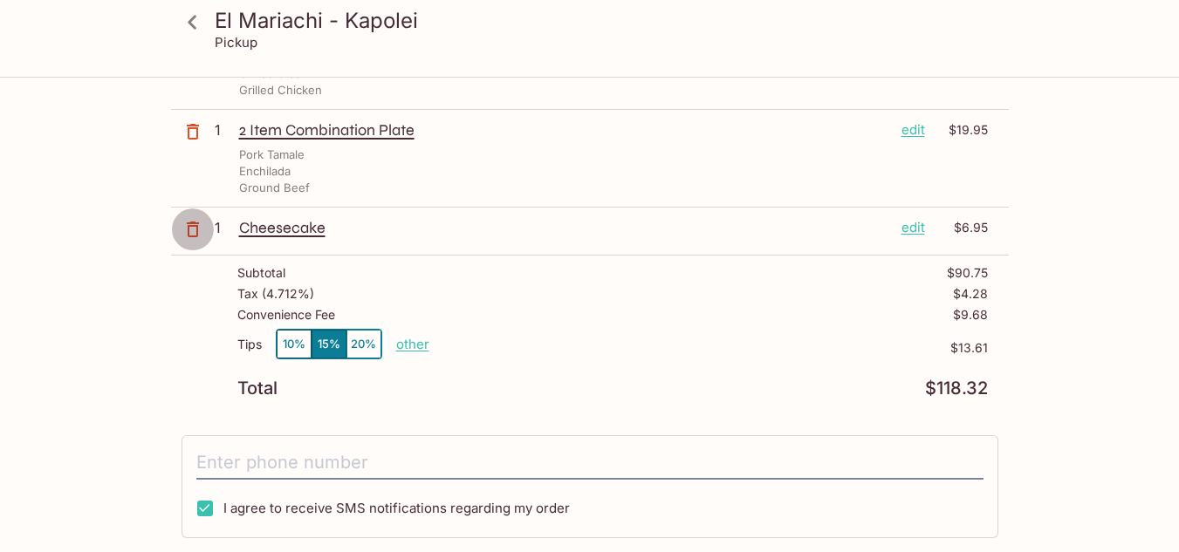
click at [194, 231] on icon "button" at bounding box center [192, 229] width 21 height 21
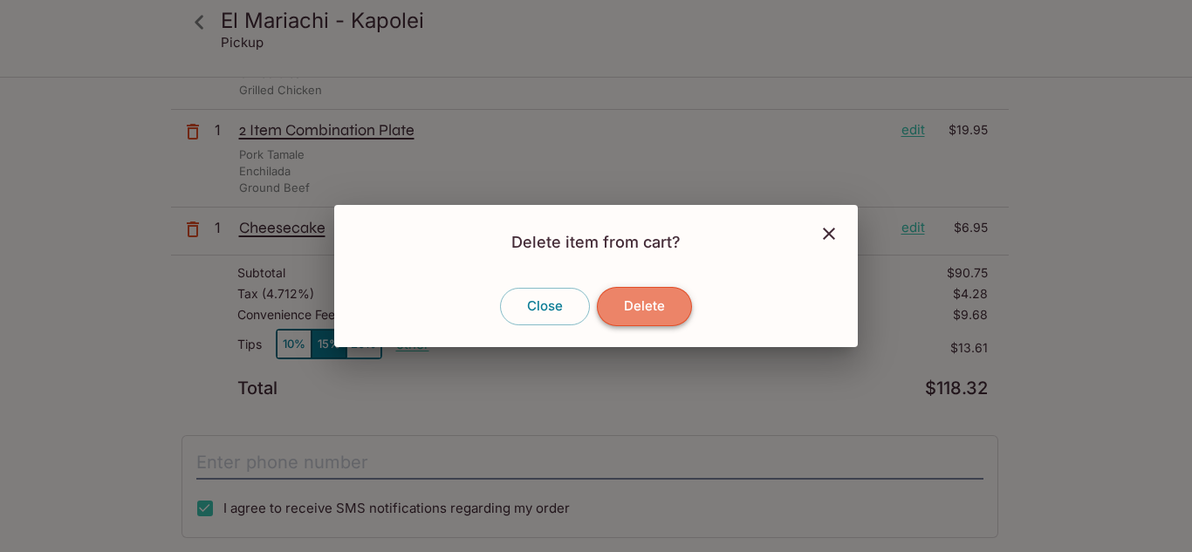
click at [630, 311] on button "Delete" at bounding box center [644, 306] width 95 height 38
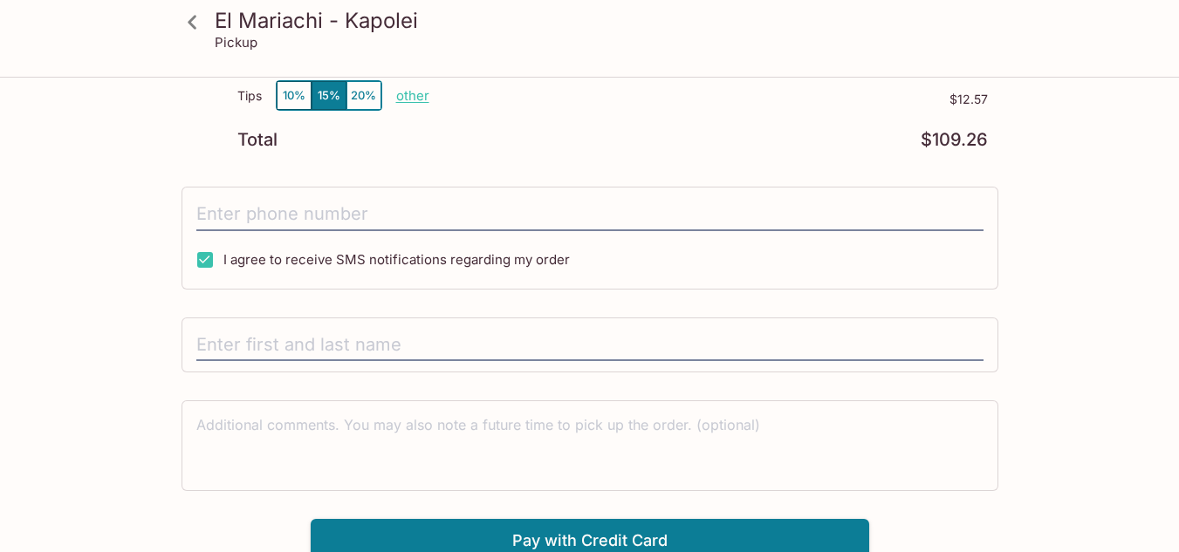
scroll to position [522, 0]
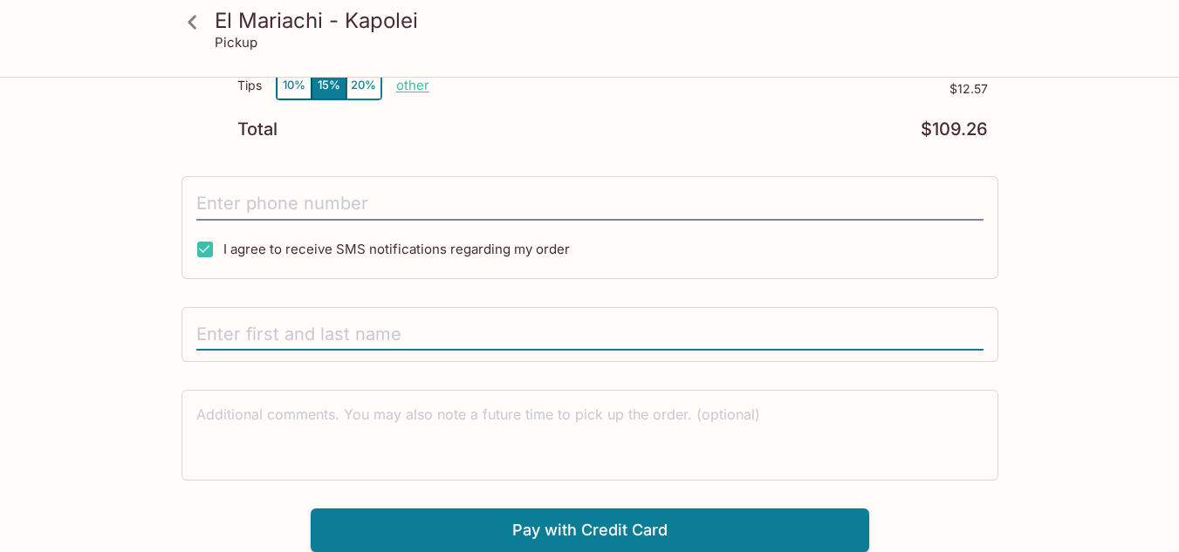
click at [320, 334] on input "text" at bounding box center [589, 334] width 787 height 33
type input "[PERSON_NAME]"
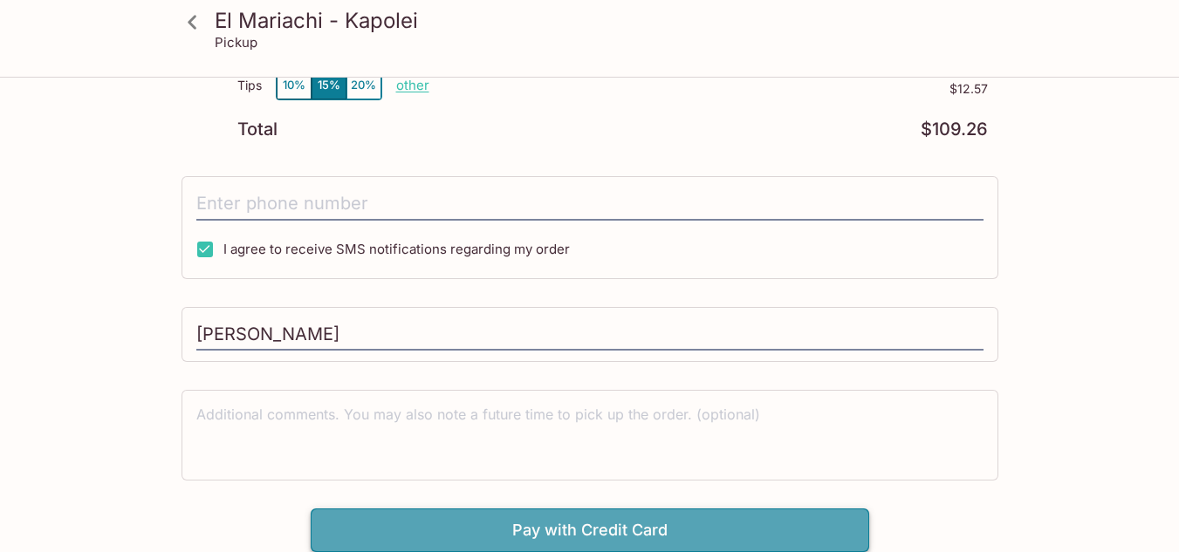
click at [617, 528] on button "Pay with Credit Card" at bounding box center [590, 531] width 558 height 44
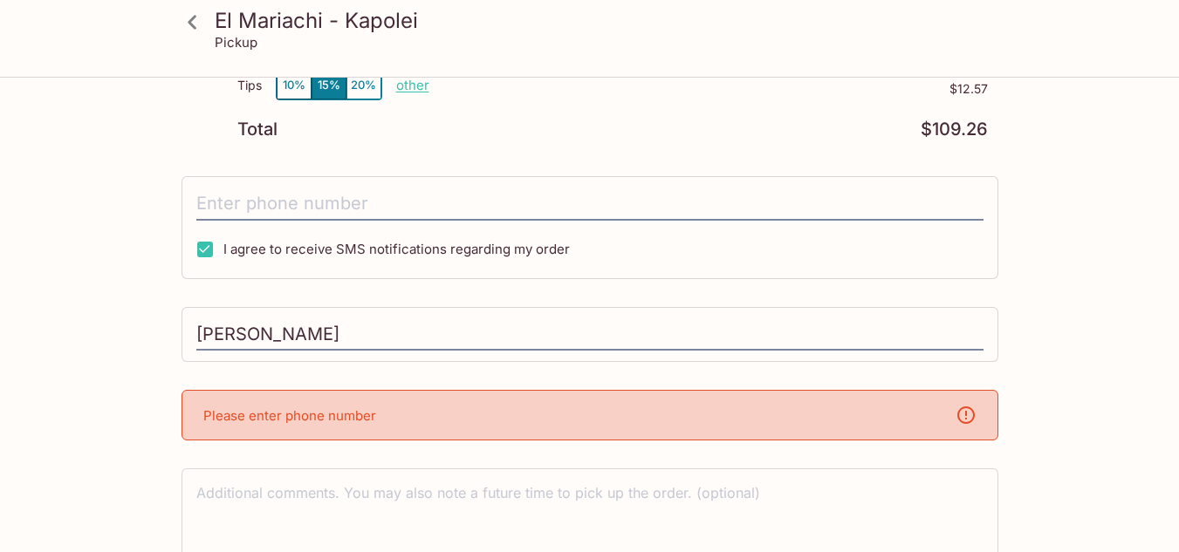
click at [515, 414] on div "Please enter phone number" at bounding box center [589, 415] width 817 height 51
click at [387, 190] on input "tel" at bounding box center [589, 204] width 787 height 33
type input "5"
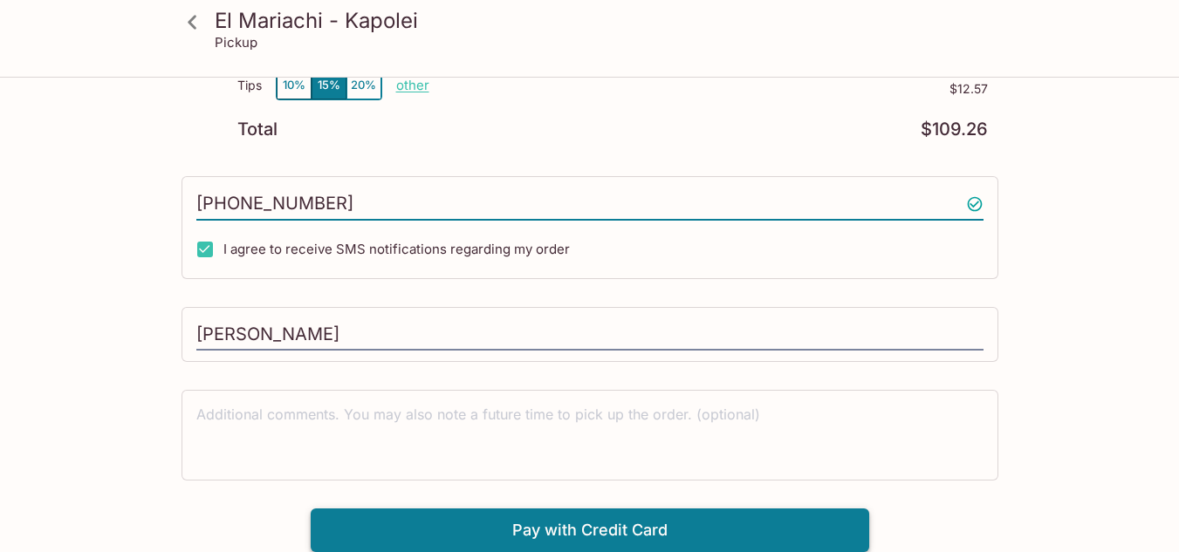
type input "[PHONE_NUMBER]"
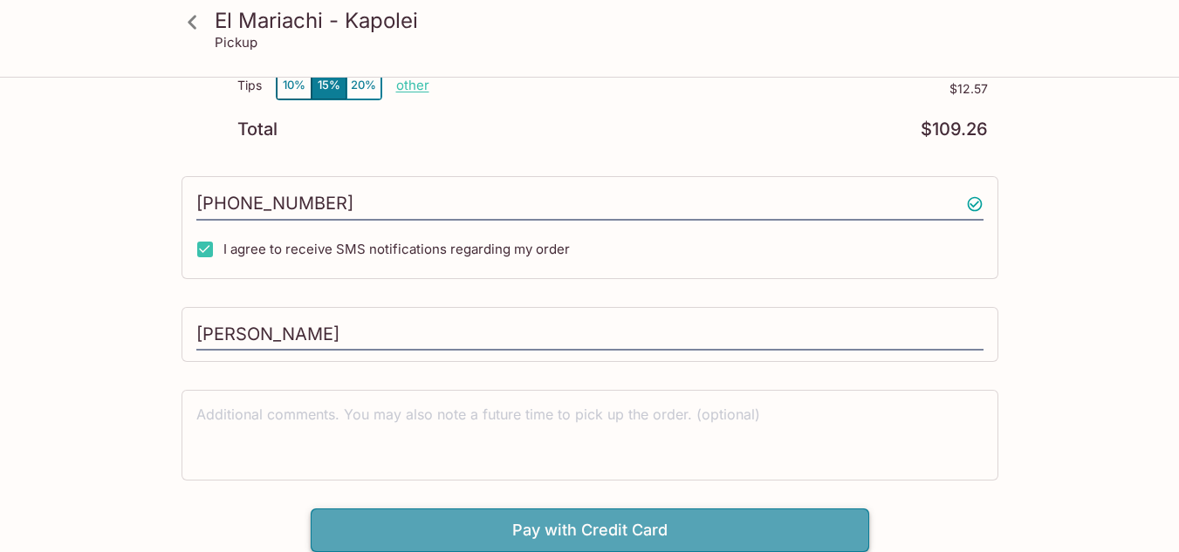
click at [640, 524] on button "Pay with Credit Card" at bounding box center [590, 531] width 558 height 44
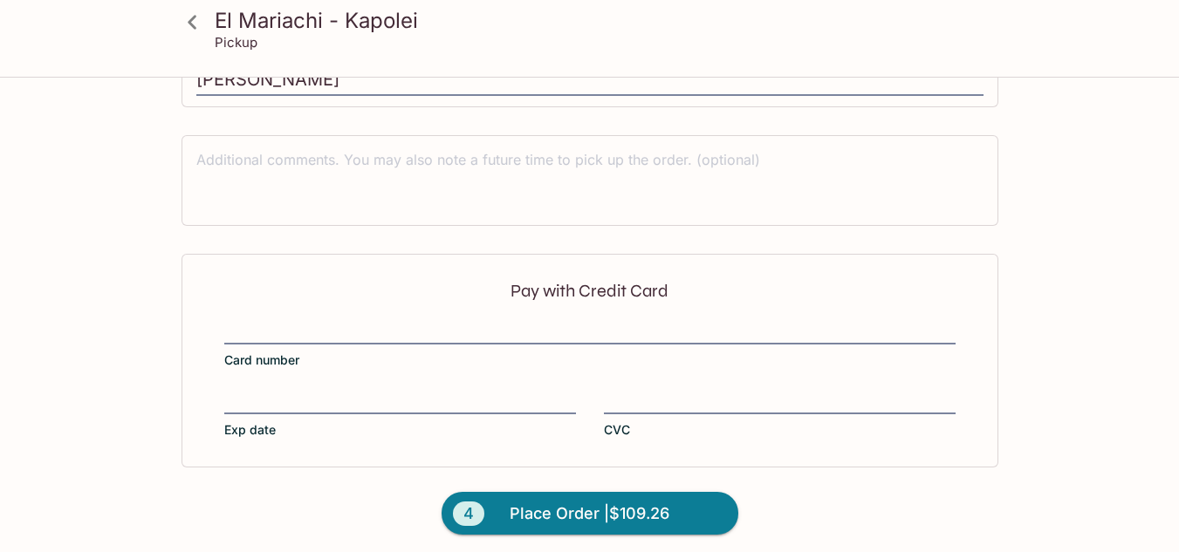
scroll to position [784, 0]
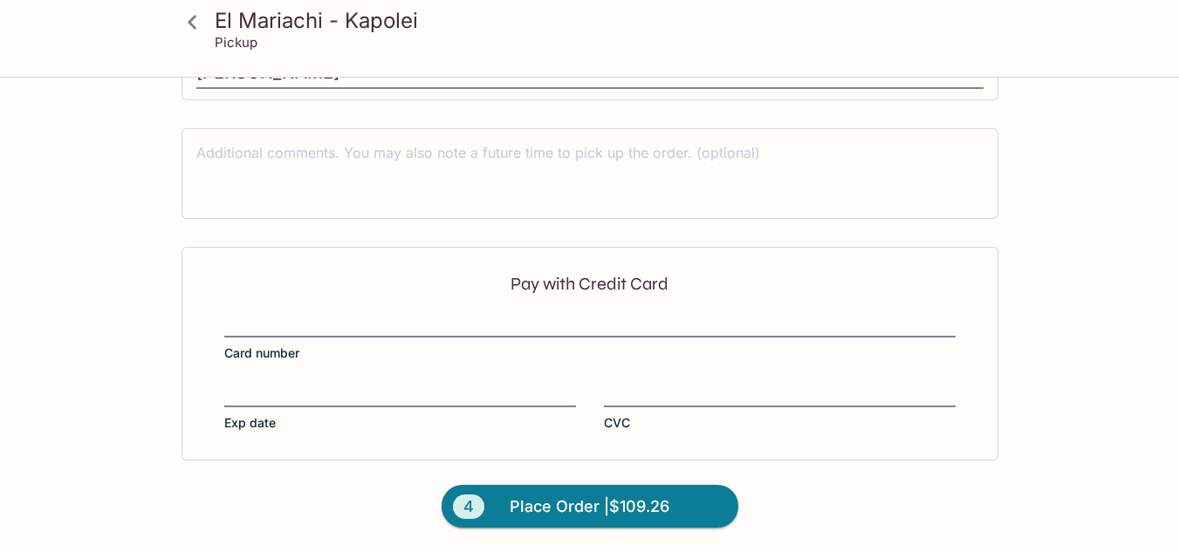
click at [405, 313] on div at bounding box center [589, 325] width 731 height 24
click at [405, 314] on input "Card number" at bounding box center [589, 314] width 731 height 1
click at [626, 384] on div at bounding box center [780, 395] width 352 height 24
click at [626, 384] on input "CVC" at bounding box center [780, 384] width 352 height 1
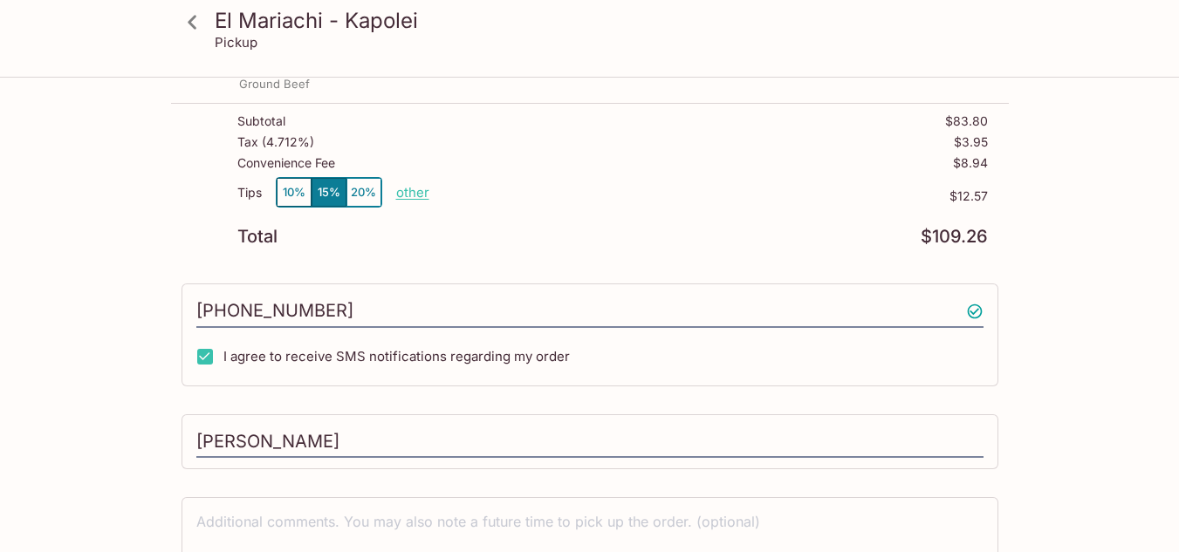
scroll to position [412, 0]
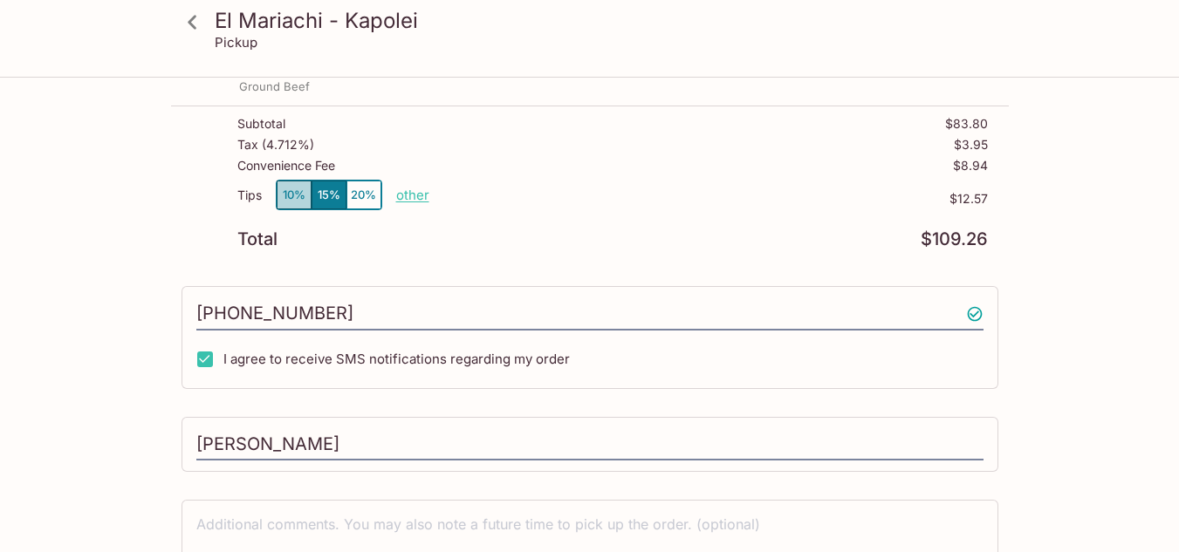
click at [296, 201] on button "10%" at bounding box center [294, 195] width 35 height 29
click at [322, 194] on button "15%" at bounding box center [328, 195] width 35 height 29
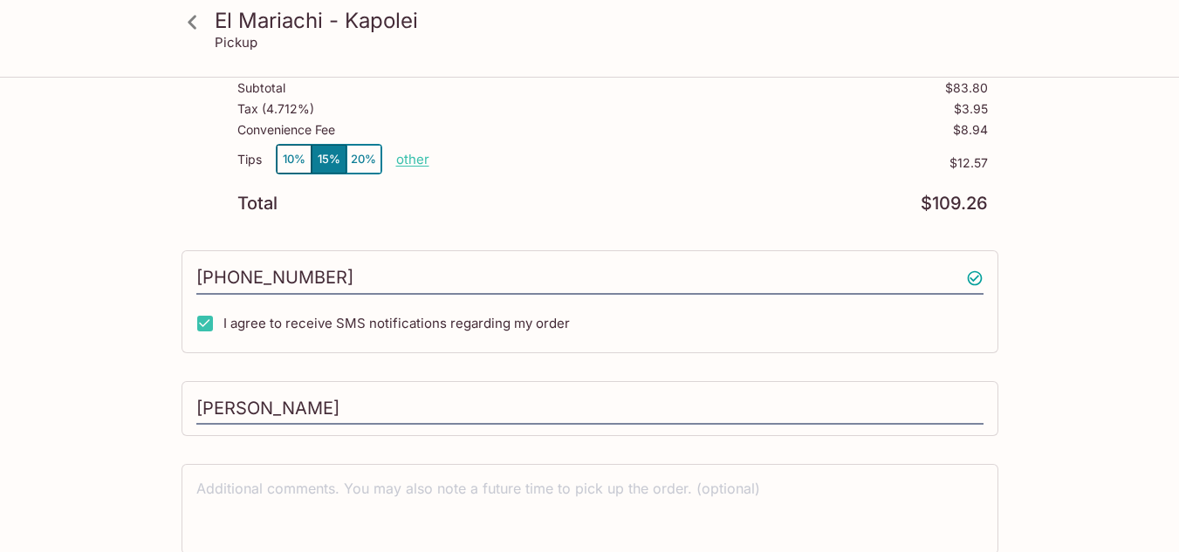
scroll to position [452, 0]
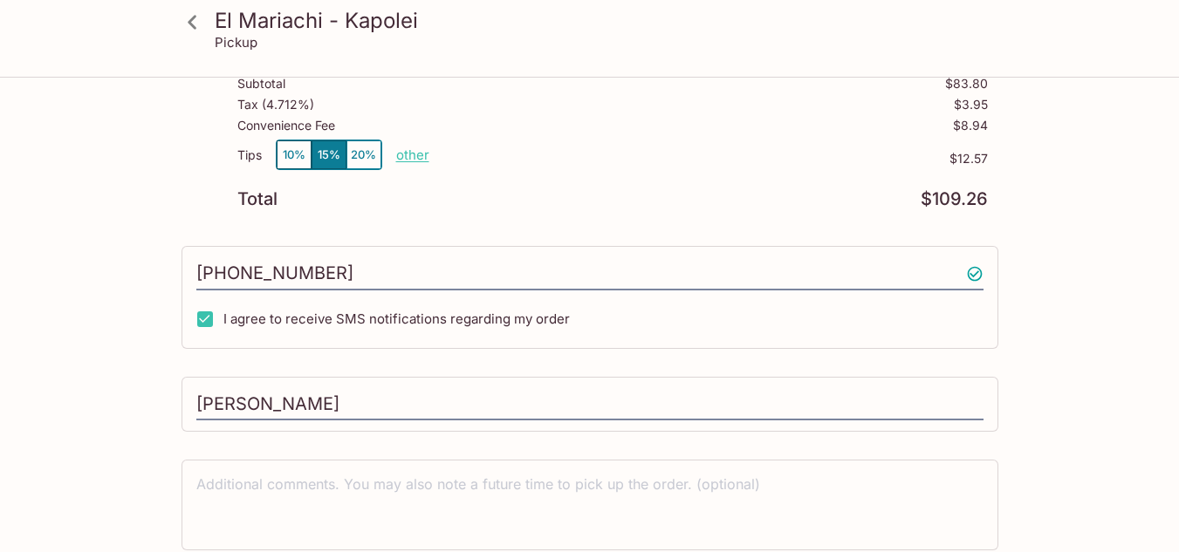
click at [414, 155] on p "other" at bounding box center [412, 155] width 33 height 17
type input "0.00"
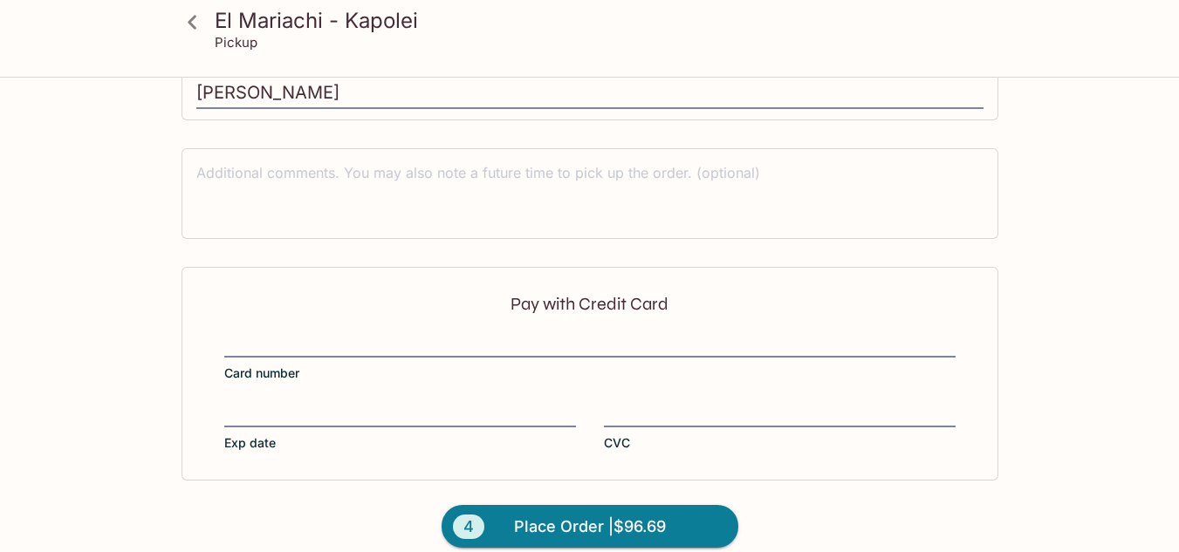
scroll to position [784, 0]
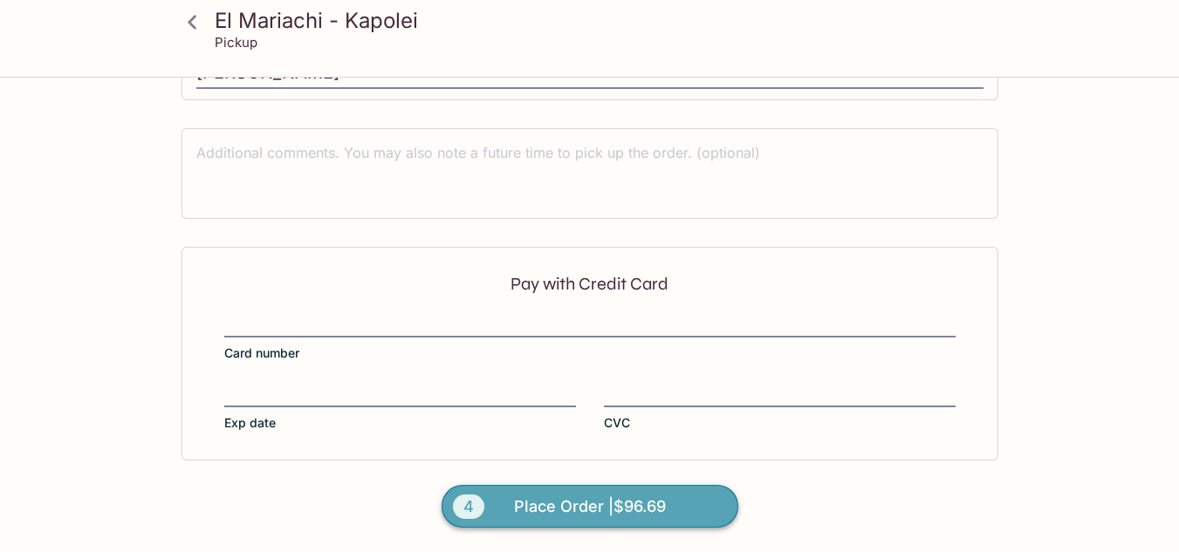
click at [558, 516] on span "Place Order | $96.69" at bounding box center [590, 507] width 152 height 28
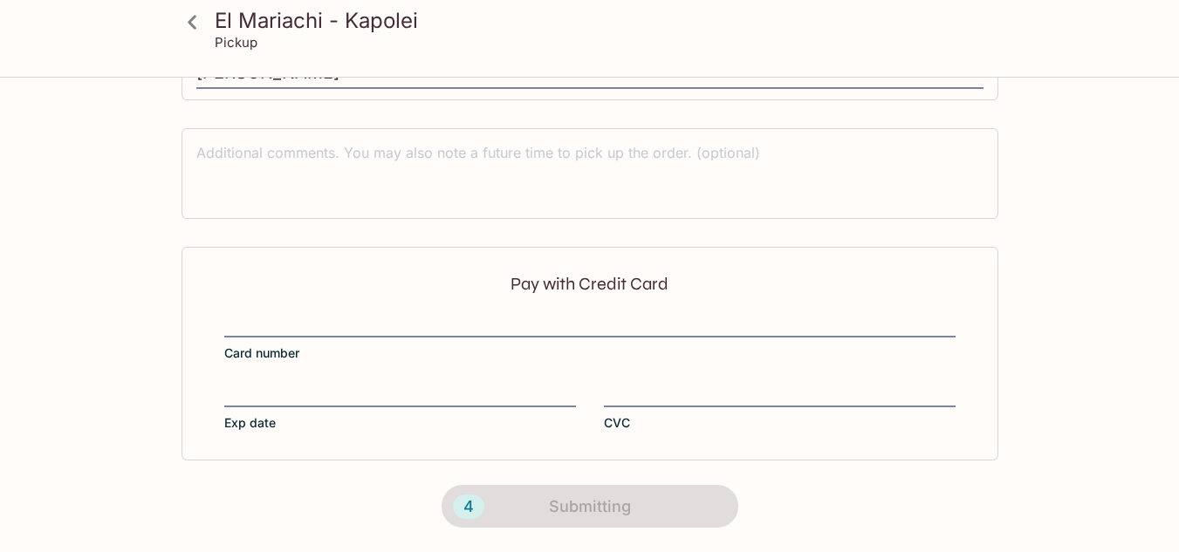
scroll to position [462, 0]
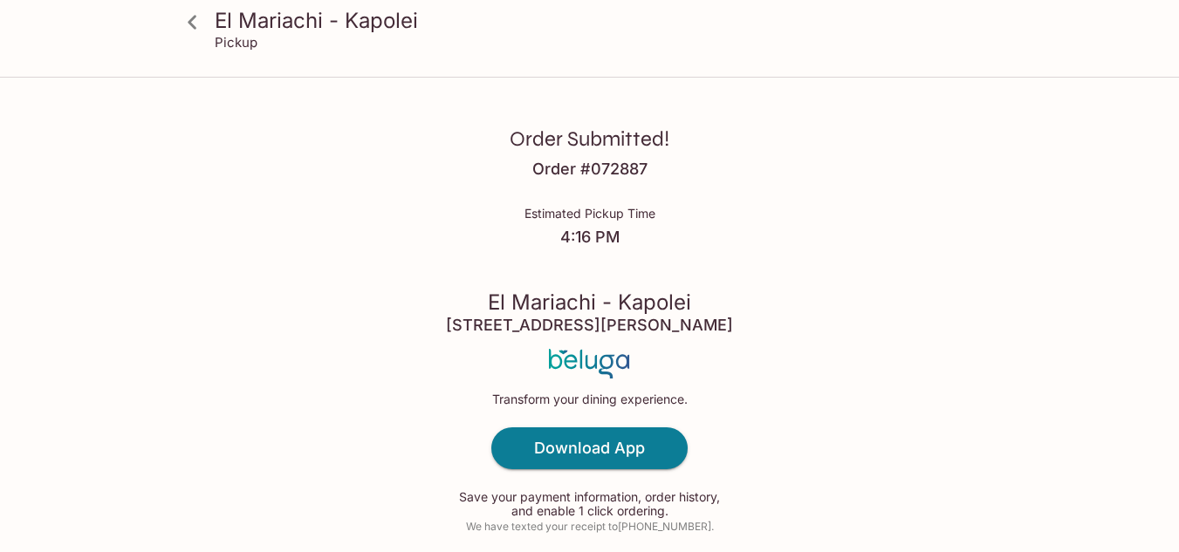
scroll to position [80, 0]
